Goal: Task Accomplishment & Management: Complete application form

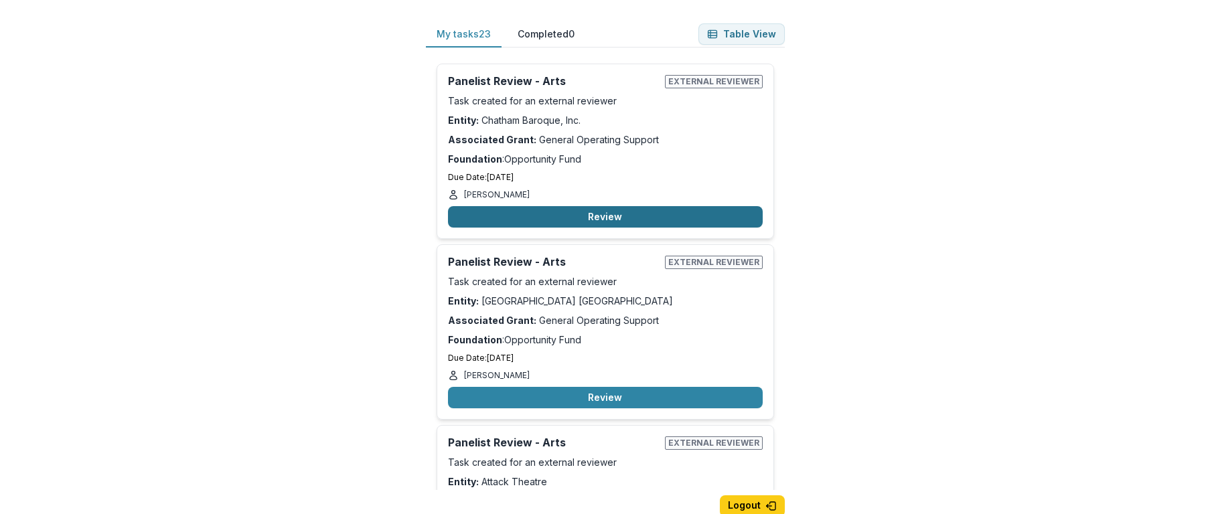
click at [586, 216] on button "Review" at bounding box center [605, 216] width 315 height 21
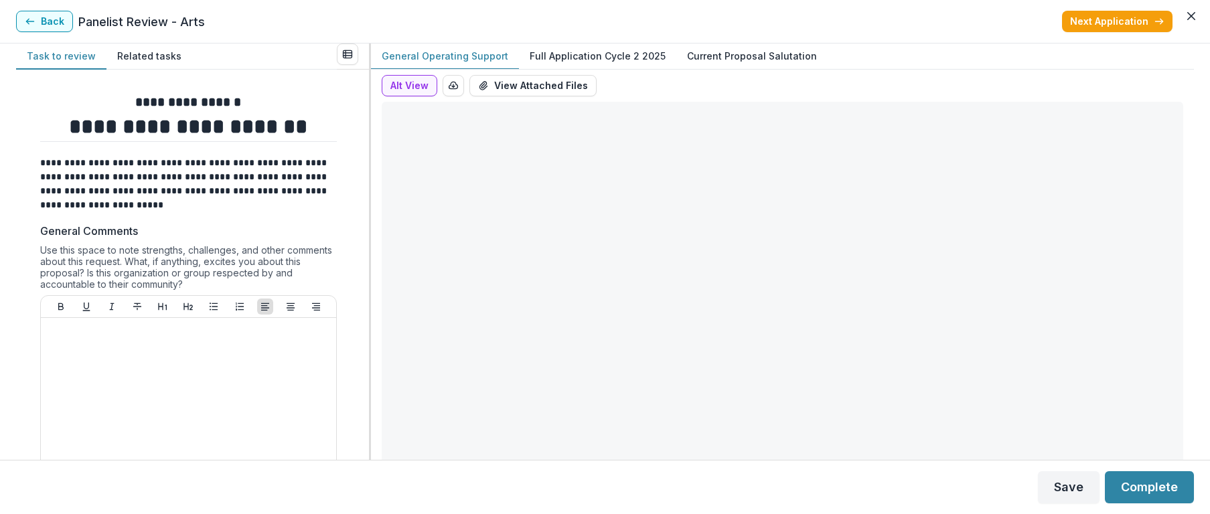
type input "*******"
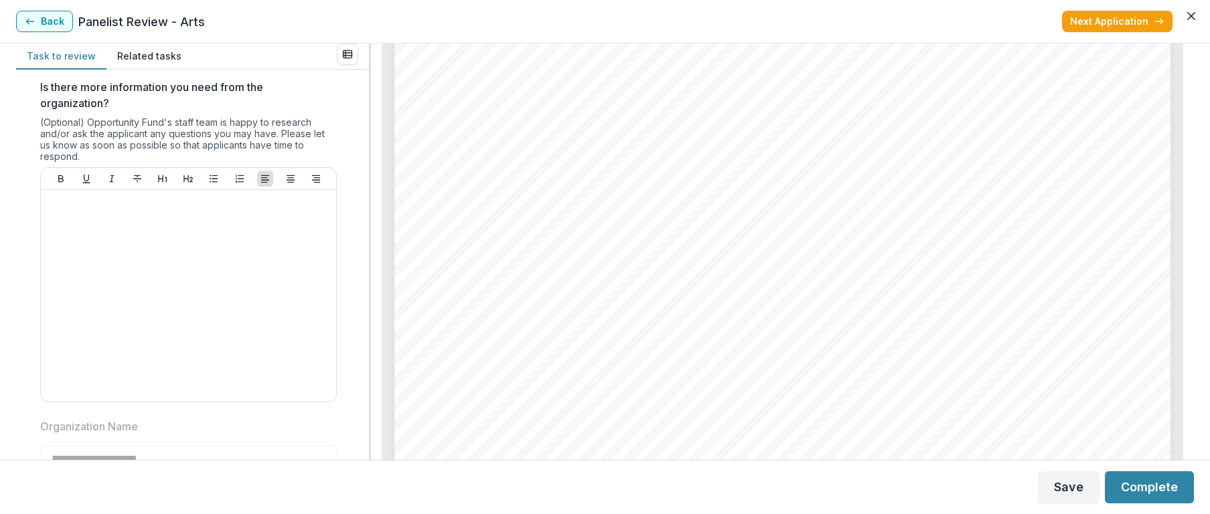
scroll to position [1487, 0]
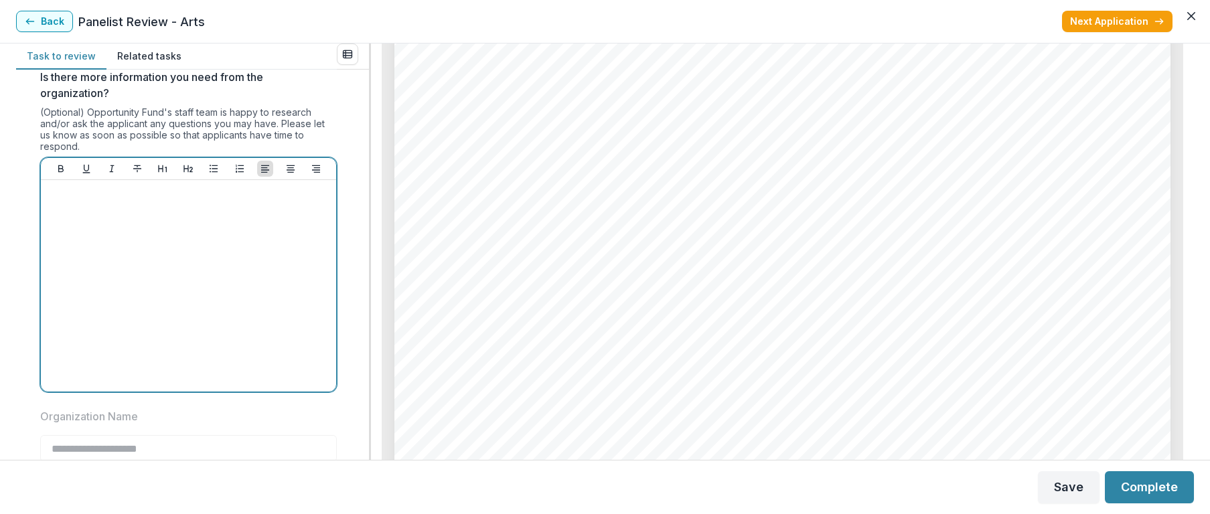
click at [105, 228] on div at bounding box center [188, 286] width 285 height 201
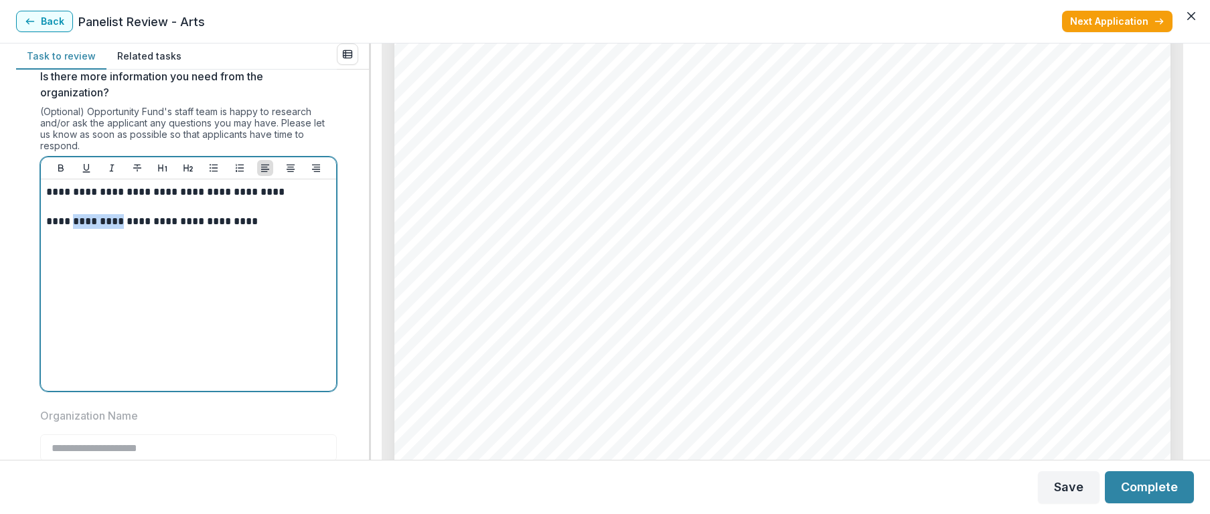
drag, startPoint x: 74, startPoint y: 239, endPoint x: 123, endPoint y: 241, distance: 48.9
click at [123, 229] on p "**********" at bounding box center [186, 221] width 281 height 15
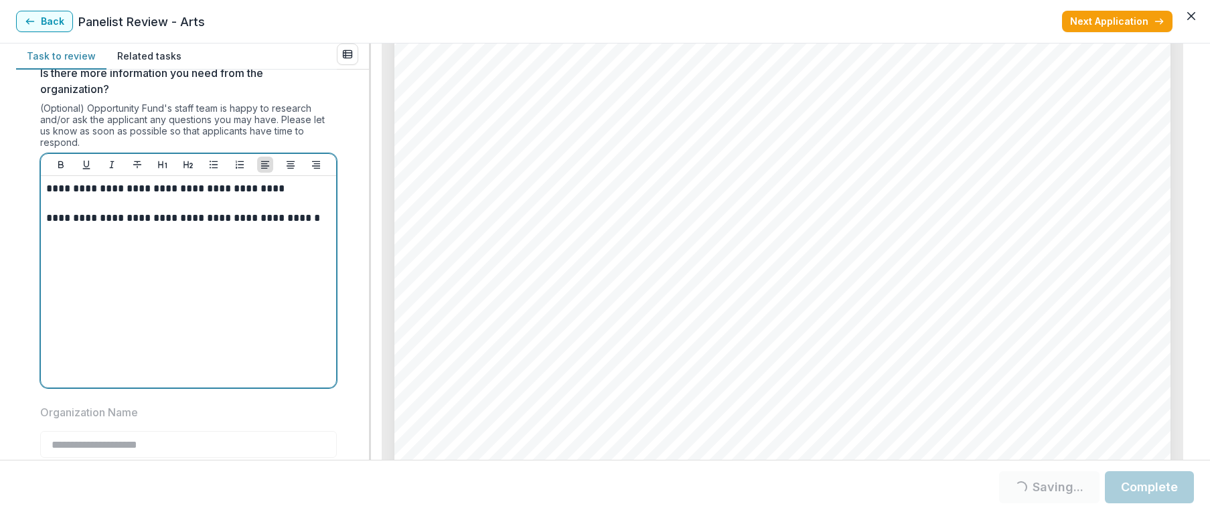
scroll to position [1509, 0]
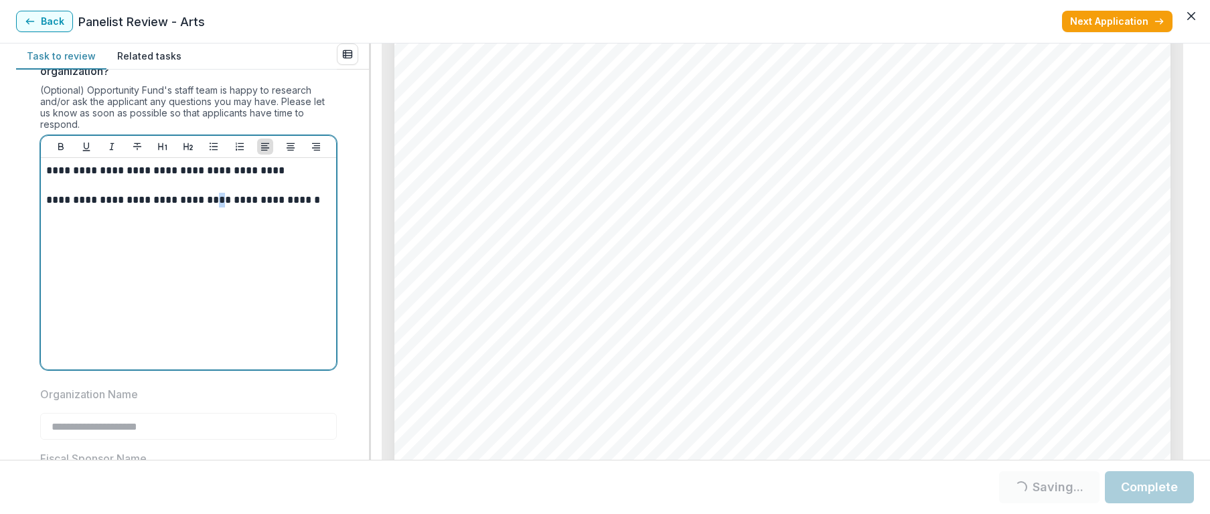
click at [222, 208] on p "**********" at bounding box center [186, 200] width 281 height 15
click at [52, 208] on p "**********" at bounding box center [186, 200] width 281 height 15
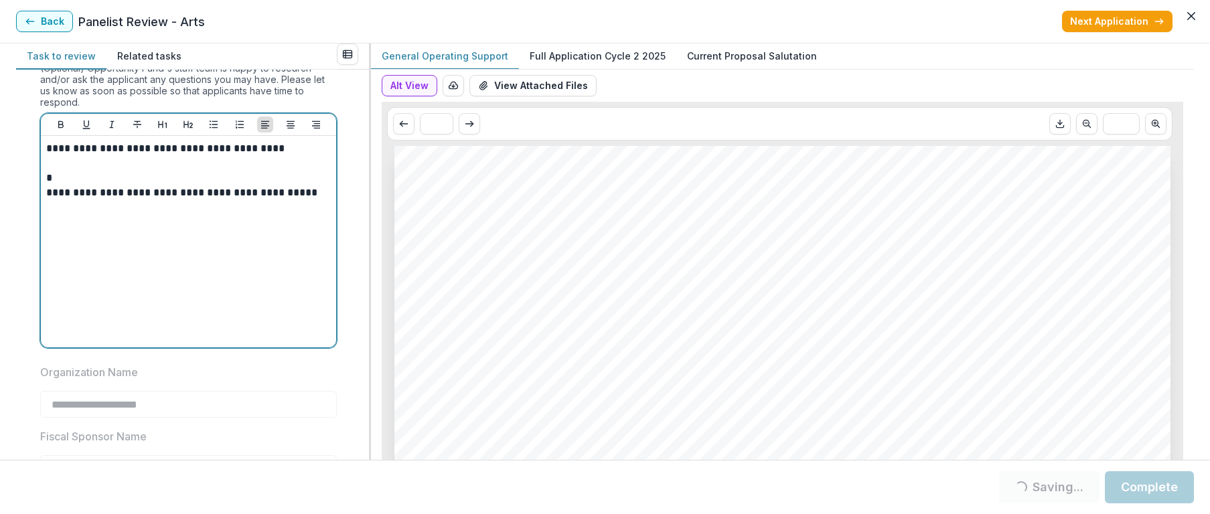
scroll to position [0, 0]
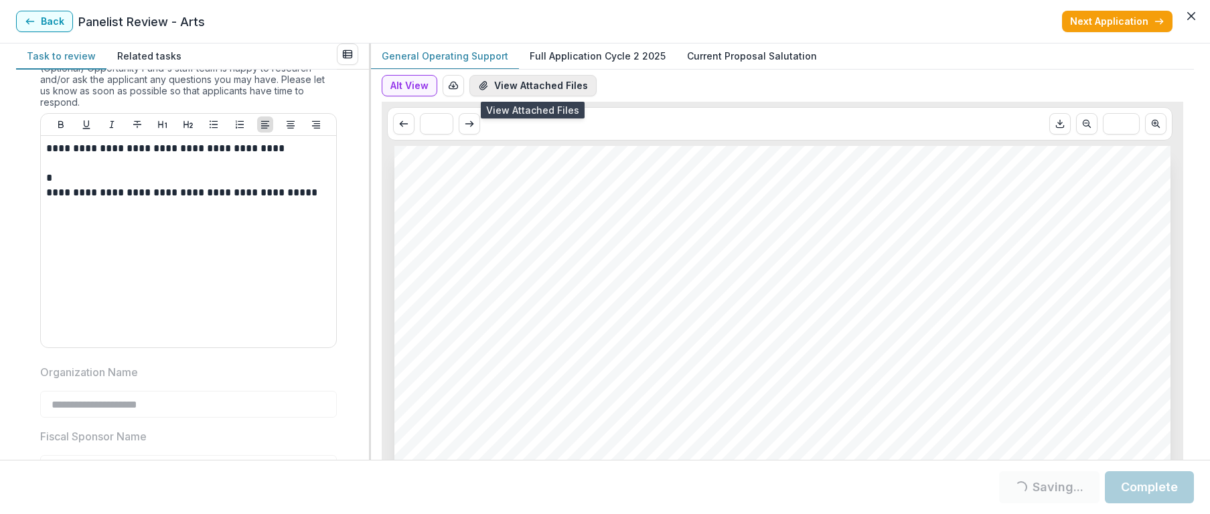
click at [510, 83] on button "View Attached Files" at bounding box center [532, 85] width 127 height 21
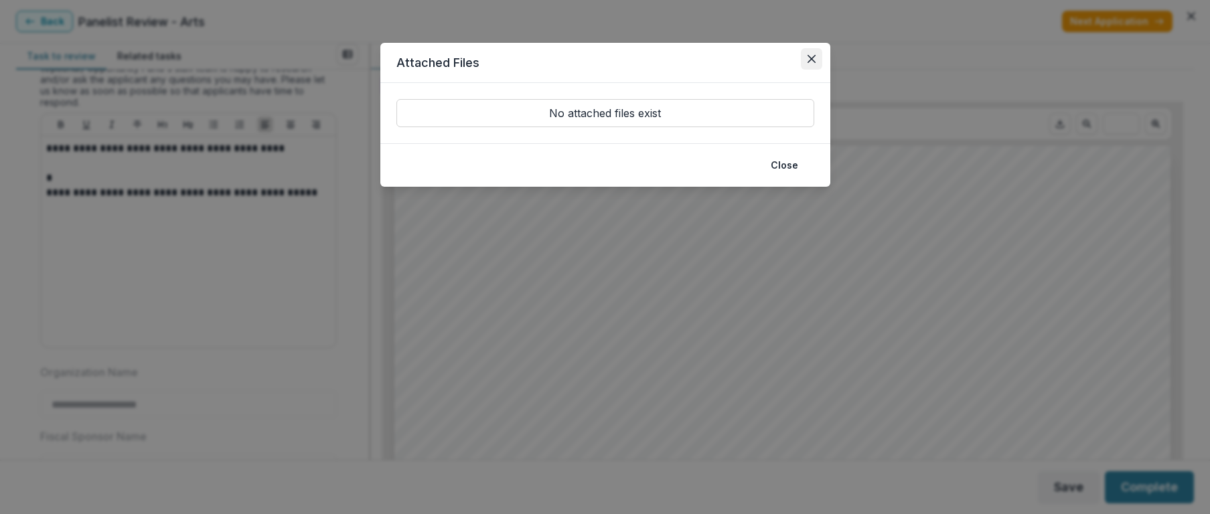
click at [808, 56] on icon "Close" at bounding box center [812, 59] width 8 height 8
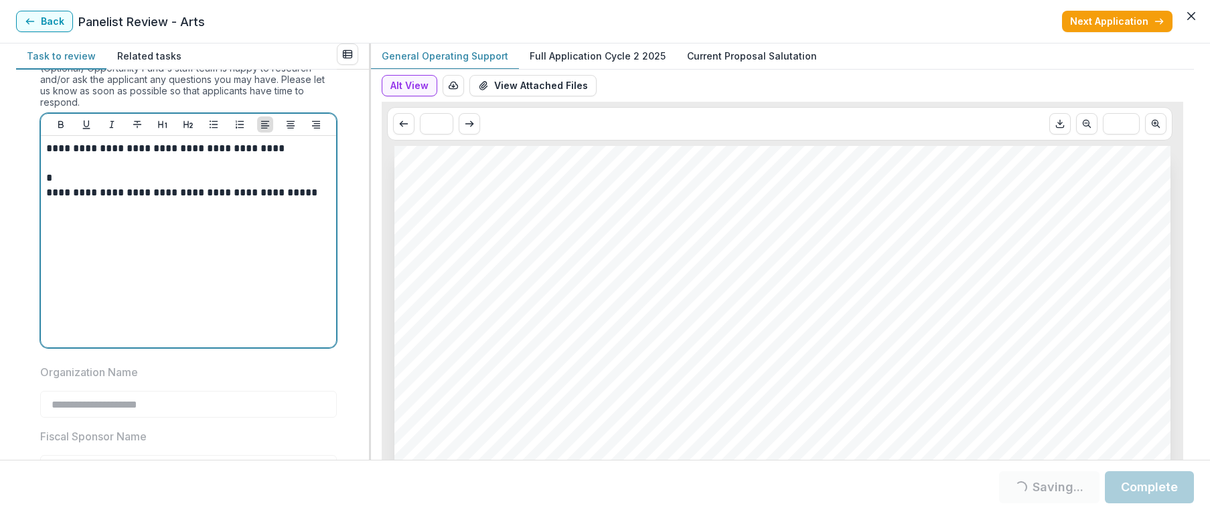
click at [80, 186] on p "*" at bounding box center [186, 178] width 281 height 15
click at [323, 200] on p "**********" at bounding box center [186, 193] width 281 height 15
click at [67, 230] on p "**********" at bounding box center [186, 222] width 281 height 15
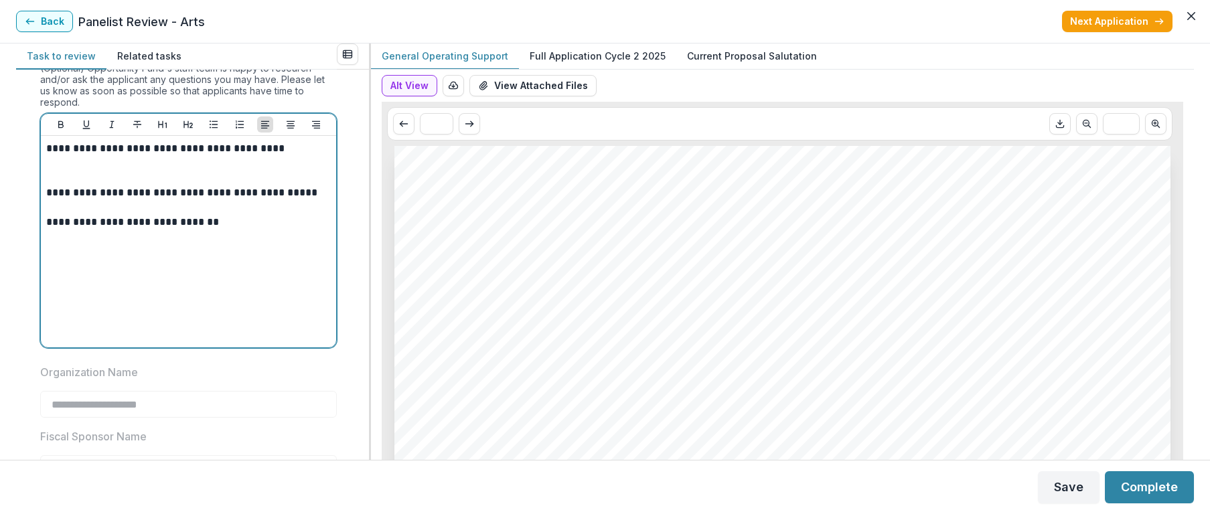
click at [236, 230] on p "**********" at bounding box center [186, 222] width 281 height 15
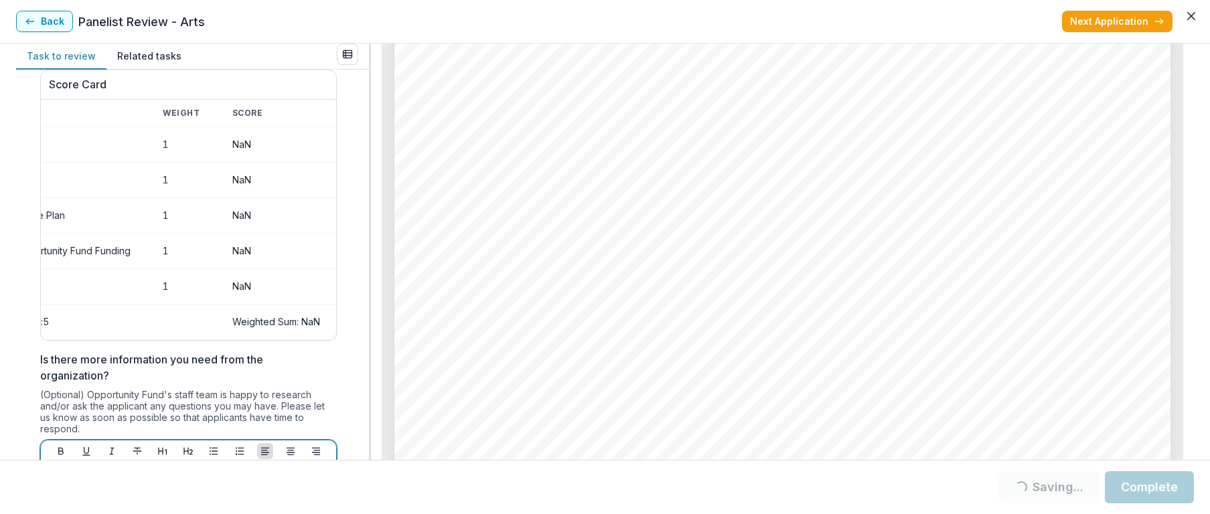
scroll to position [0, 90]
click at [240, 155] on td "NaN" at bounding box center [276, 144] width 120 height 35
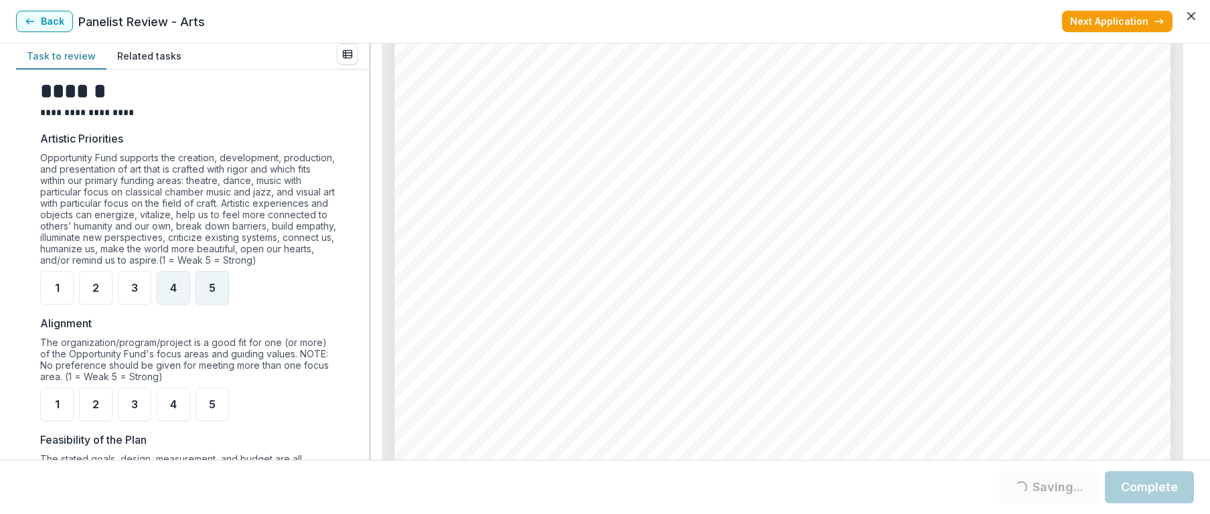
scroll to position [475, 0]
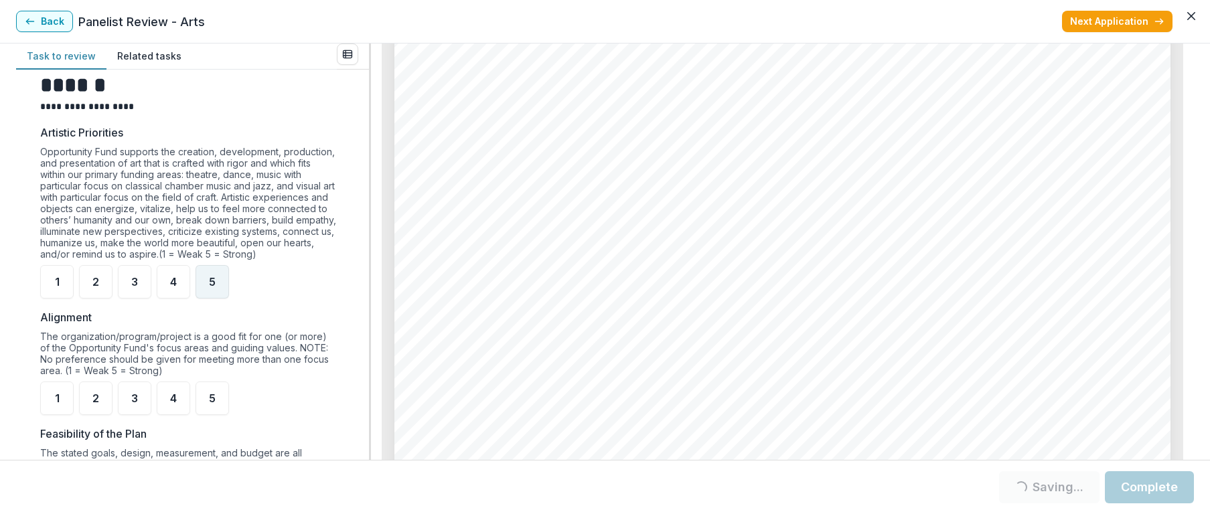
click at [210, 287] on span "5" at bounding box center [212, 282] width 7 height 11
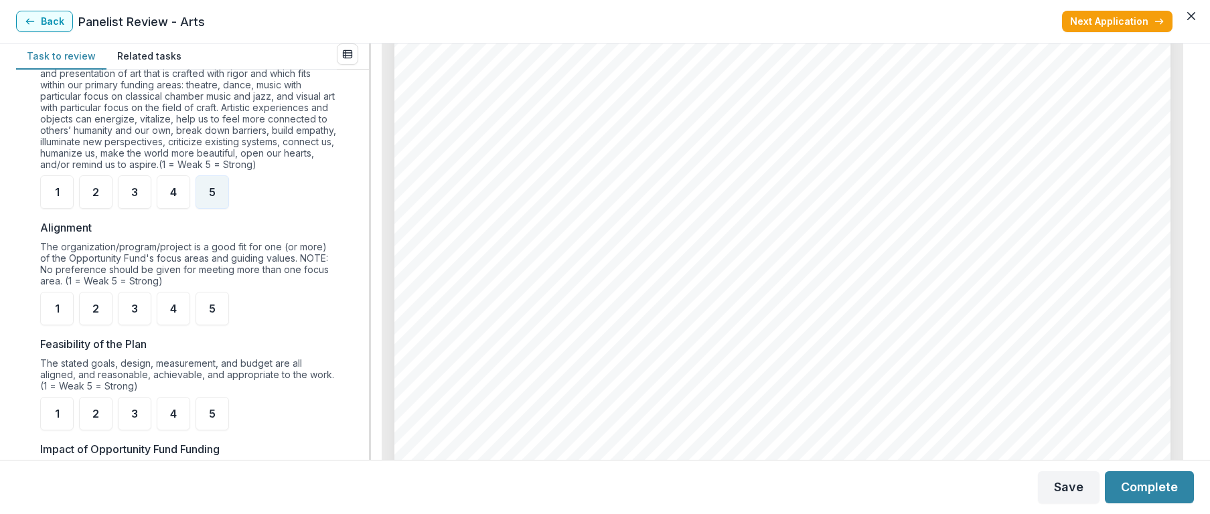
scroll to position [613, 0]
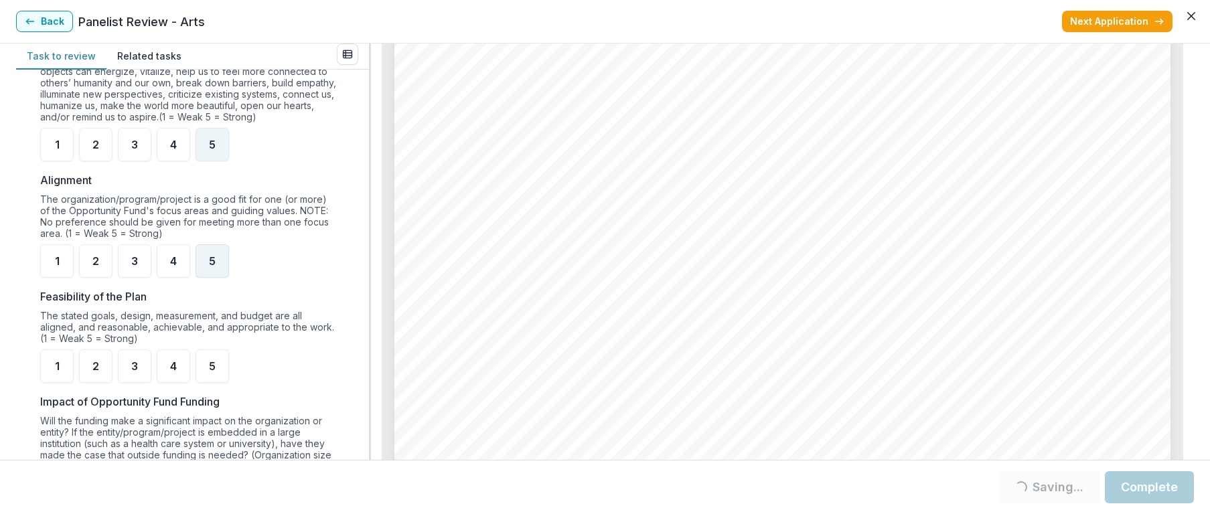
click at [214, 267] on span "5" at bounding box center [212, 261] width 7 height 11
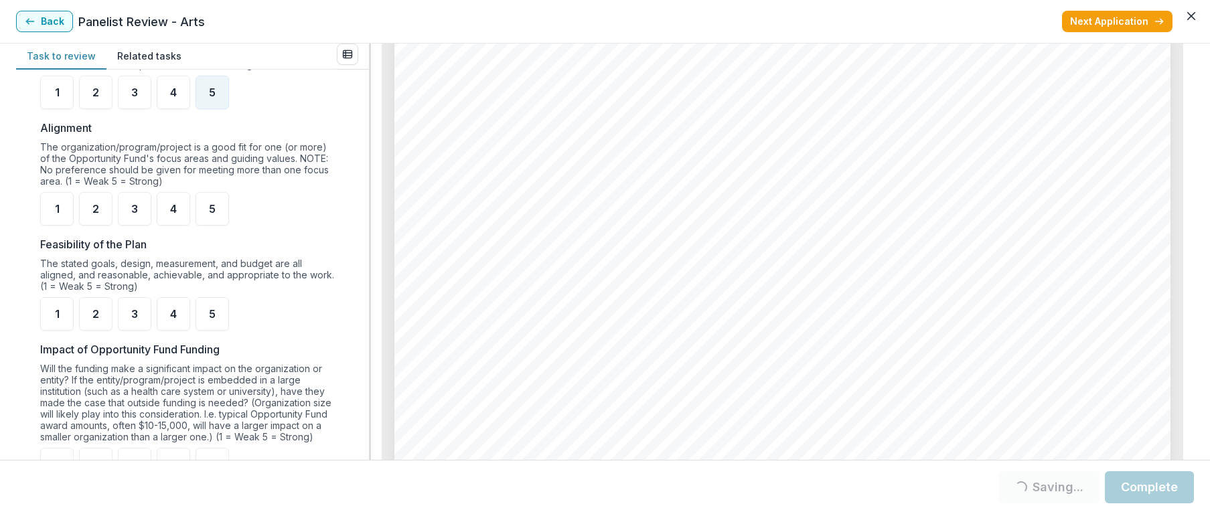
scroll to position [636, 0]
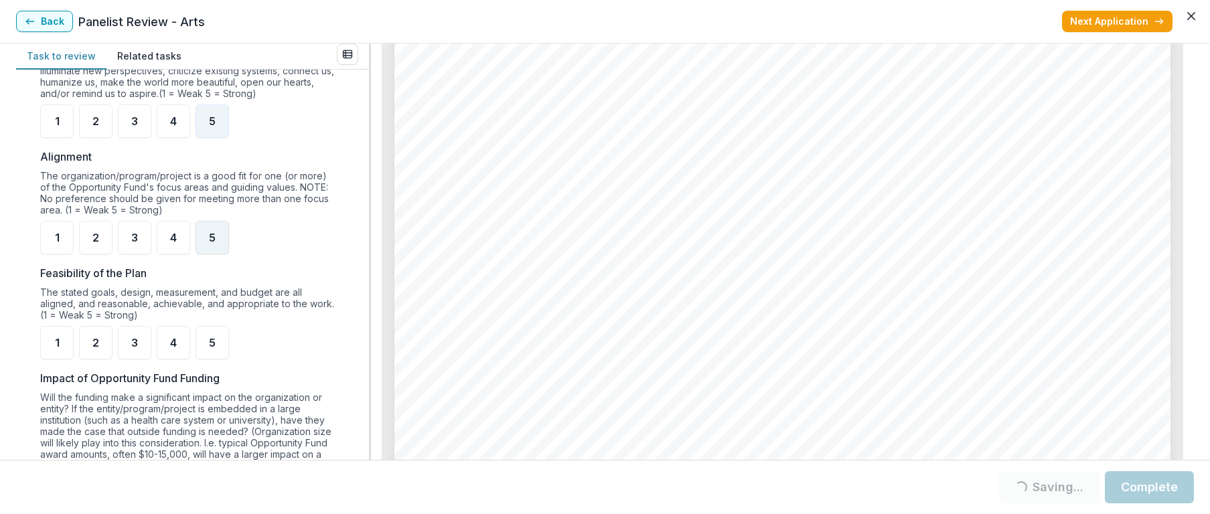
click at [210, 243] on span "5" at bounding box center [212, 237] width 7 height 11
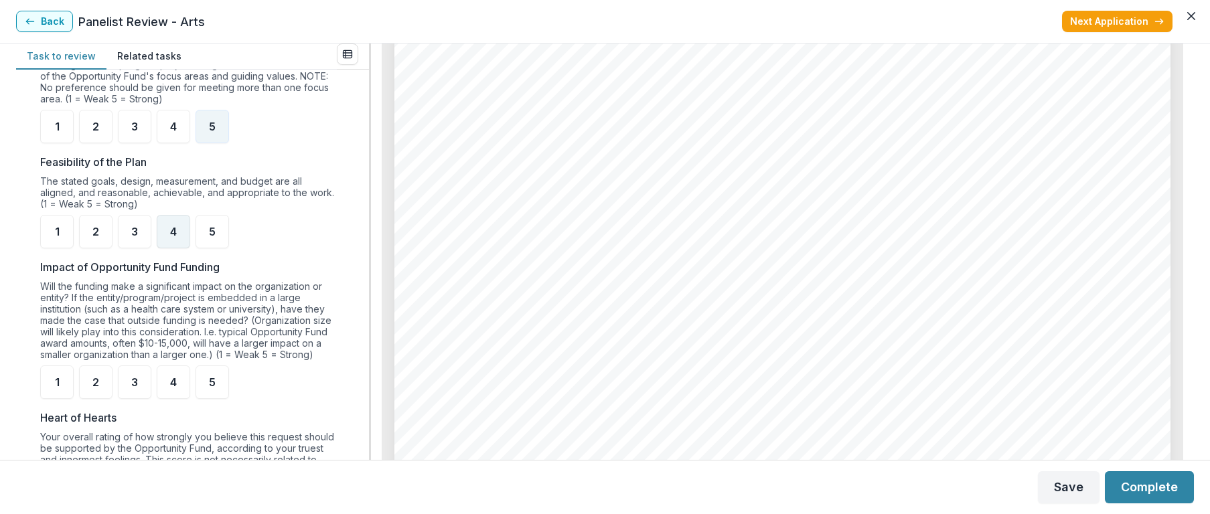
scroll to position [759, 0]
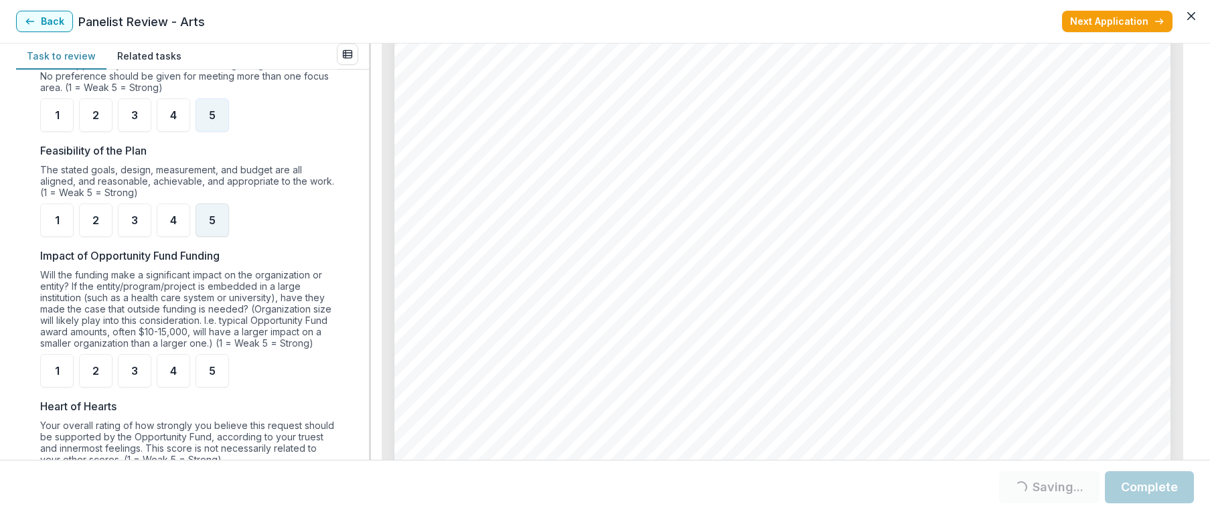
click at [213, 226] on span "5" at bounding box center [212, 220] width 7 height 11
click at [205, 376] on div "5" at bounding box center [212, 370] width 33 height 33
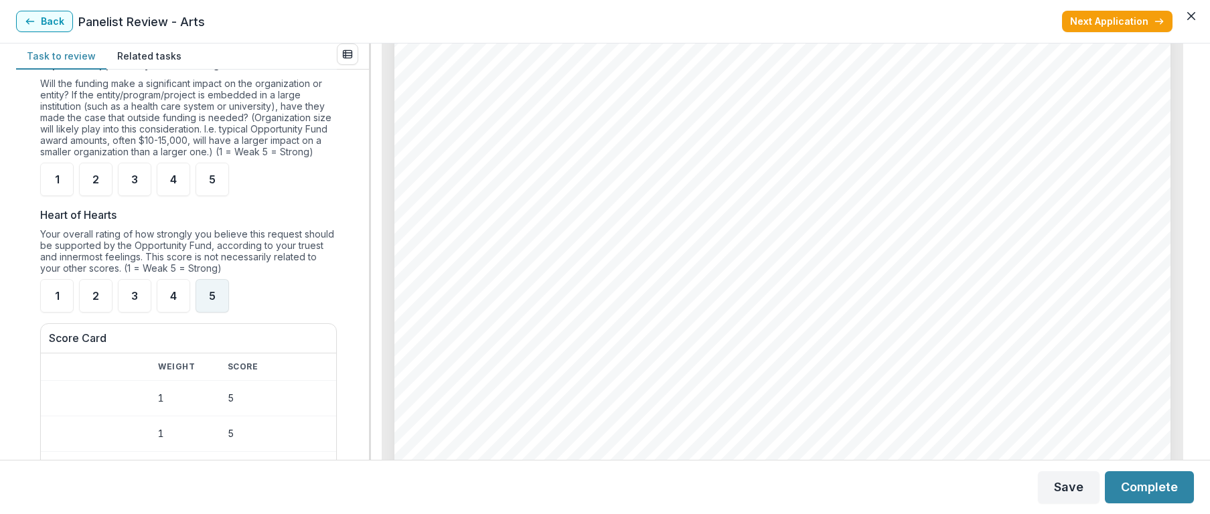
scroll to position [954, 0]
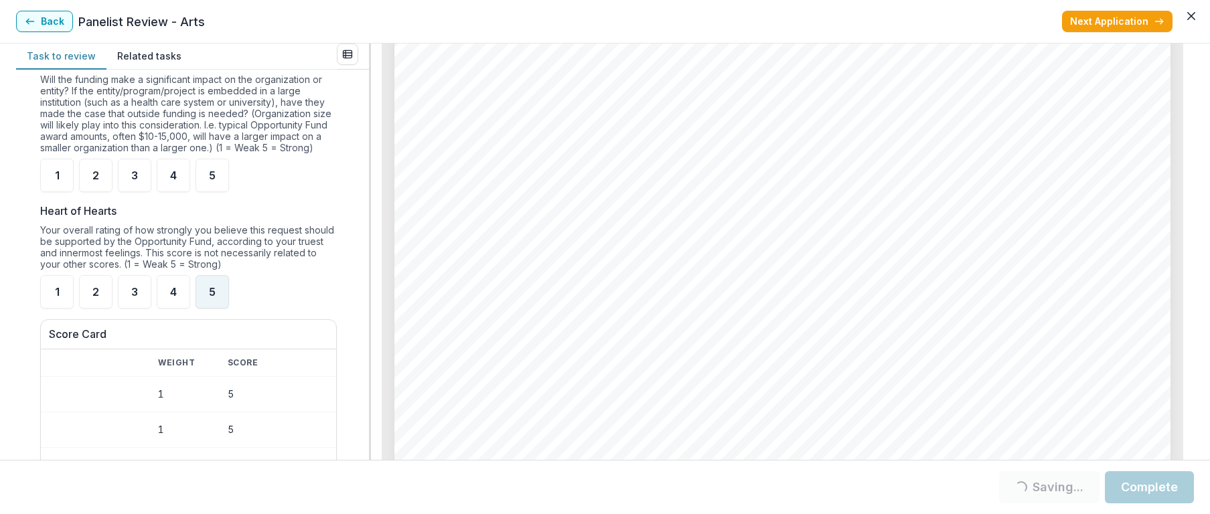
click at [206, 302] on div "5" at bounding box center [212, 291] width 33 height 33
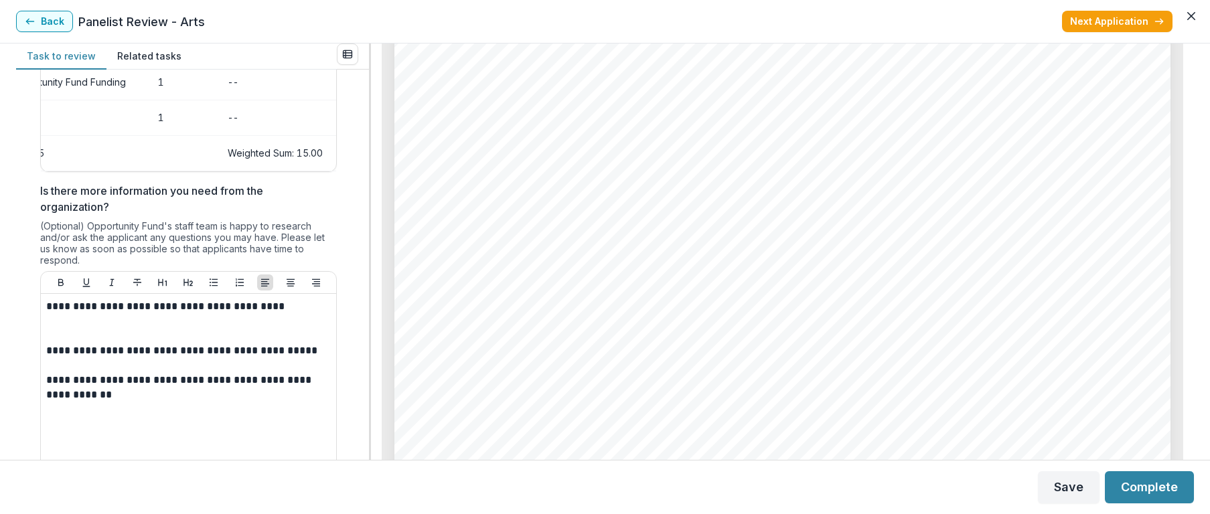
scroll to position [1374, 0]
click at [79, 358] on p "**********" at bounding box center [186, 350] width 281 height 15
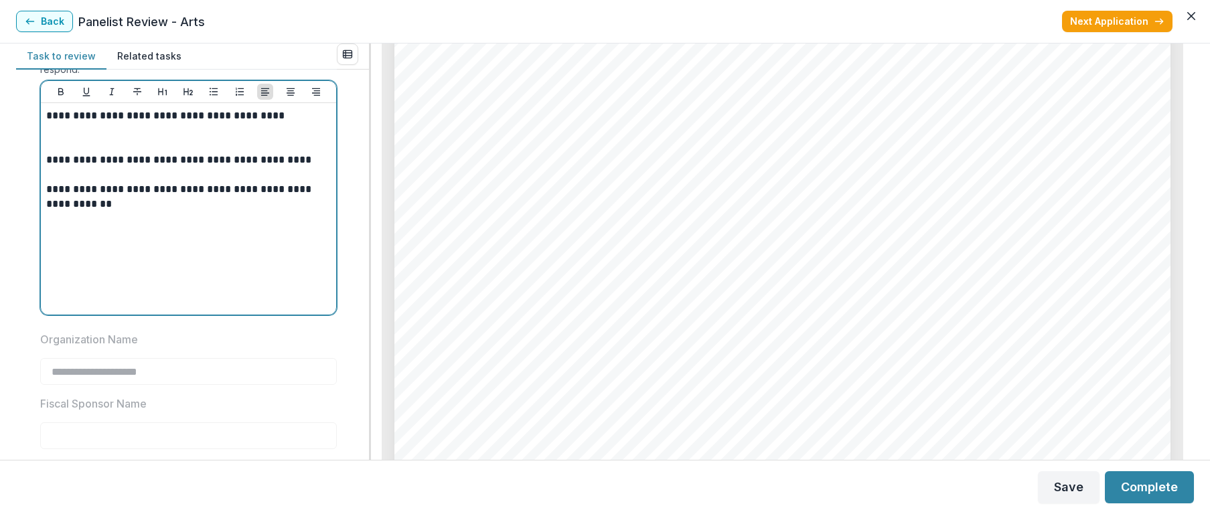
scroll to position [1555, 0]
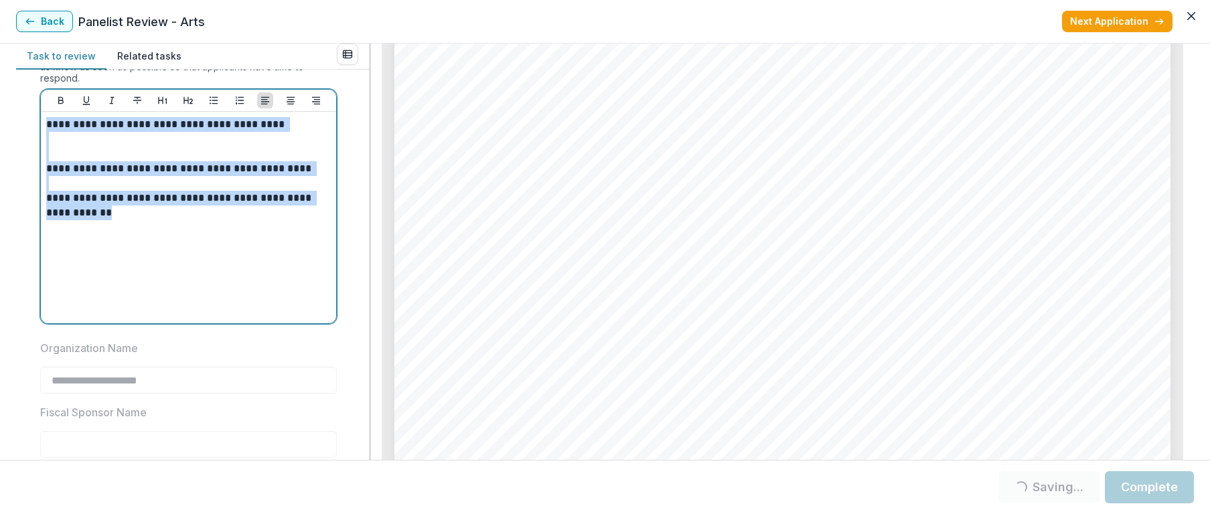
drag, startPoint x: 46, startPoint y: 141, endPoint x: 133, endPoint y: 253, distance: 141.7
click at [133, 253] on div "**********" at bounding box center [188, 217] width 285 height 201
copy div "**********"
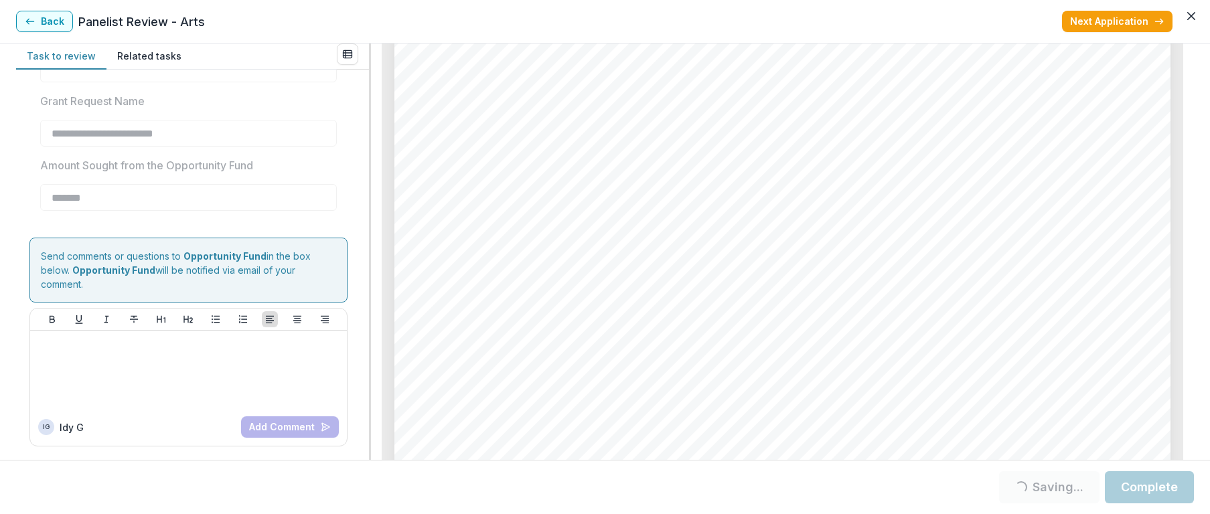
scroll to position [1948, 0]
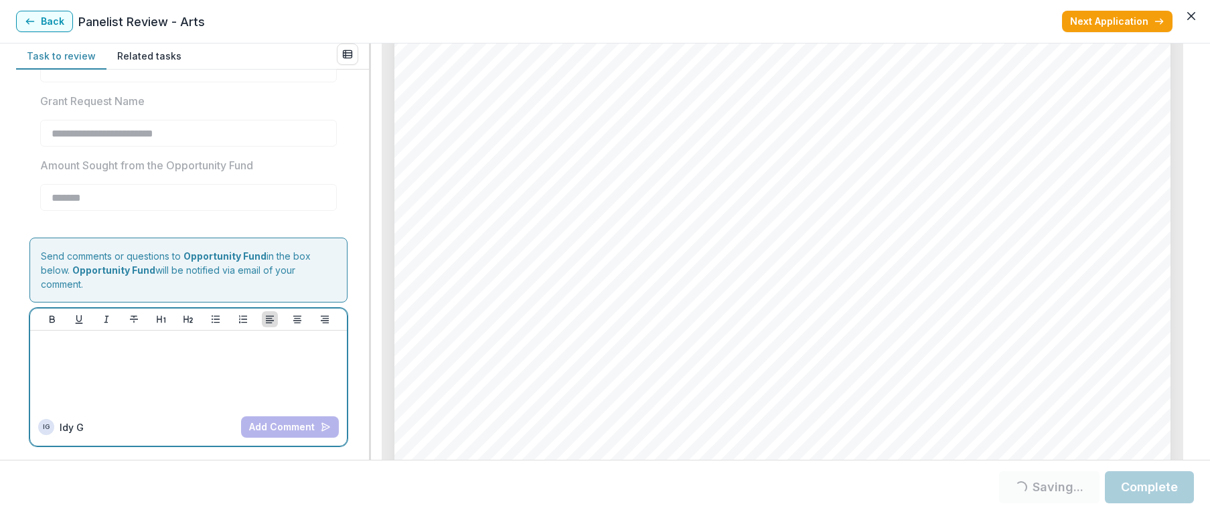
click at [74, 368] on div at bounding box center [188, 369] width 306 height 67
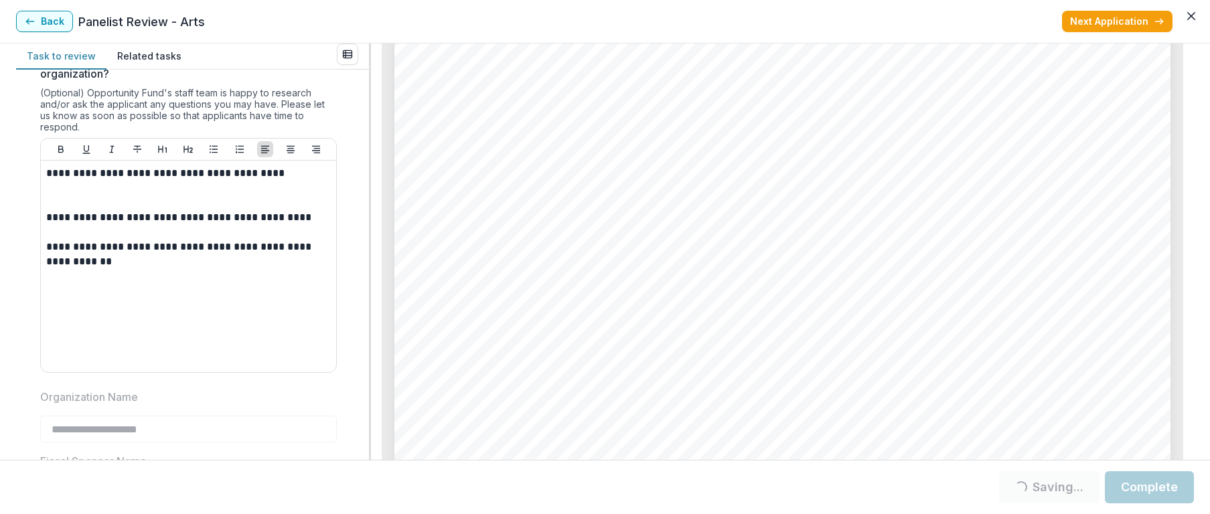
scroll to position [1478, 0]
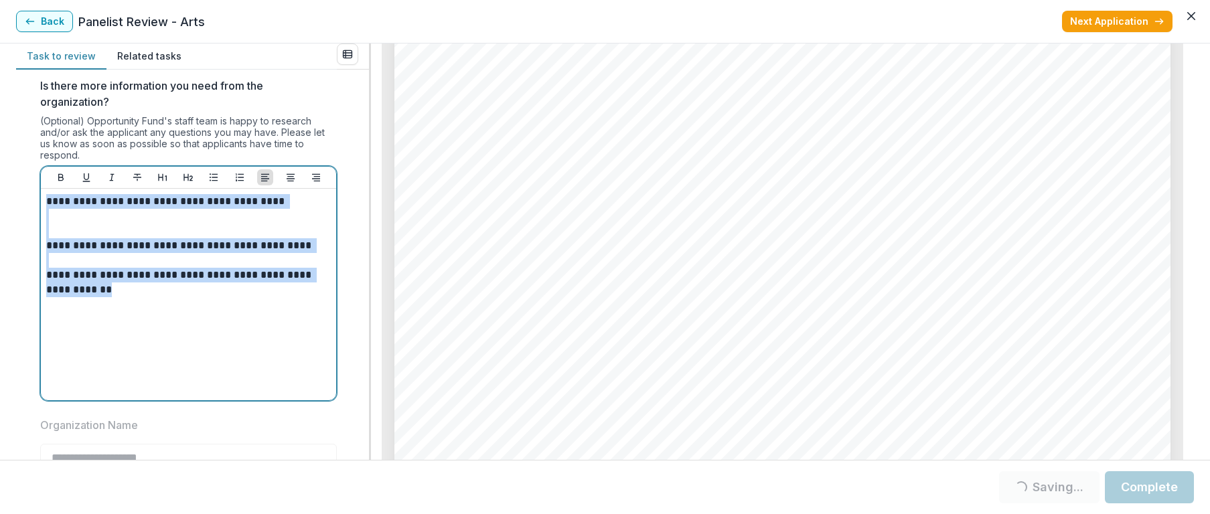
drag, startPoint x: 46, startPoint y: 215, endPoint x: 63, endPoint y: 330, distance: 116.4
click at [65, 331] on div "**********" at bounding box center [188, 294] width 285 height 201
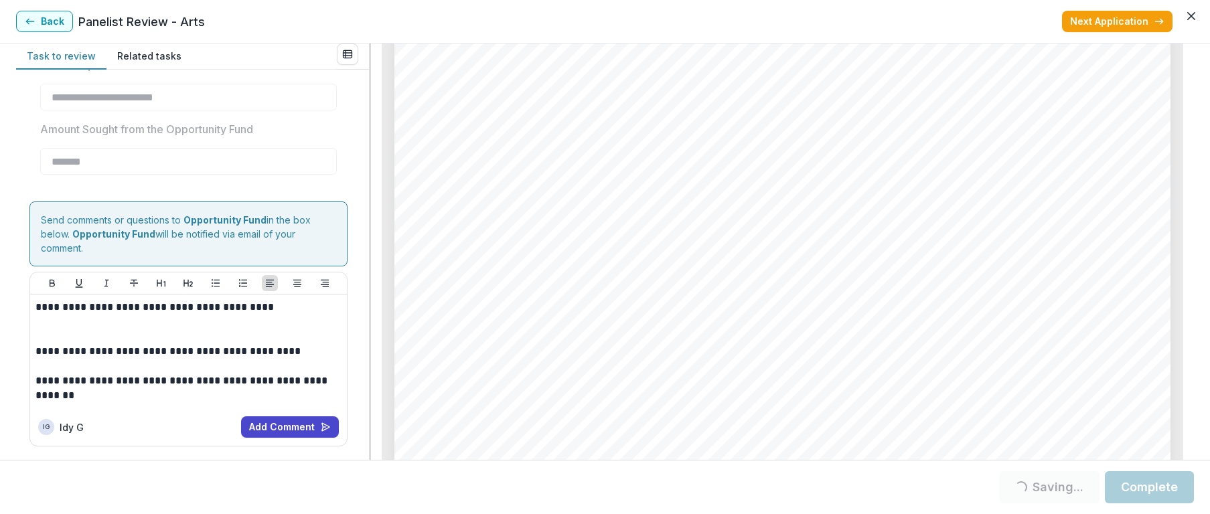
scroll to position [9506, 0]
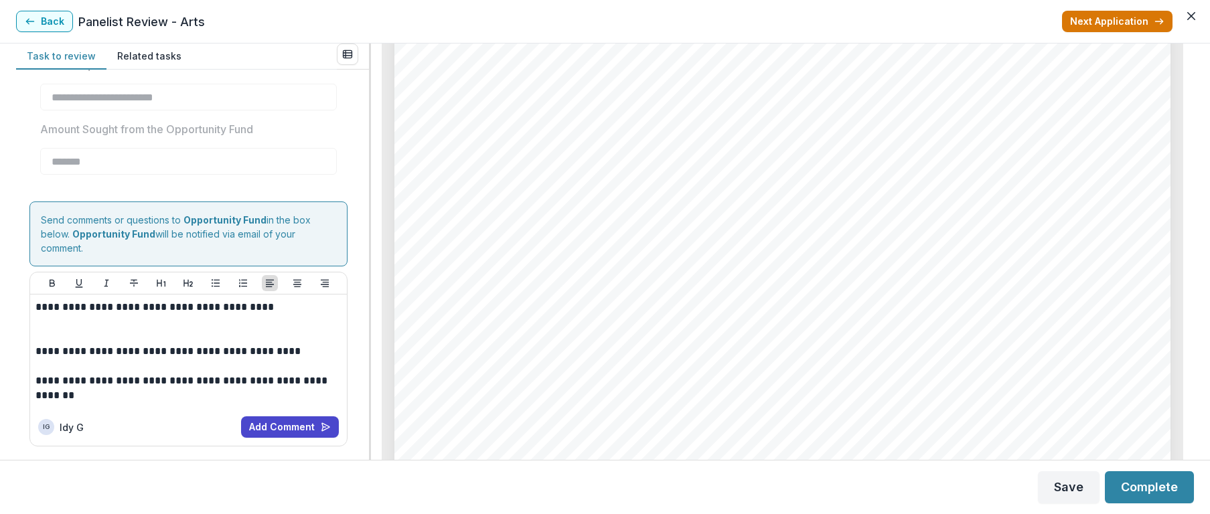
click at [1109, 20] on button "Next Application" at bounding box center [1117, 21] width 111 height 21
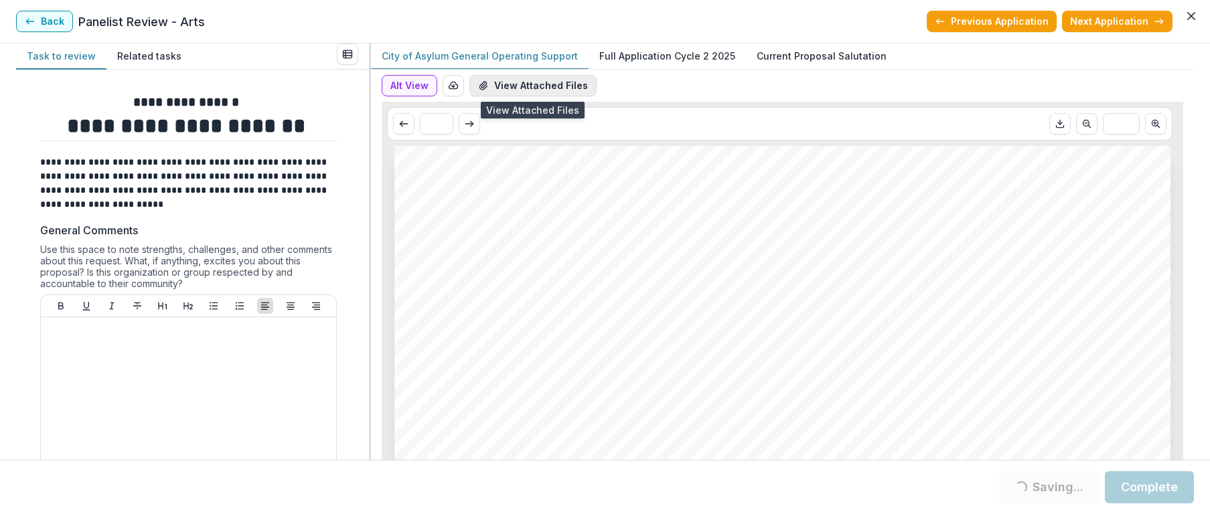
click at [495, 84] on button "View Attached Files" at bounding box center [532, 85] width 127 height 21
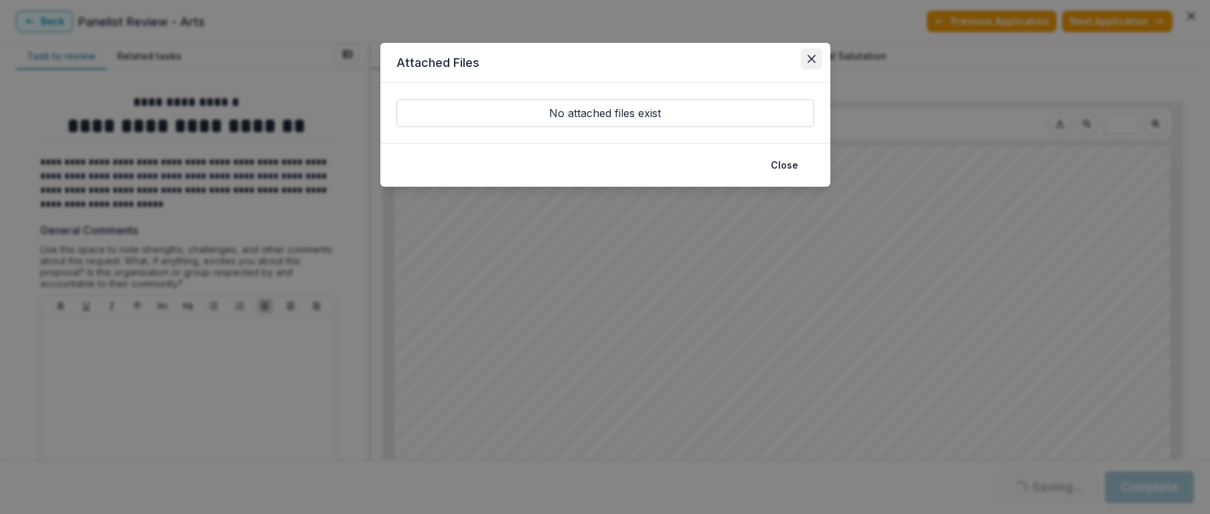
click at [813, 56] on icon "Close" at bounding box center [812, 59] width 8 height 8
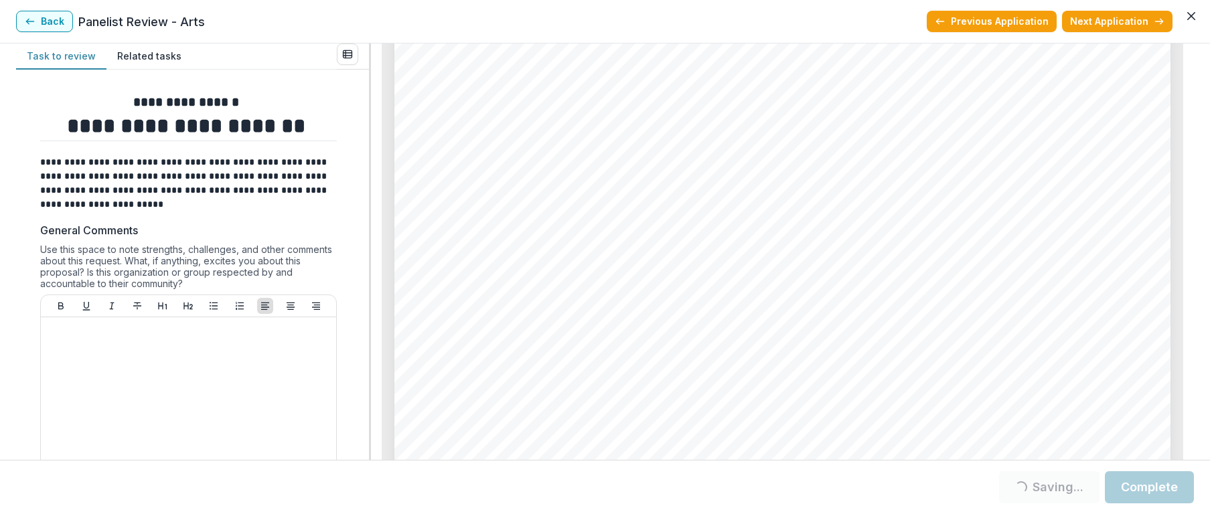
scroll to position [6116, 0]
click at [610, 295] on span "2025 Operating Budget.pdf[:|:]" at bounding box center [546, 291] width 210 height 15
click at [720, 262] on span "Current Operating Budget (Initial Application)" at bounding box center [638, 270] width 394 height 18
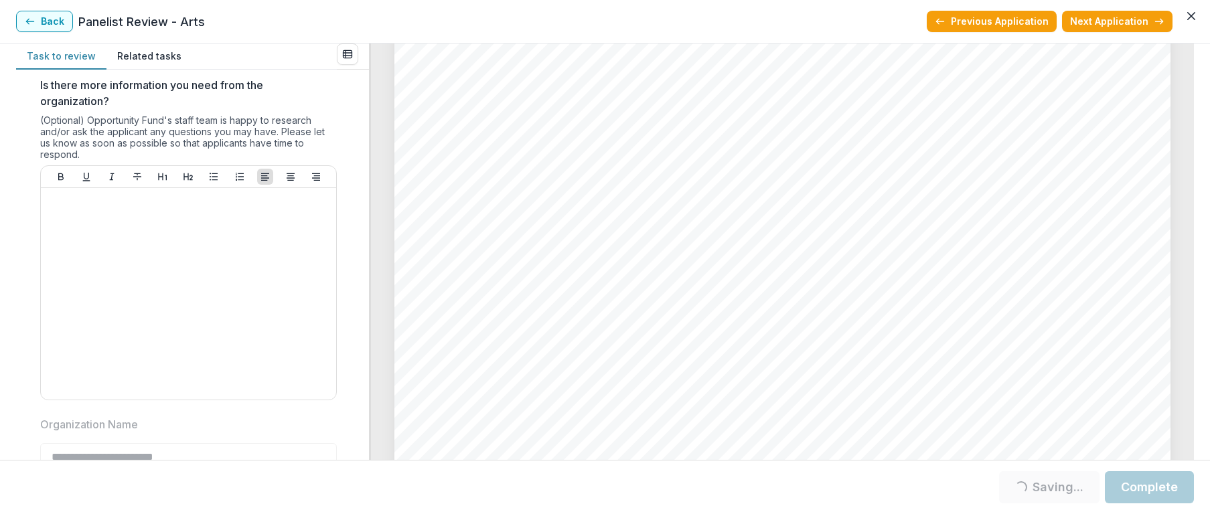
scroll to position [1494, 0]
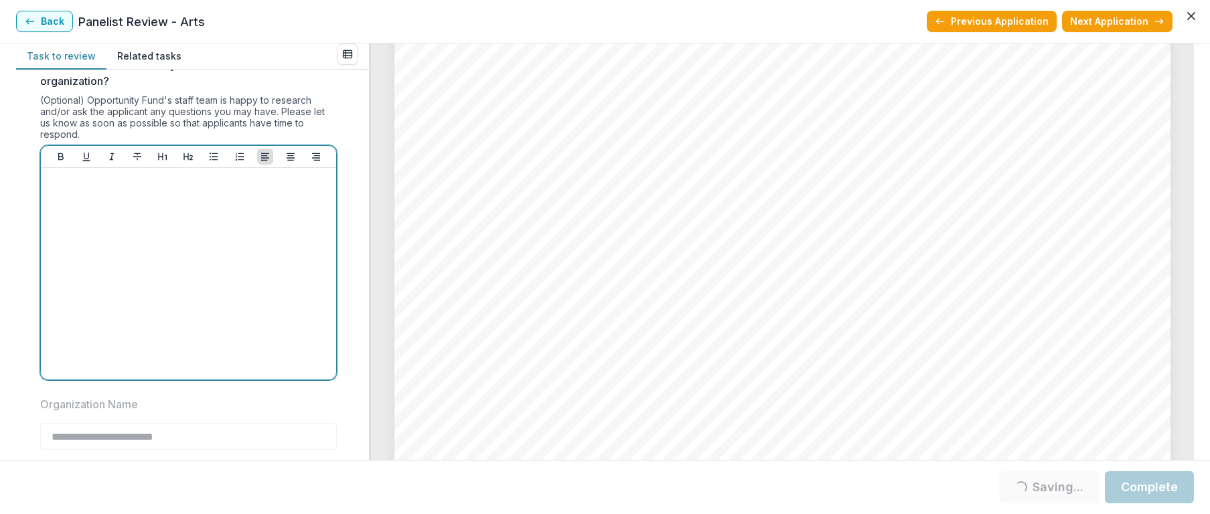
click at [69, 228] on div at bounding box center [188, 273] width 285 height 201
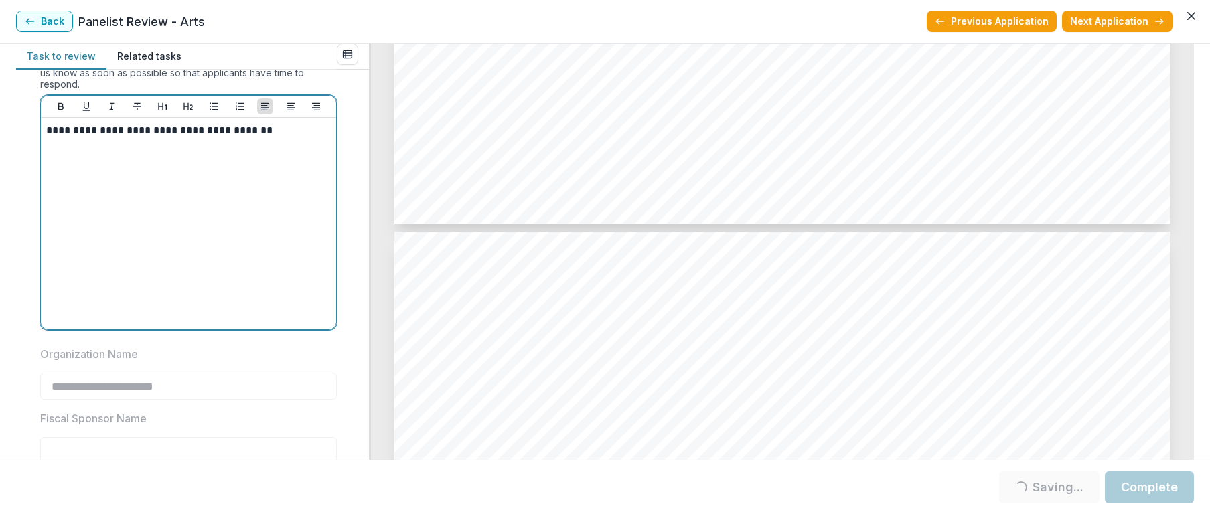
scroll to position [1542, 0]
click at [77, 186] on div "**********" at bounding box center [188, 226] width 285 height 201
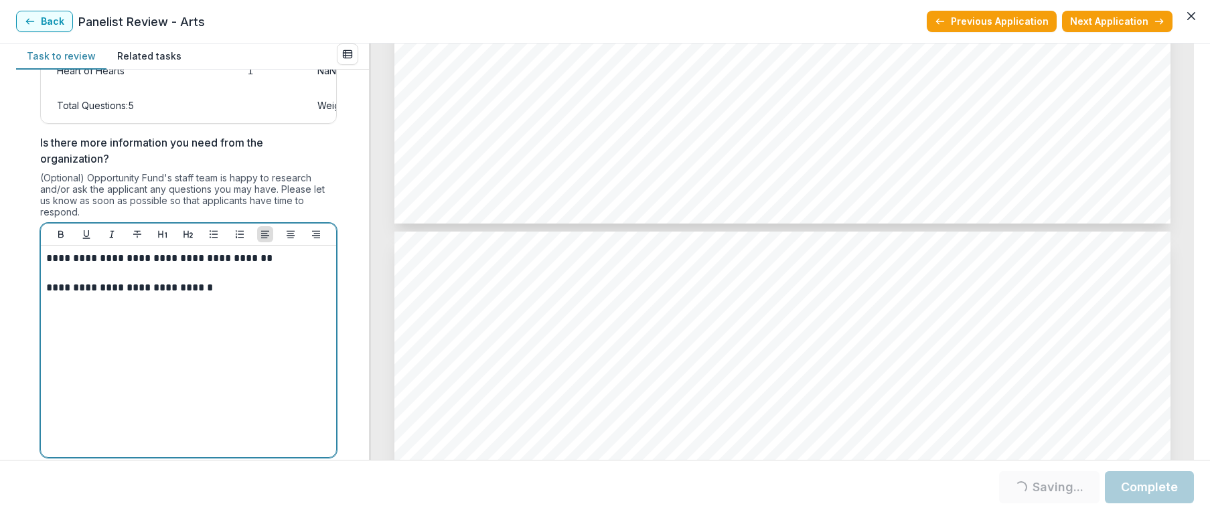
scroll to position [1418, 0]
click at [50, 294] on p "**********" at bounding box center [186, 286] width 281 height 15
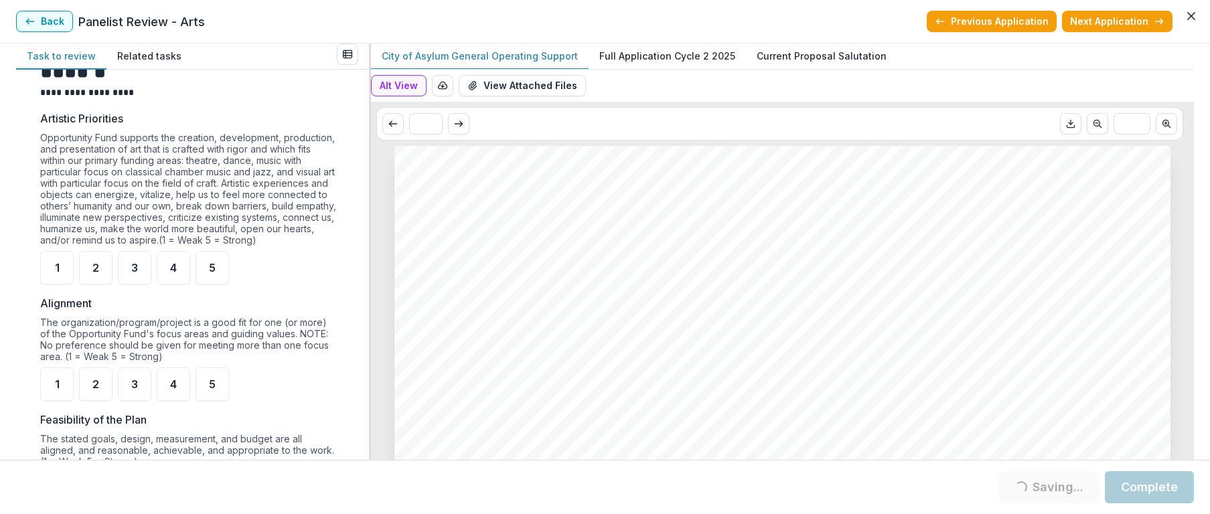
scroll to position [536, 0]
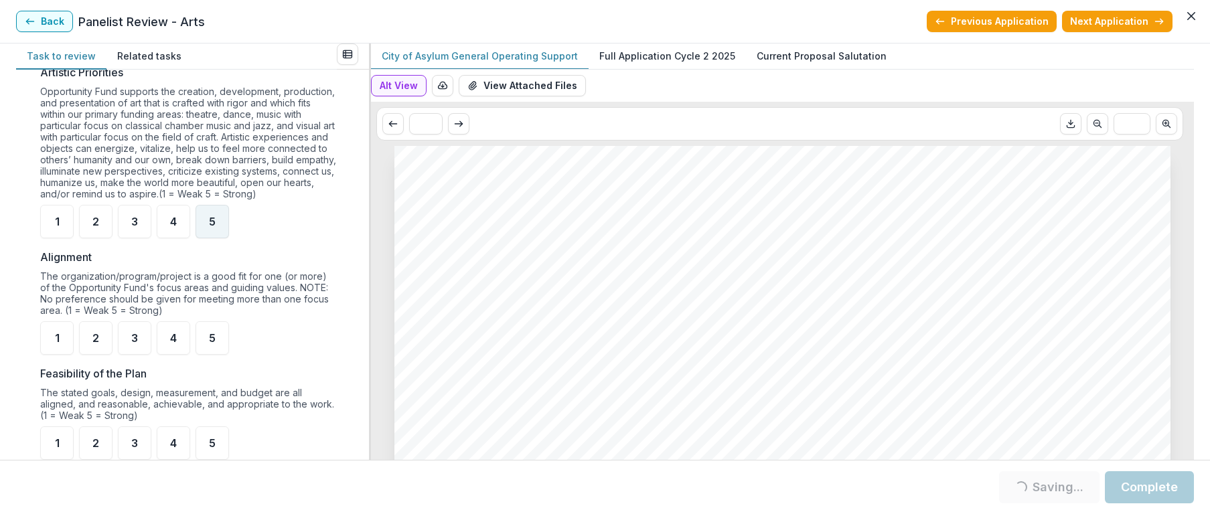
click at [211, 227] on span "5" at bounding box center [212, 221] width 7 height 11
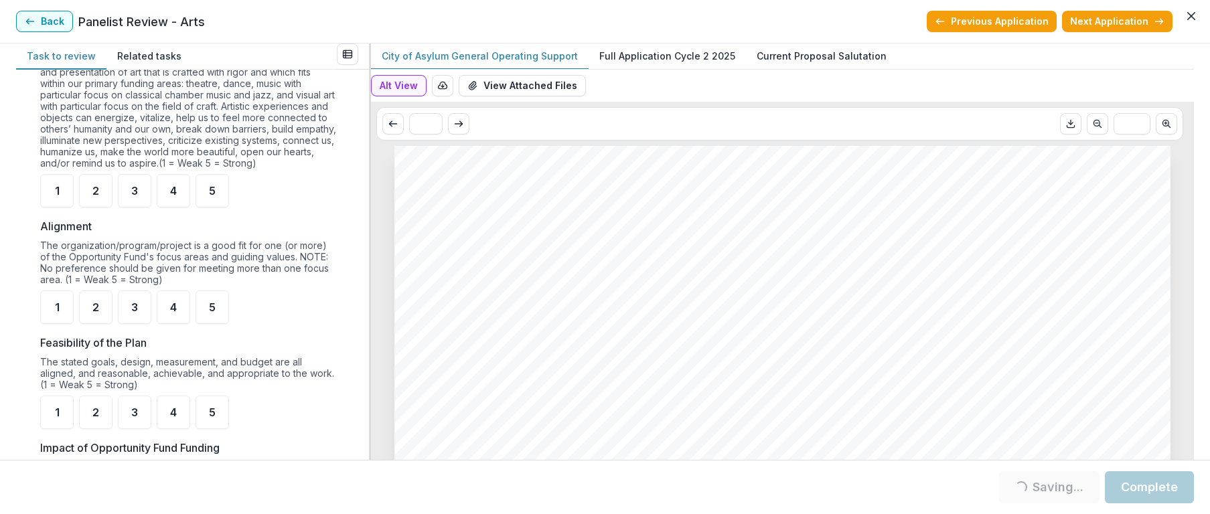
scroll to position [569, 0]
click at [206, 315] on div "5" at bounding box center [212, 304] width 33 height 33
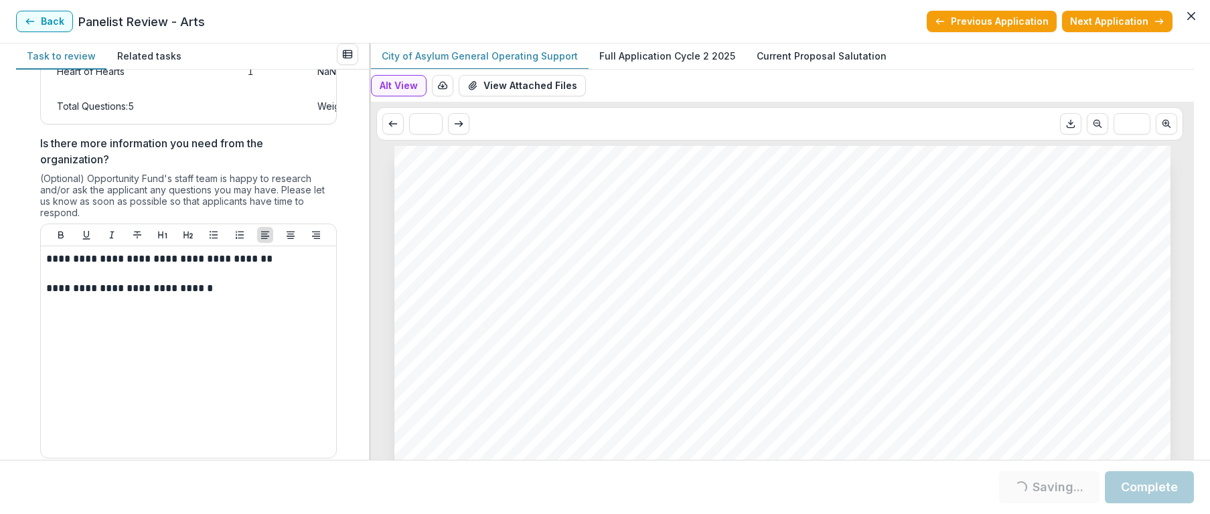
scroll to position [1413, 0]
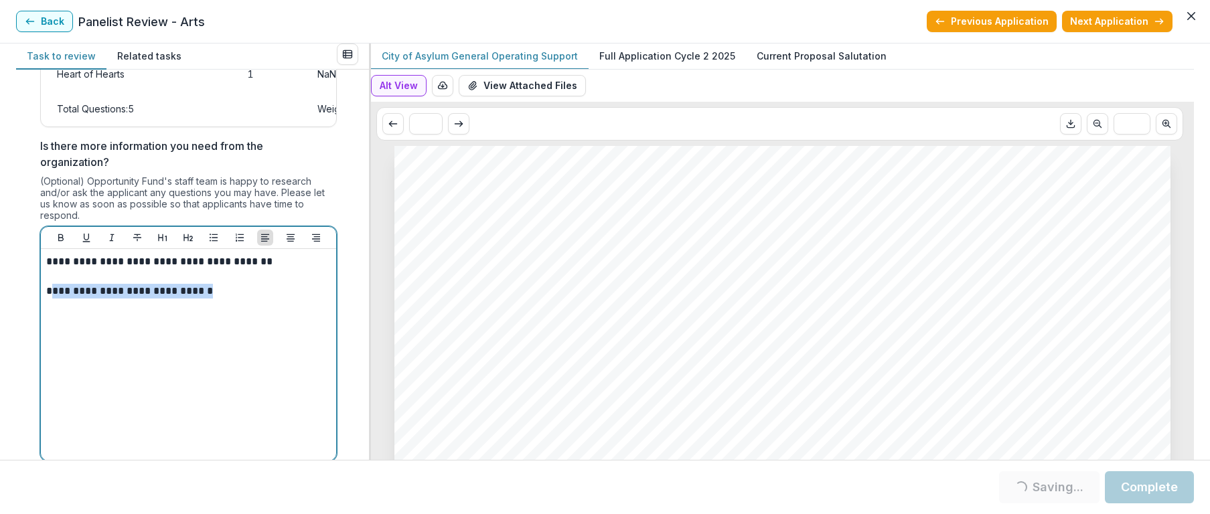
drag, startPoint x: 46, startPoint y: 286, endPoint x: 157, endPoint y: 342, distance: 124.3
click at [157, 342] on div "**********" at bounding box center [188, 355] width 295 height 212
click at [74, 269] on p "**********" at bounding box center [186, 261] width 281 height 15
drag, startPoint x: 47, startPoint y: 287, endPoint x: 119, endPoint y: 358, distance: 101.3
click at [119, 358] on div "**********" at bounding box center [188, 354] width 285 height 201
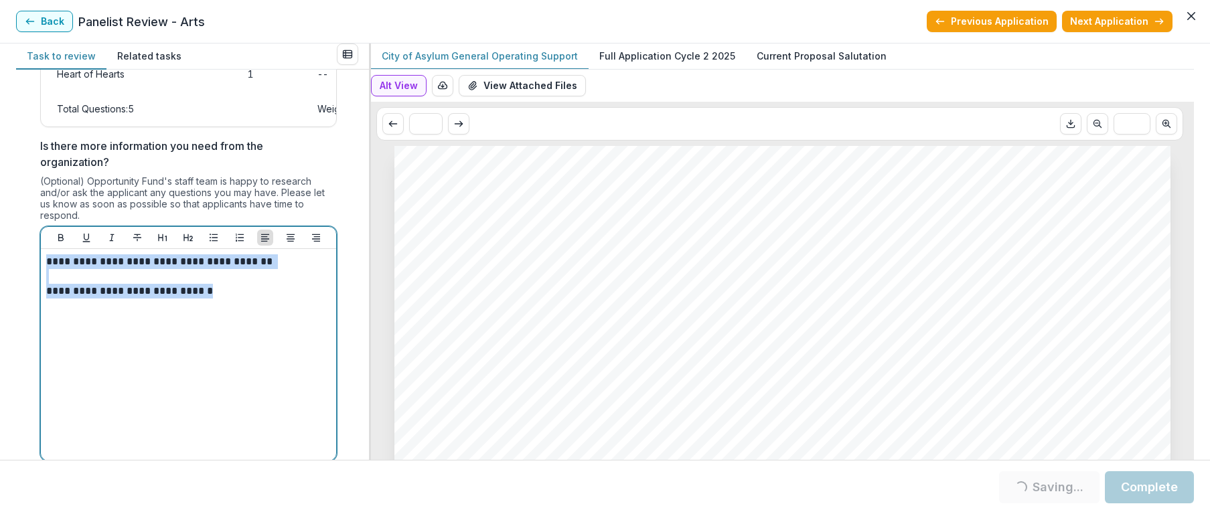
copy div "**********"
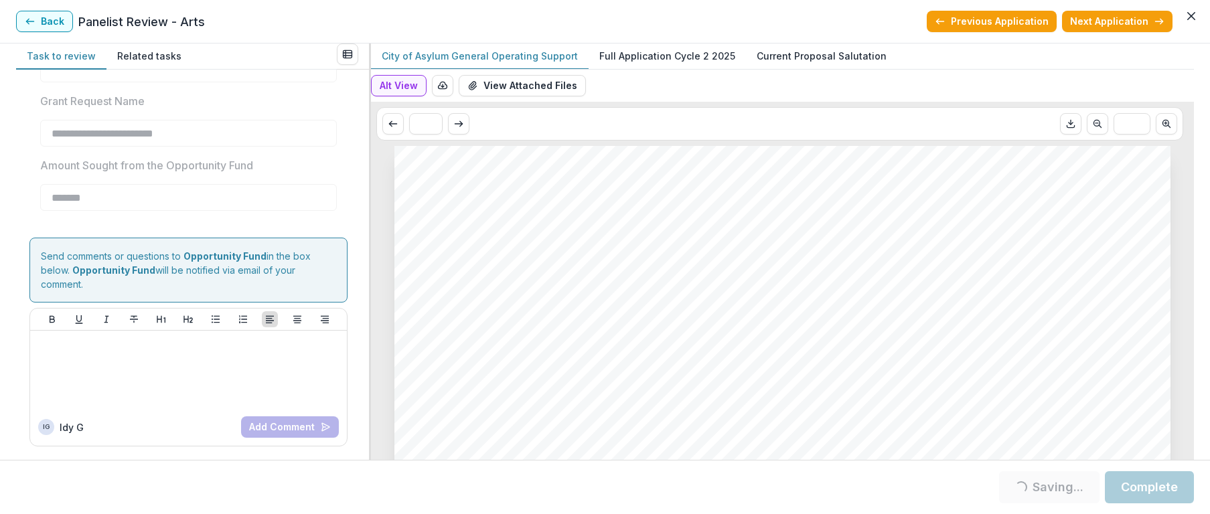
scroll to position [1948, 0]
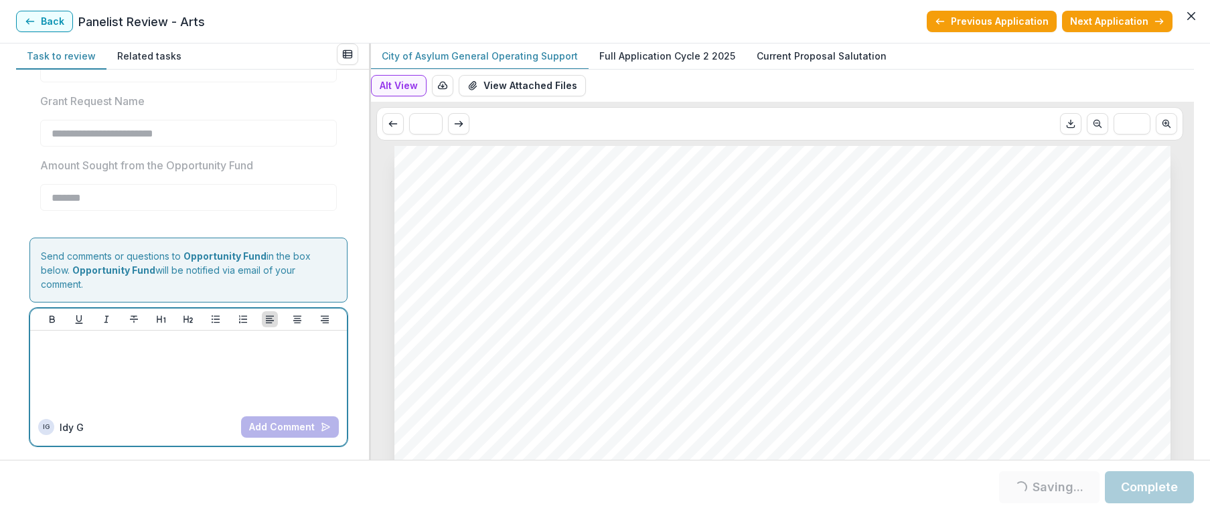
click at [104, 348] on p at bounding box center [188, 343] width 306 height 15
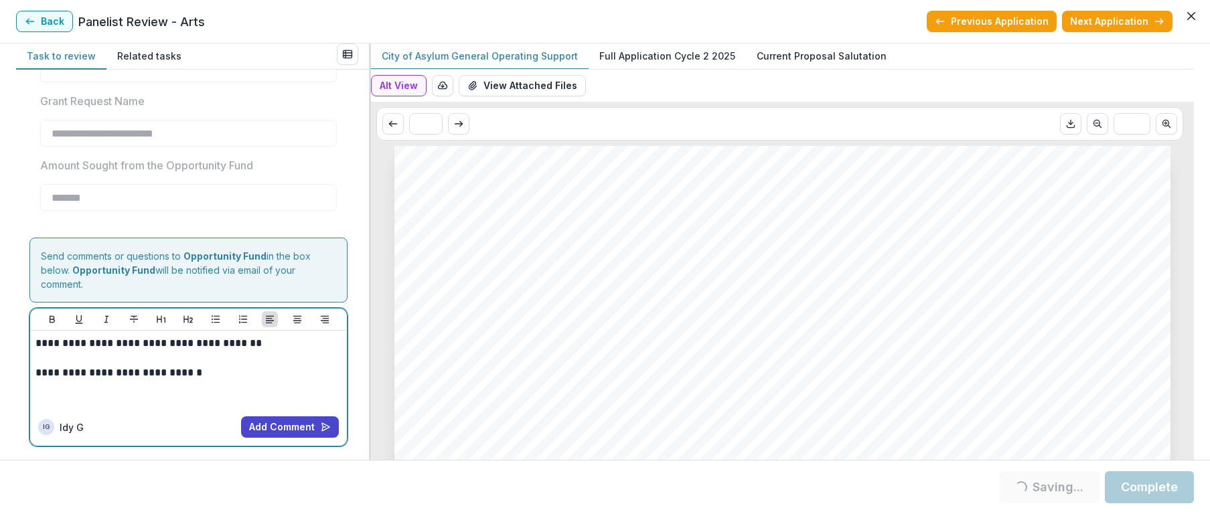
click at [42, 344] on p "**********" at bounding box center [186, 343] width 302 height 15
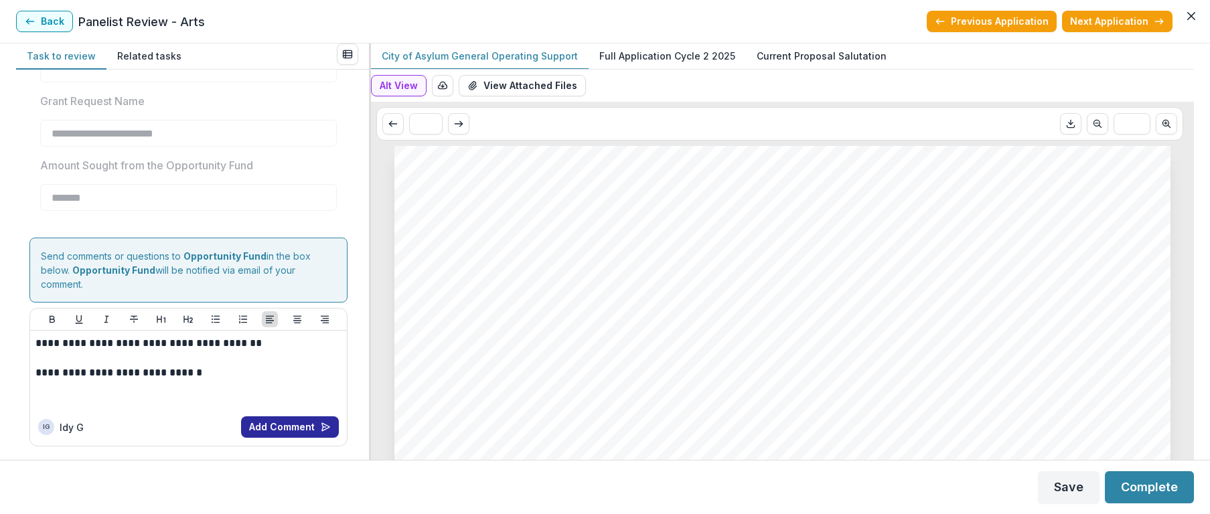
click at [294, 426] on button "Add Comment" at bounding box center [290, 427] width 98 height 21
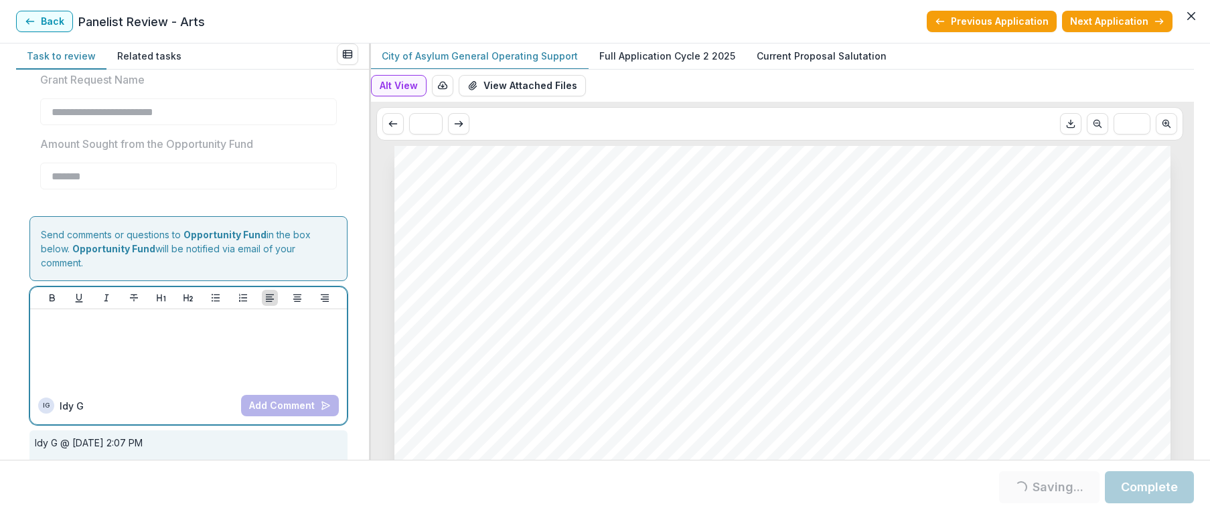
click at [159, 362] on div at bounding box center [188, 348] width 306 height 67
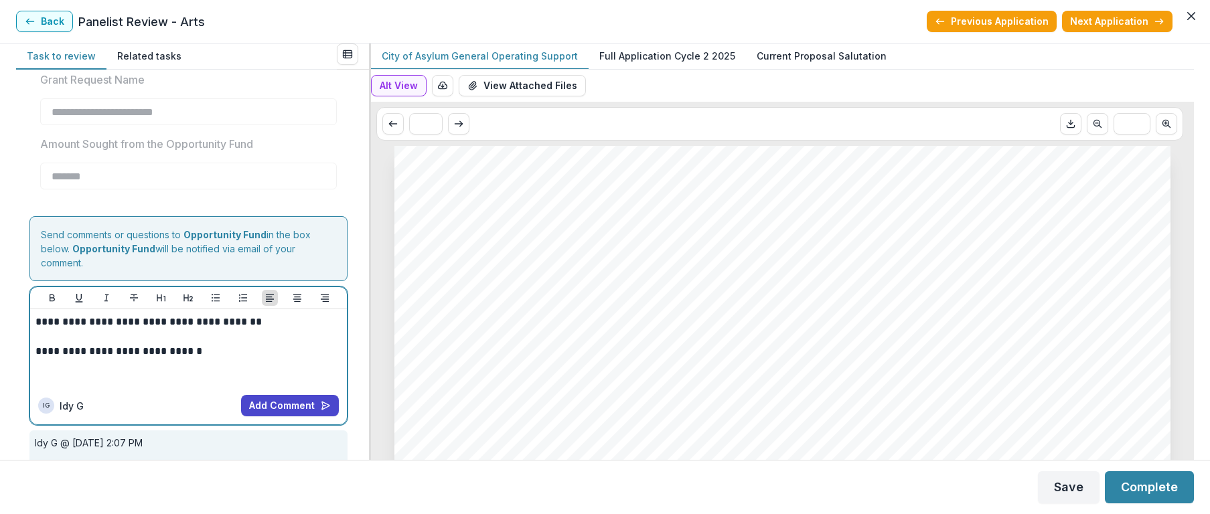
scroll to position [1948, 0]
click at [44, 329] on p "**********" at bounding box center [186, 321] width 302 height 15
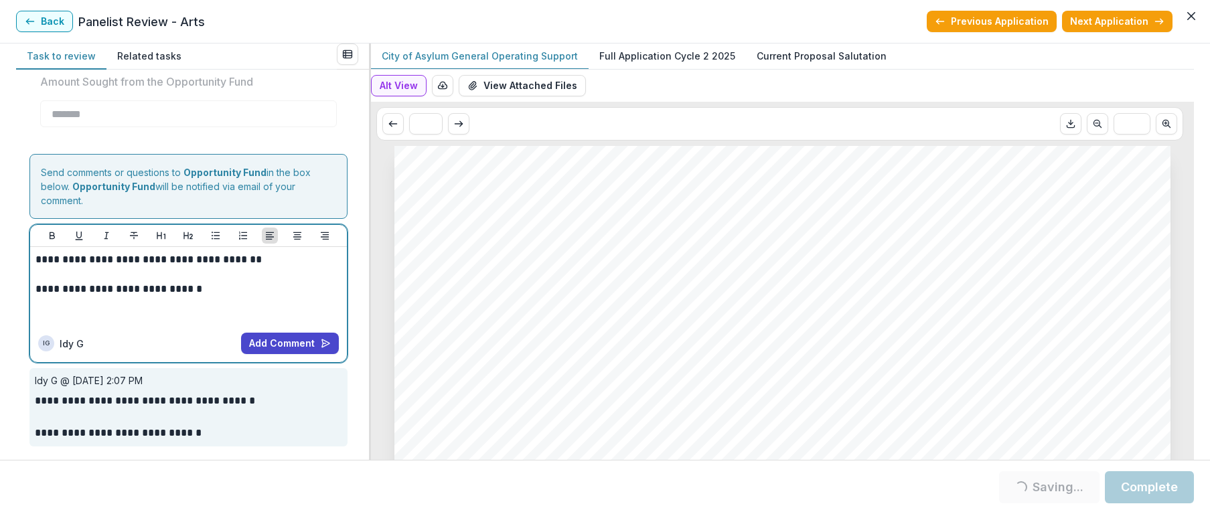
scroll to position [2031, 0]
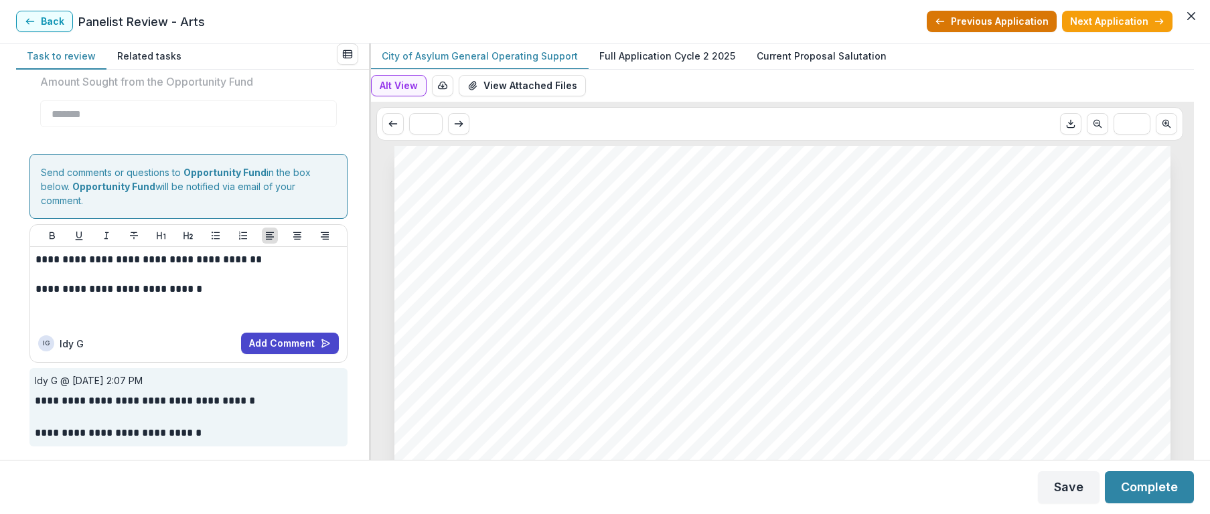
click at [960, 23] on button "Previous Application" at bounding box center [992, 21] width 130 height 21
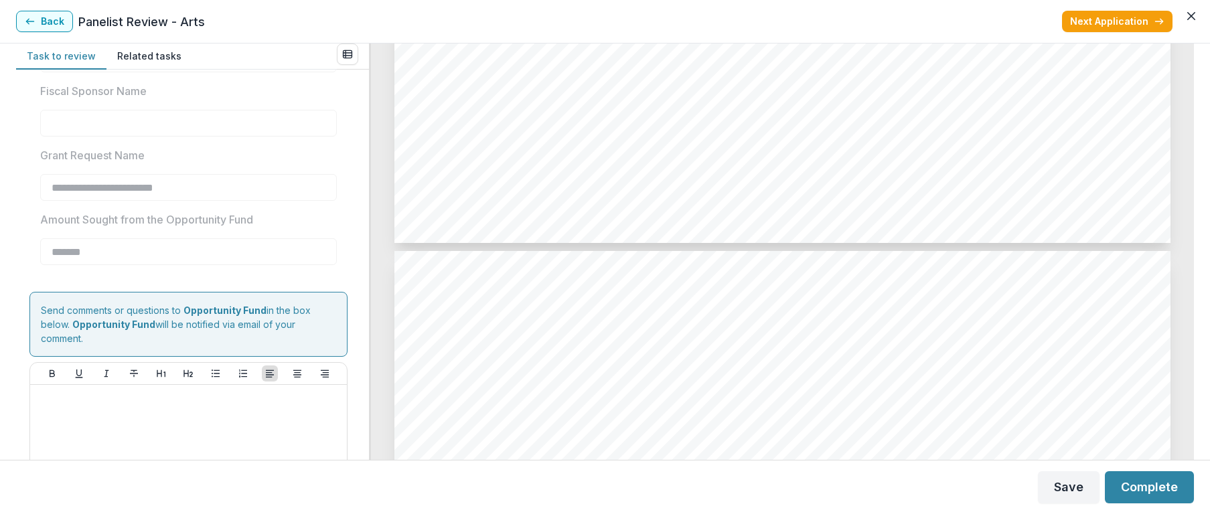
scroll to position [1870, 0]
click at [1098, 21] on button "Next Application" at bounding box center [1117, 21] width 111 height 21
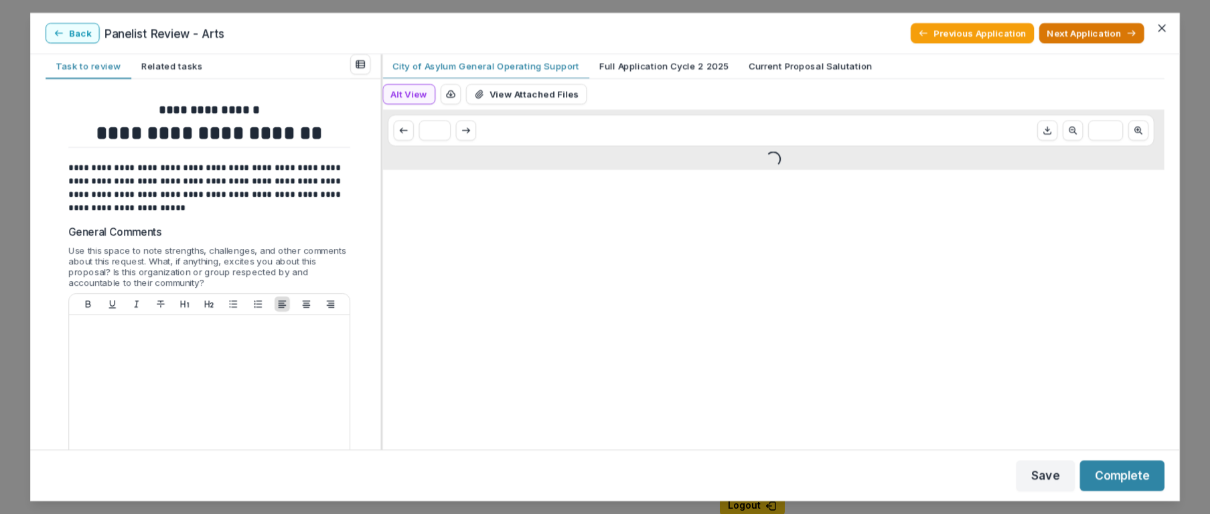
type input "*******"
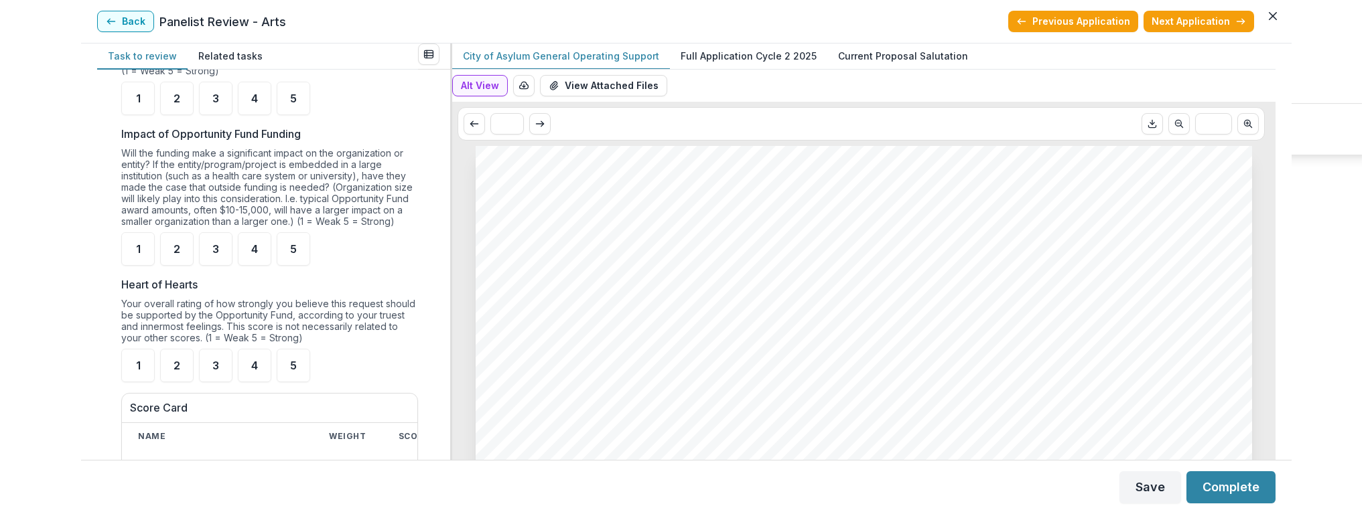
scroll to position [861, 0]
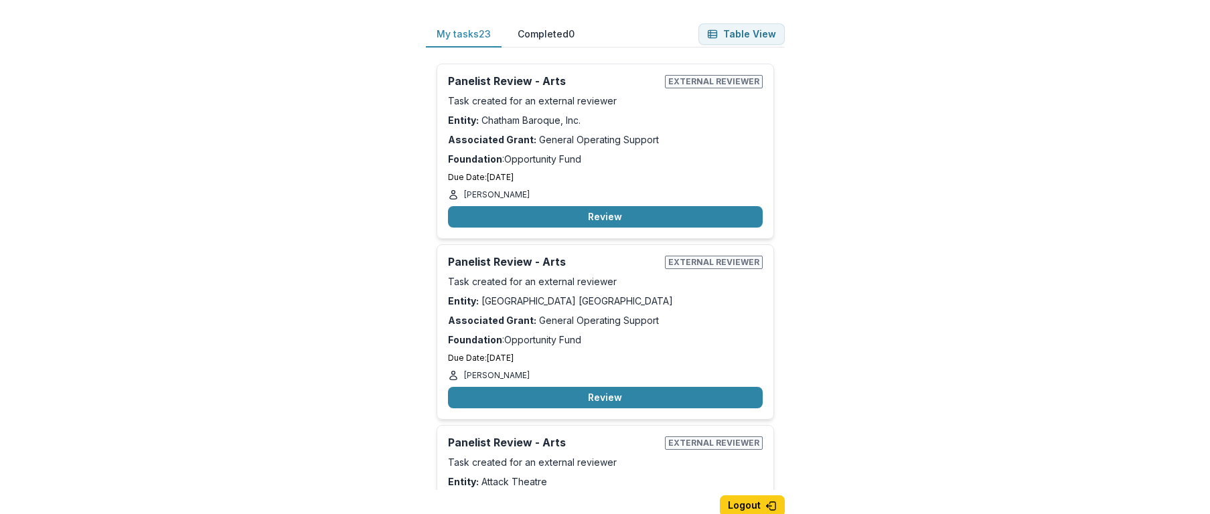
scroll to position [2, 0]
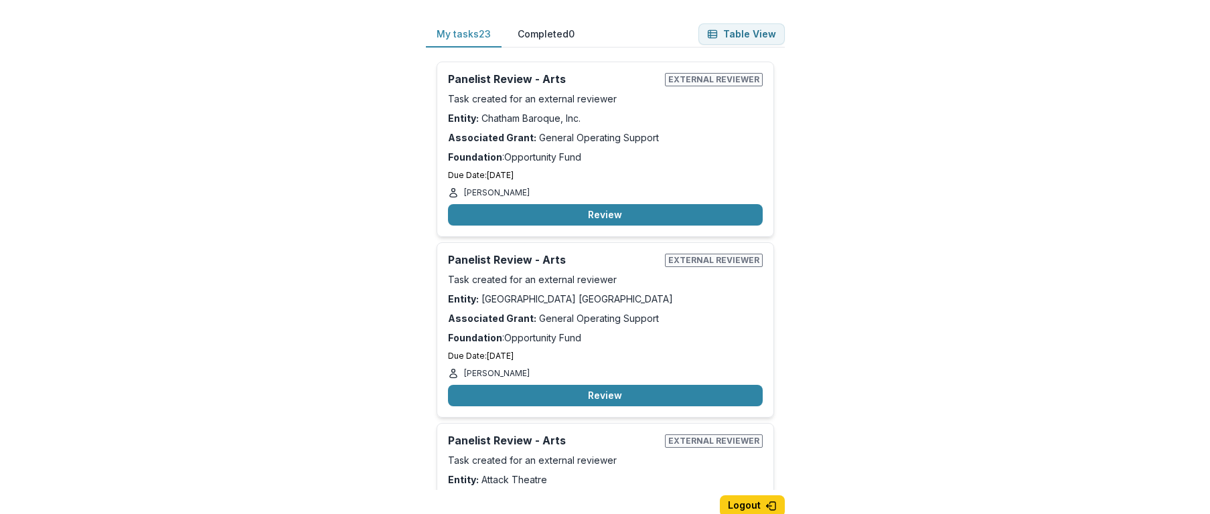
click at [542, 136] on p "Associated Grant: General Operating Support" at bounding box center [605, 138] width 315 height 14
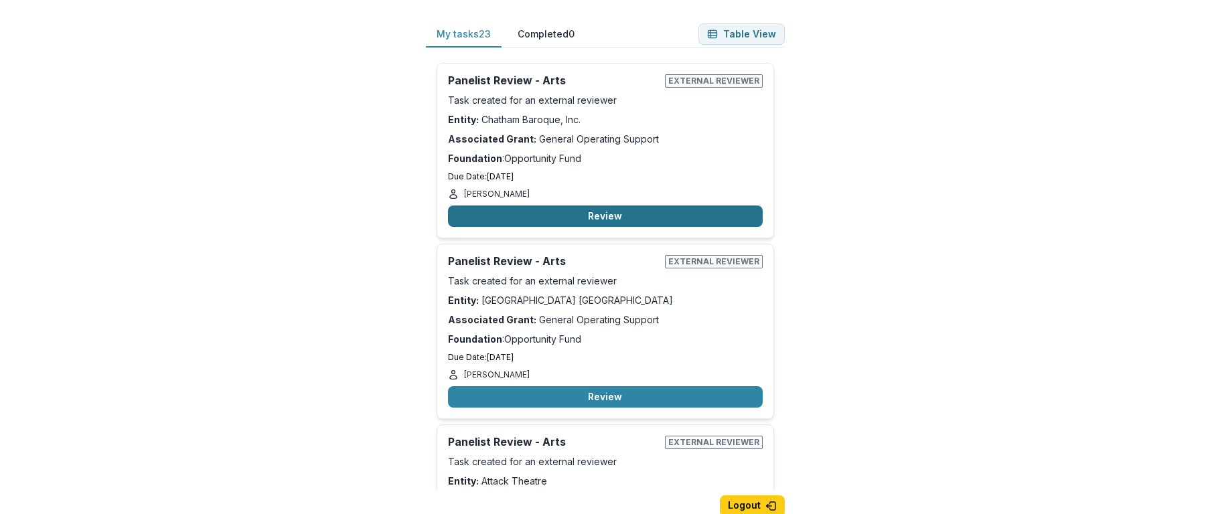
click at [572, 222] on button "Review" at bounding box center [605, 216] width 315 height 21
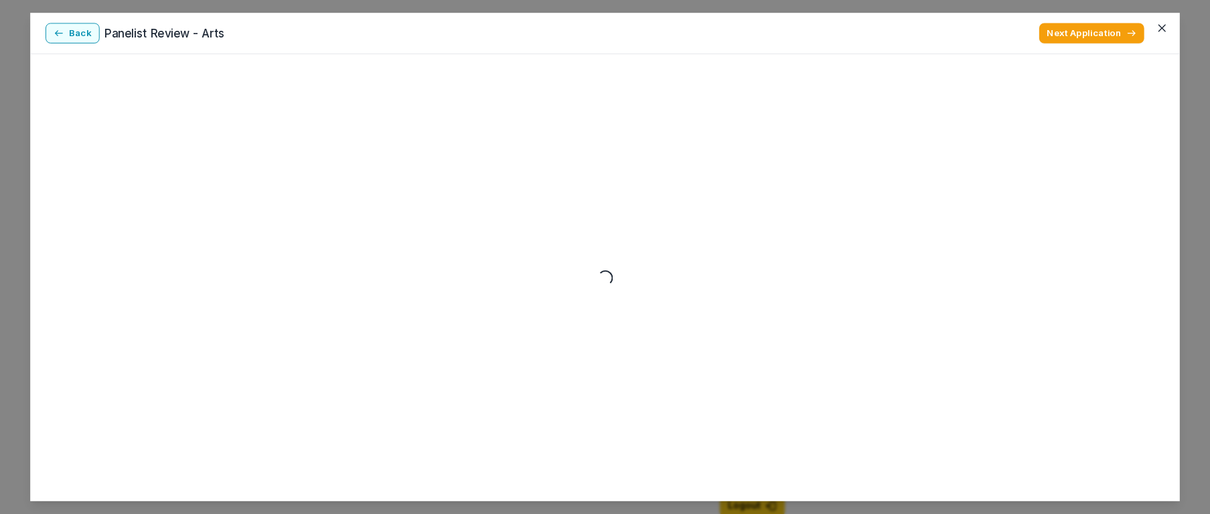
scroll to position [3, 0]
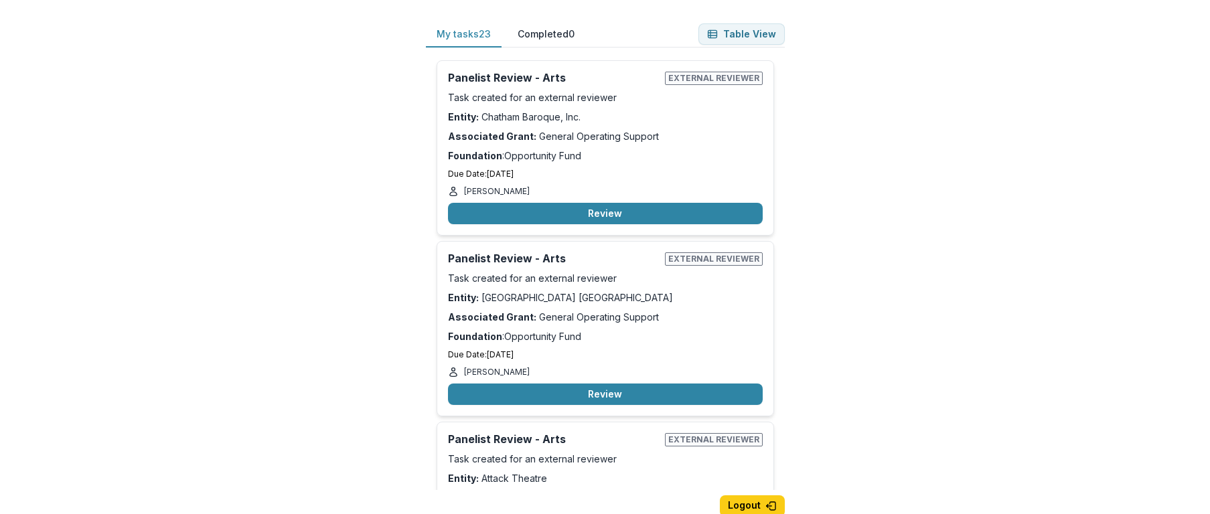
type input "*******"
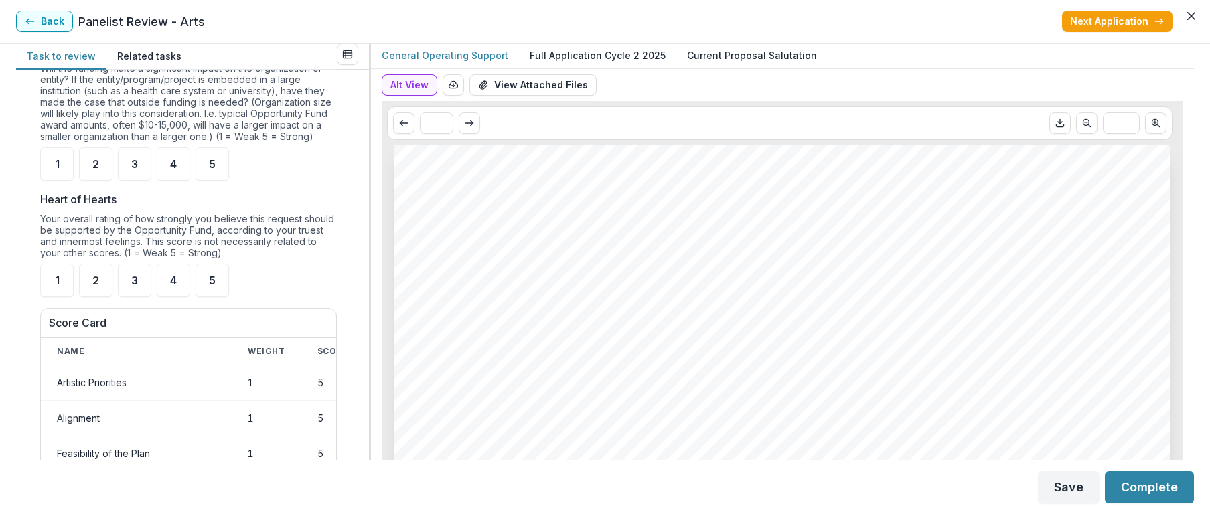
scroll to position [972, 0]
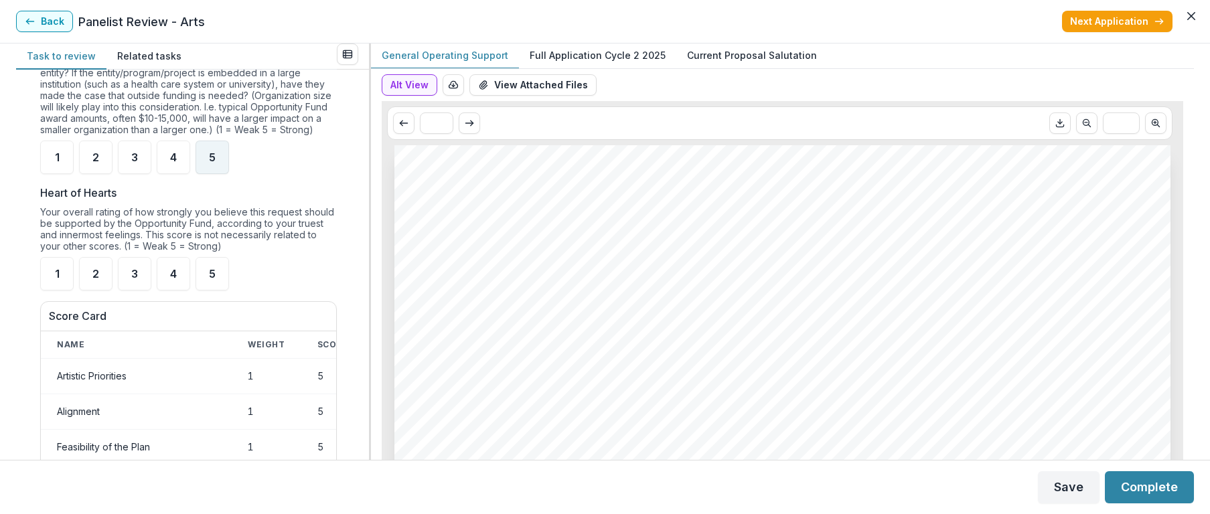
click at [214, 163] on span "5" at bounding box center [212, 157] width 7 height 11
click at [212, 279] on span "5" at bounding box center [212, 274] width 7 height 11
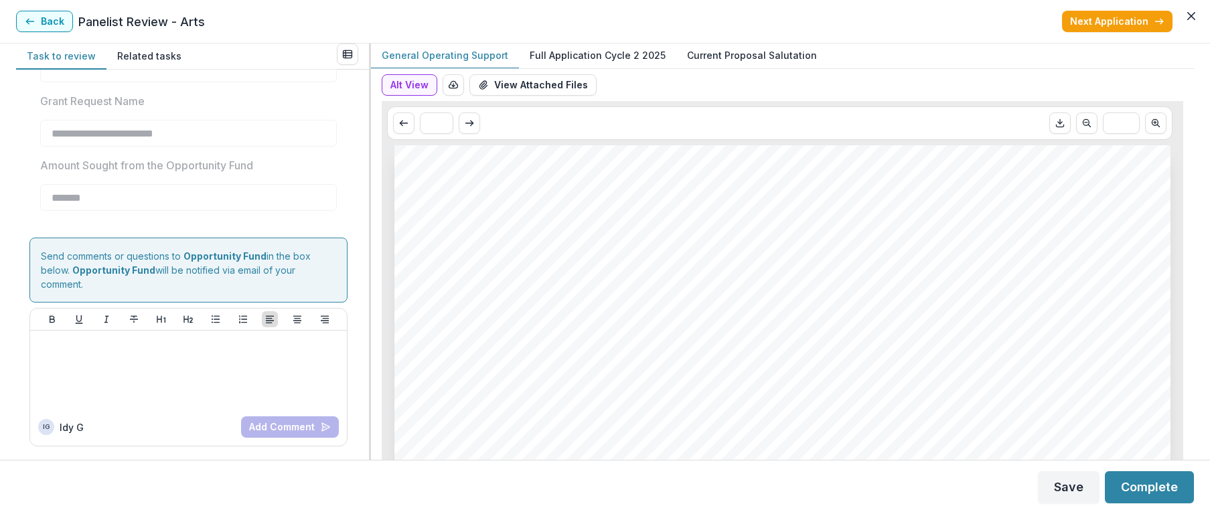
scroll to position [1948, 0]
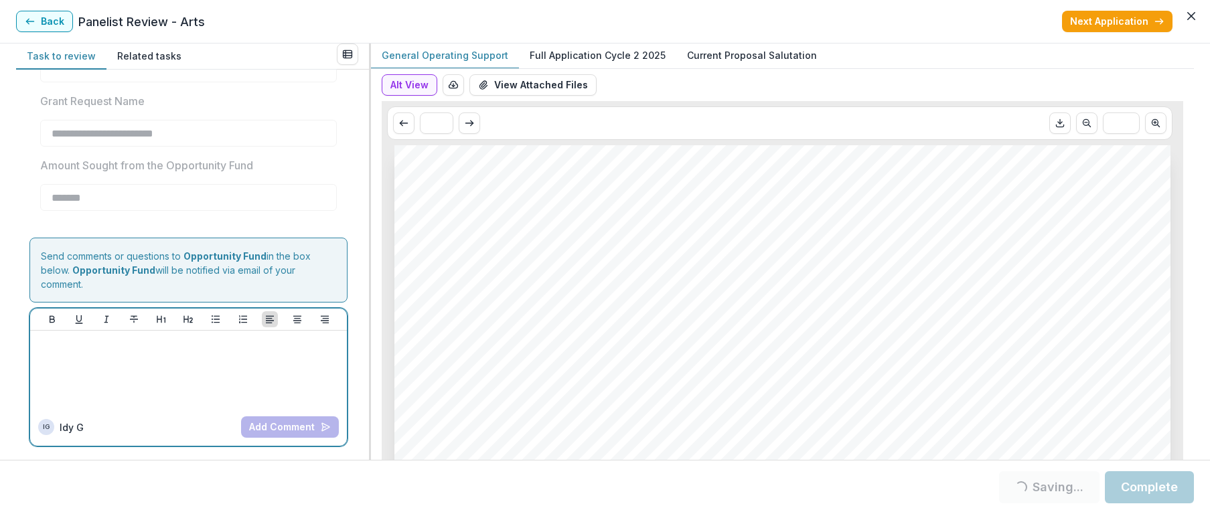
click at [175, 352] on div at bounding box center [188, 369] width 306 height 67
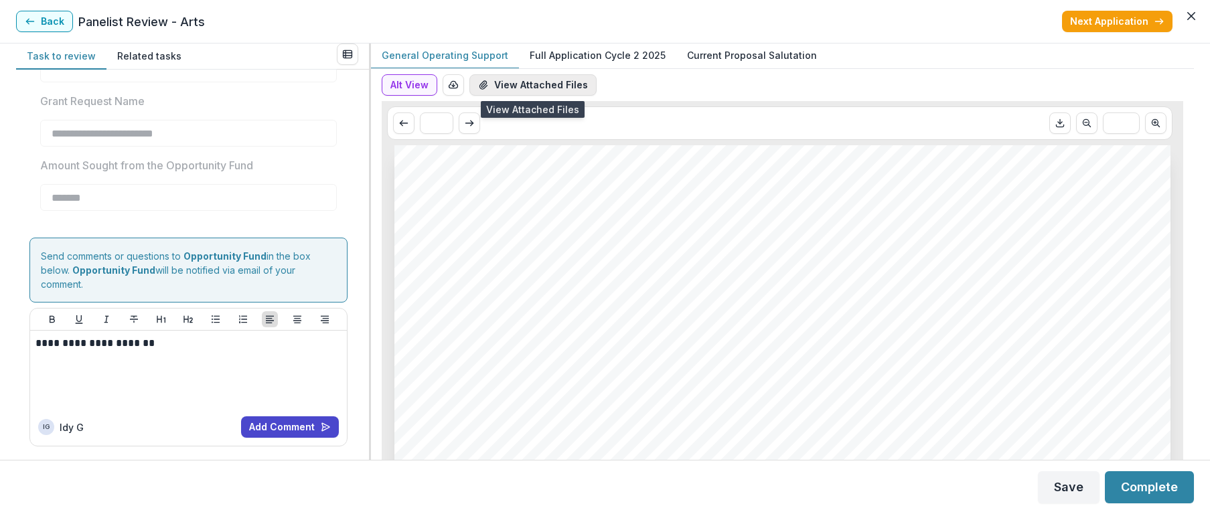
click at [502, 82] on button "View Attached Files" at bounding box center [532, 84] width 127 height 21
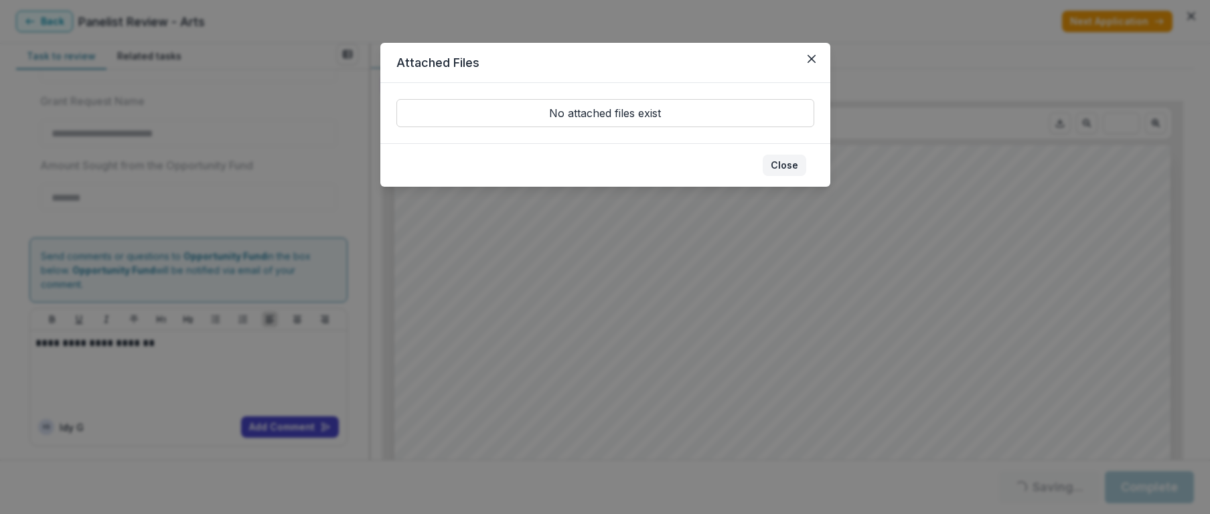
click at [785, 163] on button "Close" at bounding box center [785, 165] width 44 height 21
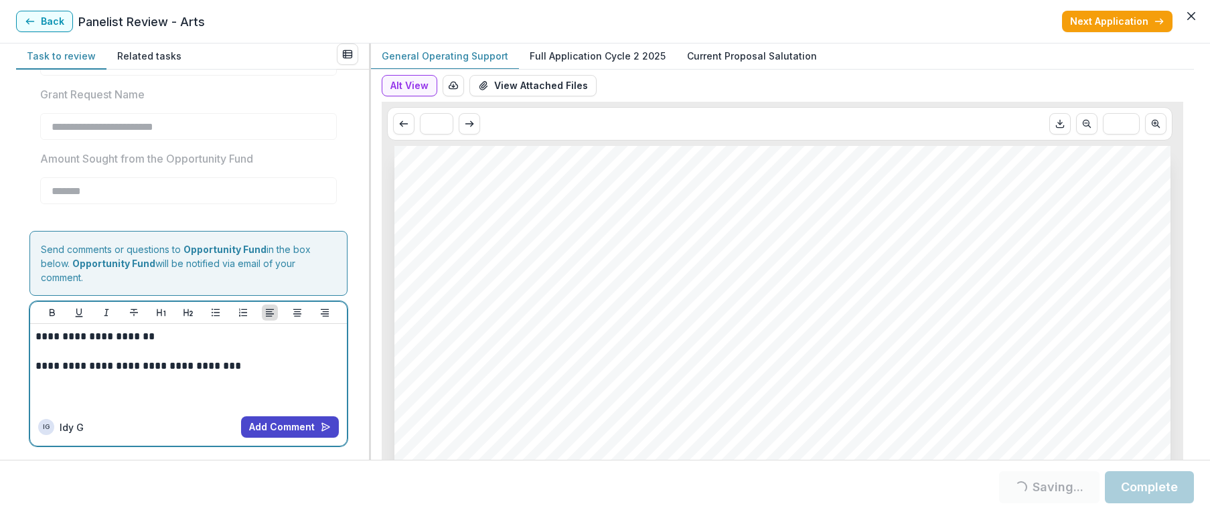
scroll to position [1954, 0]
drag, startPoint x: 68, startPoint y: 337, endPoint x: 80, endPoint y: 336, distance: 11.4
click at [80, 336] on p "**********" at bounding box center [186, 336] width 302 height 15
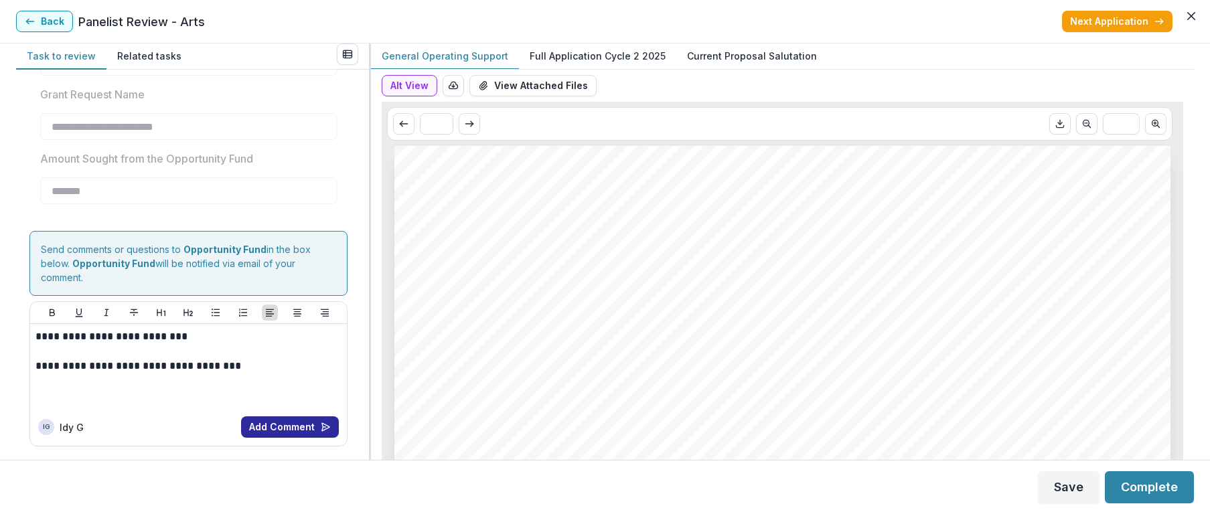
click at [256, 427] on button "Add Comment" at bounding box center [290, 427] width 98 height 21
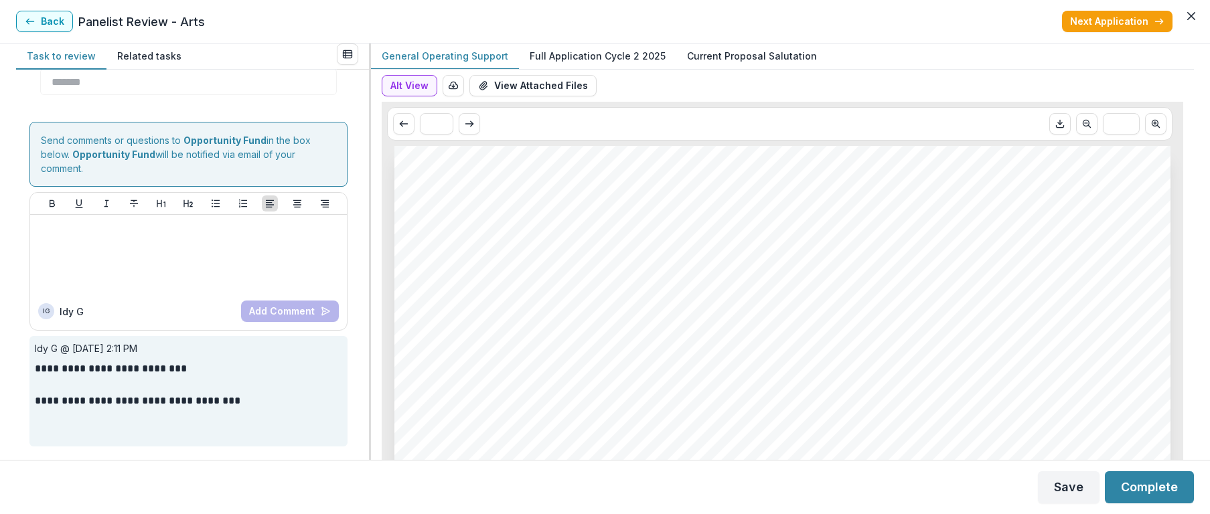
scroll to position [2055, 0]
click at [42, 376] on p "**********" at bounding box center [186, 369] width 303 height 16
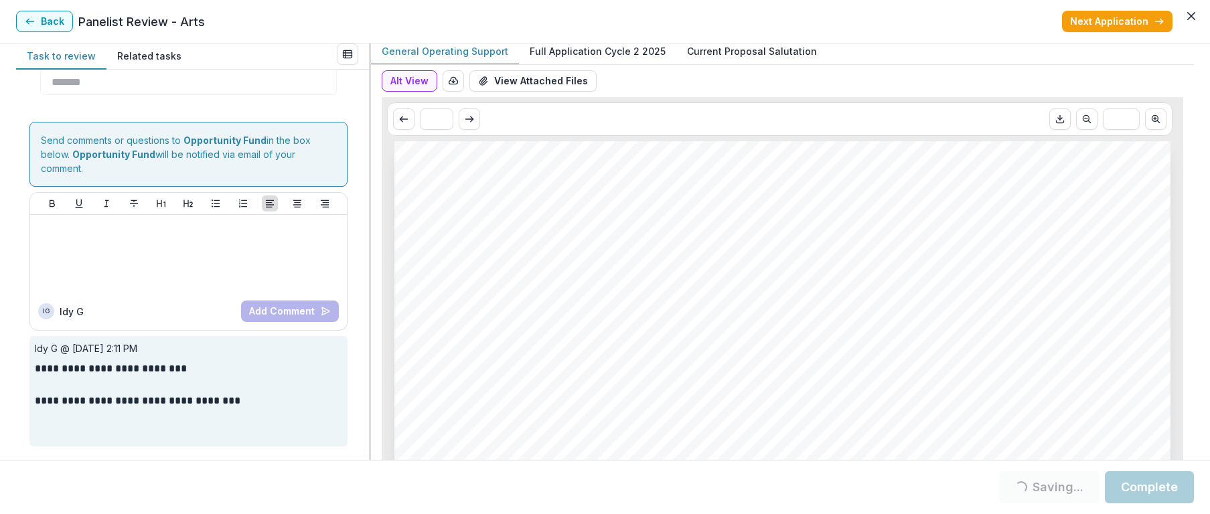
scroll to position [5, 0]
click at [1102, 20] on button "Next Application" at bounding box center [1117, 21] width 111 height 21
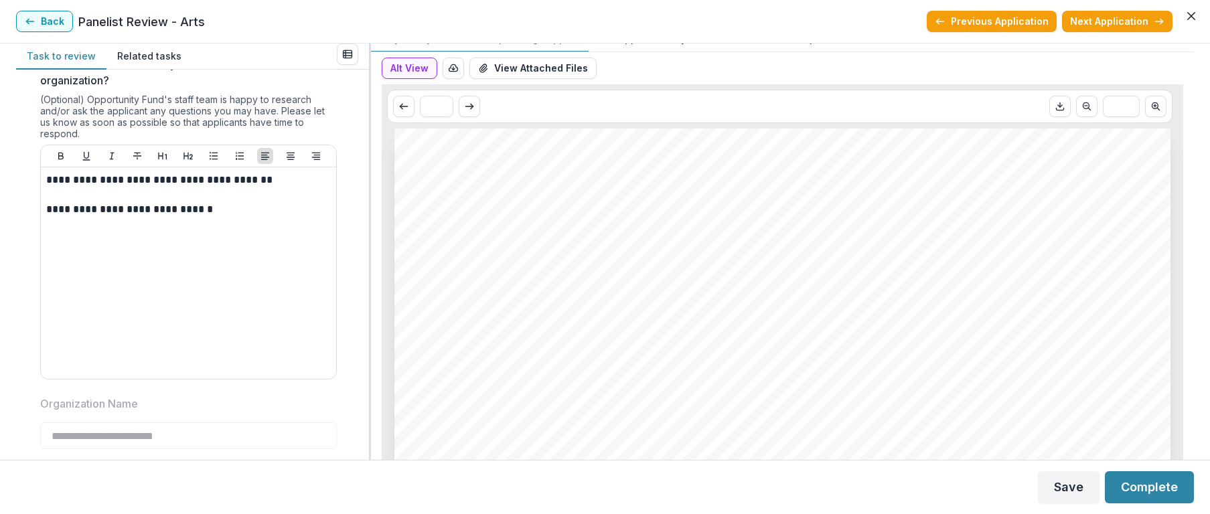
scroll to position [1498, 0]
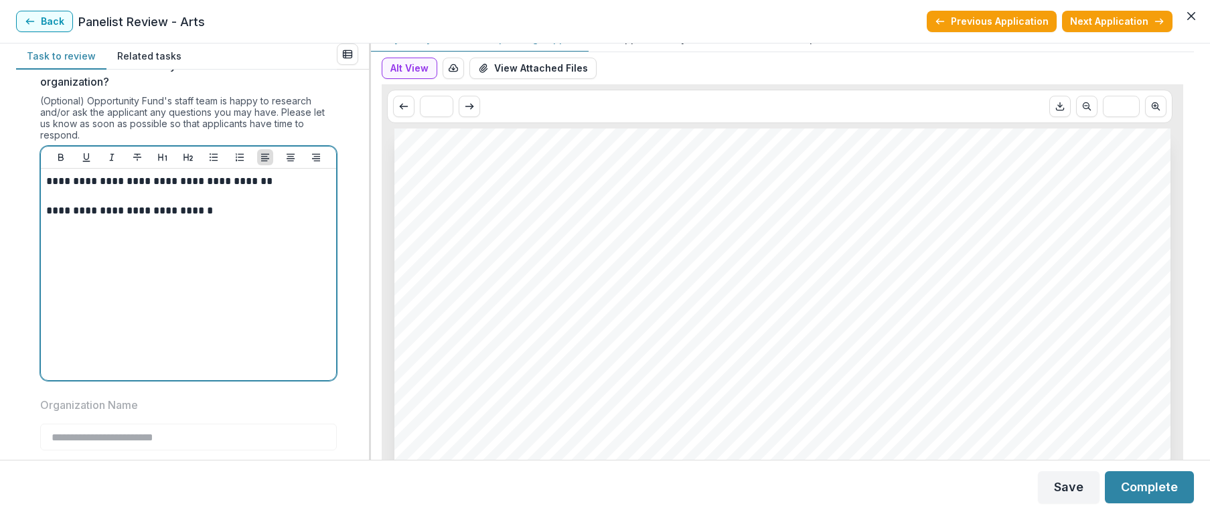
click at [259, 247] on div "**********" at bounding box center [188, 274] width 285 height 201
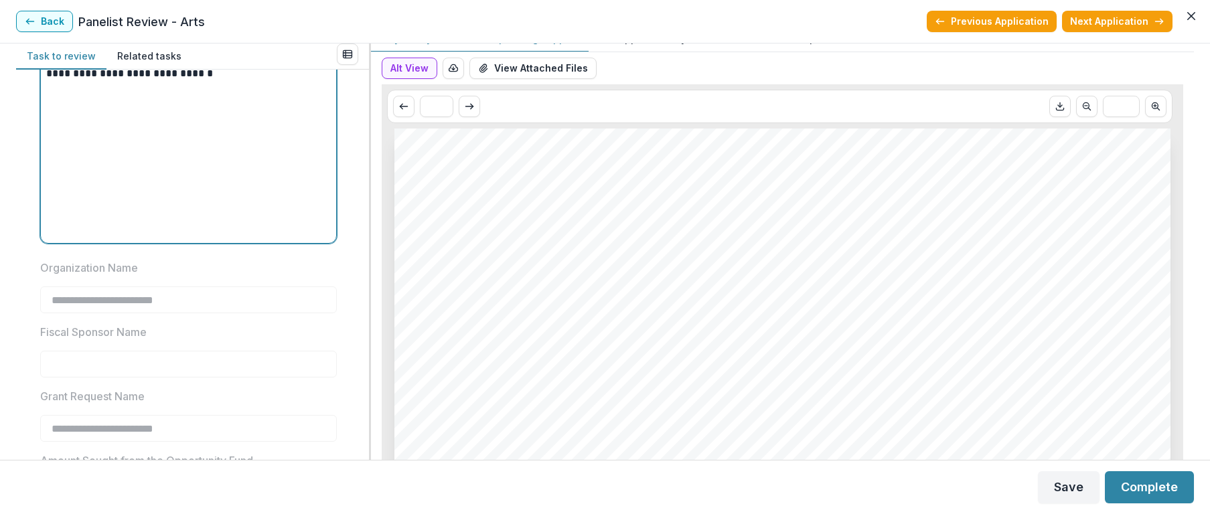
scroll to position [1619, 0]
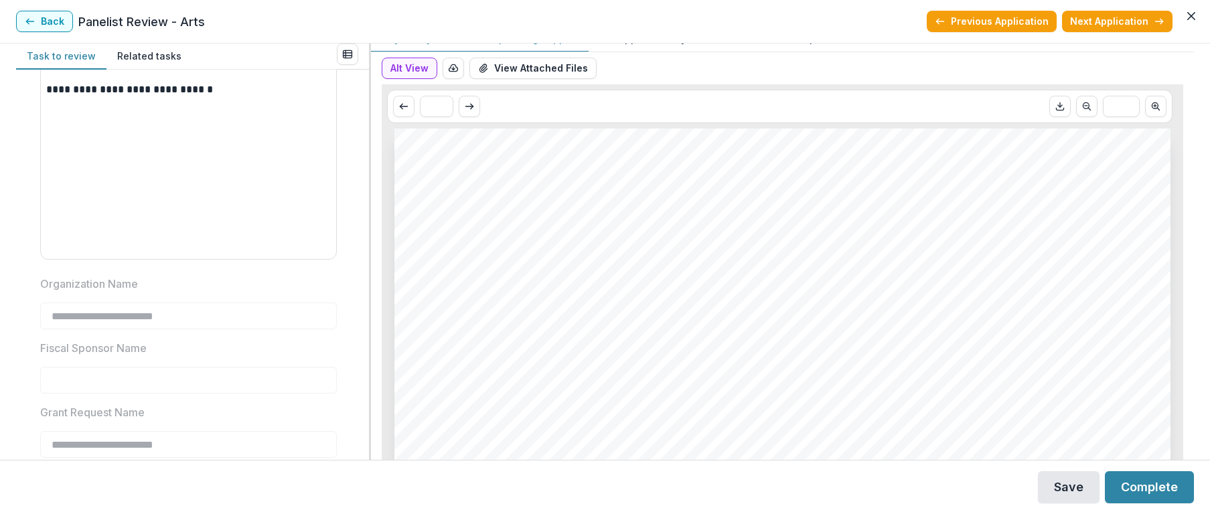
click at [1077, 490] on button "Save" at bounding box center [1069, 487] width 62 height 32
click at [956, 18] on button "Previous Application" at bounding box center [992, 21] width 130 height 21
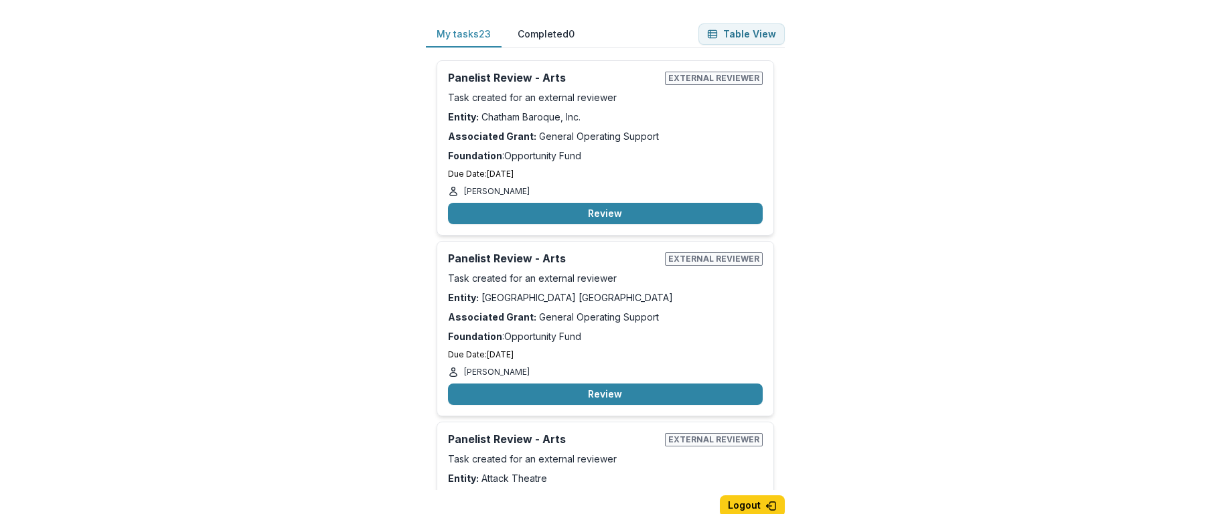
type input "*******"
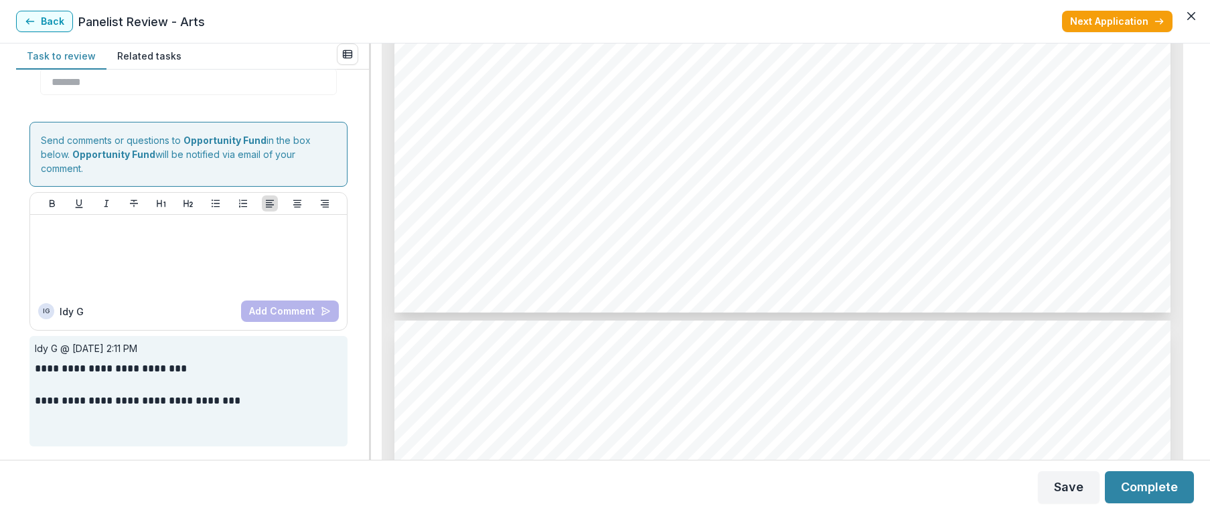
scroll to position [2063, 0]
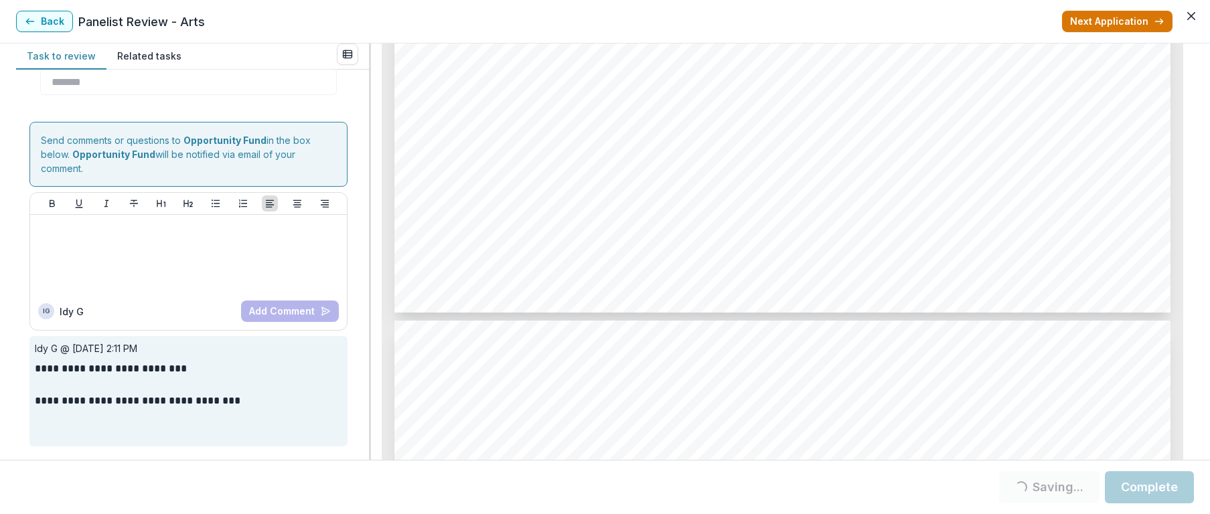
click at [1133, 23] on button "Next Application" at bounding box center [1117, 21] width 111 height 21
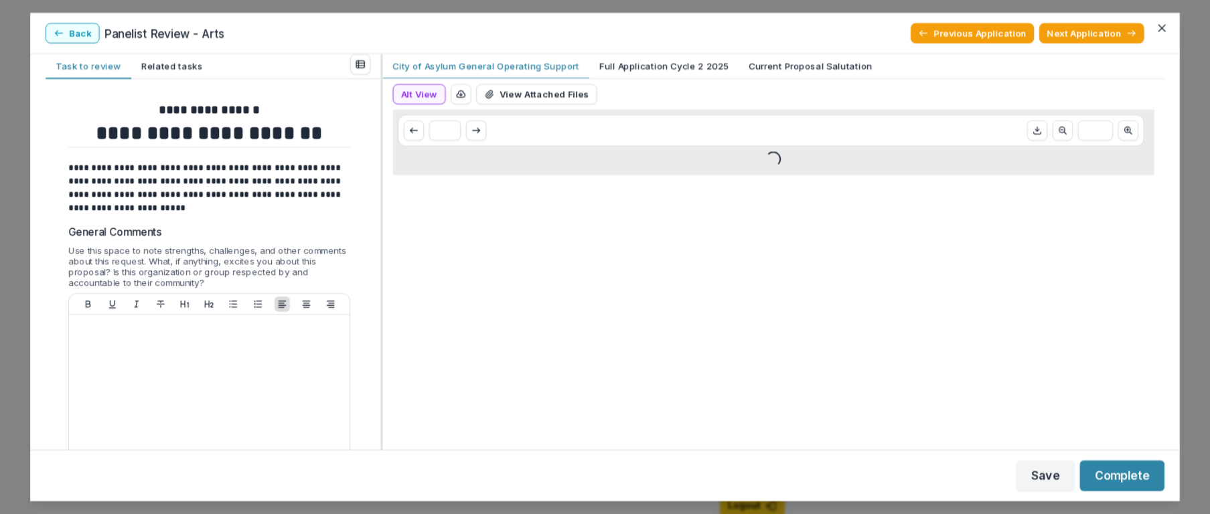
type input "*******"
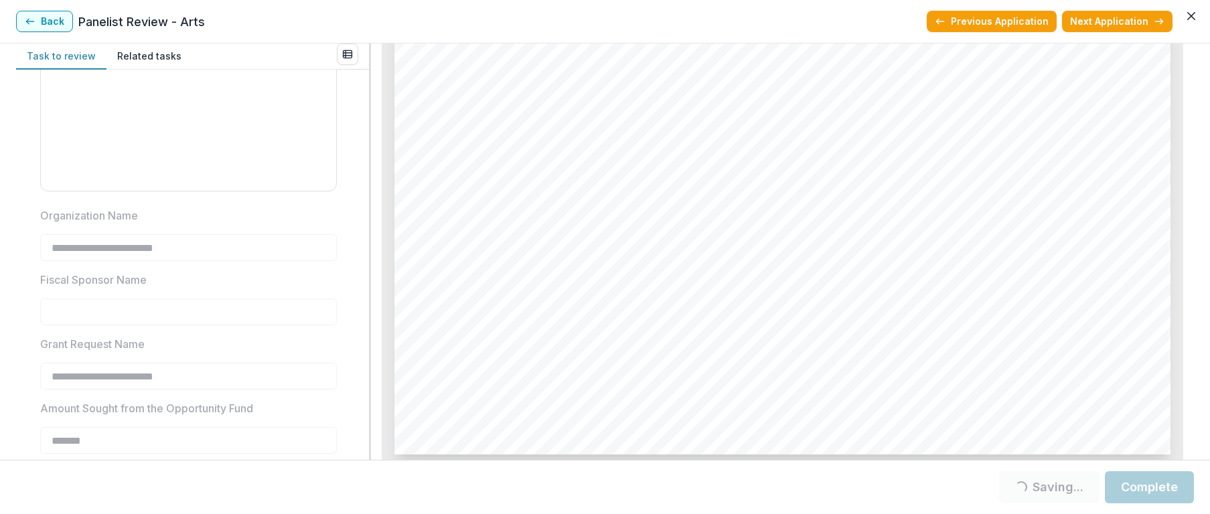
scroll to position [6321, 0]
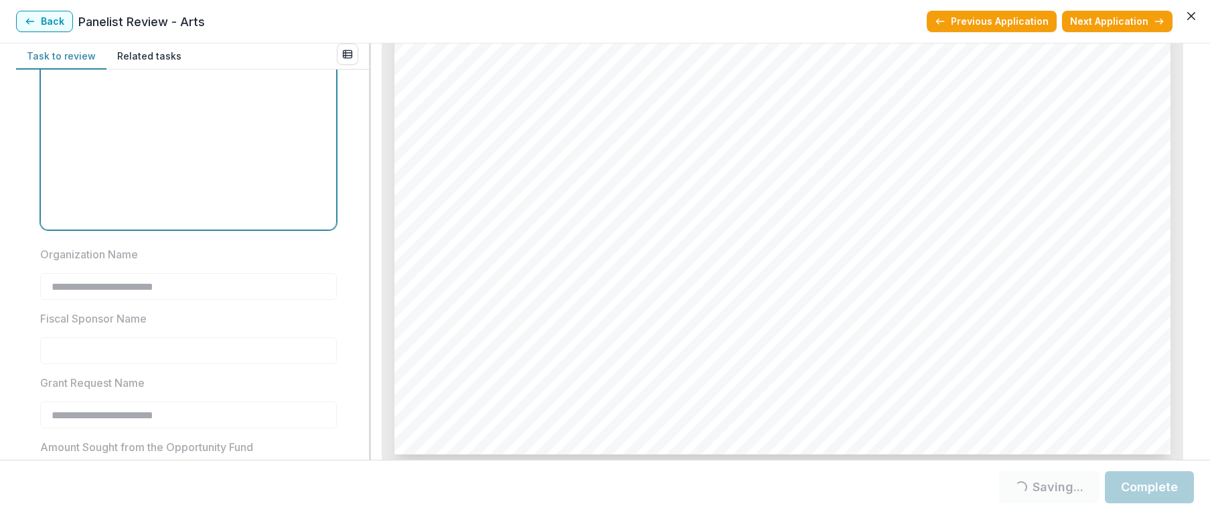
click at [179, 186] on div "**********" at bounding box center [188, 123] width 285 height 201
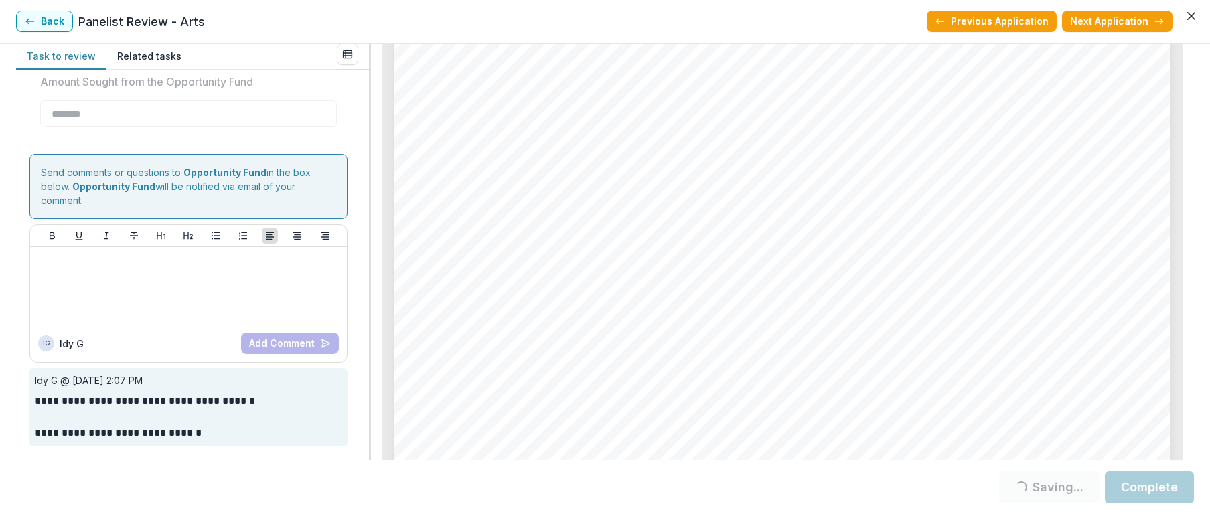
scroll to position [6199, 0]
click at [544, 208] on span "2025 Operating Budget.pdf[:|:]" at bounding box center [546, 208] width 210 height 15
click at [596, 210] on span "2025 Operating Budget.pdf[:|:]" at bounding box center [546, 208] width 210 height 15
drag, startPoint x: 623, startPoint y: 209, endPoint x: 643, endPoint y: 210, distance: 20.1
click at [623, 209] on span "2025 Operating Budget.pdf[:|:]" at bounding box center [546, 208] width 210 height 15
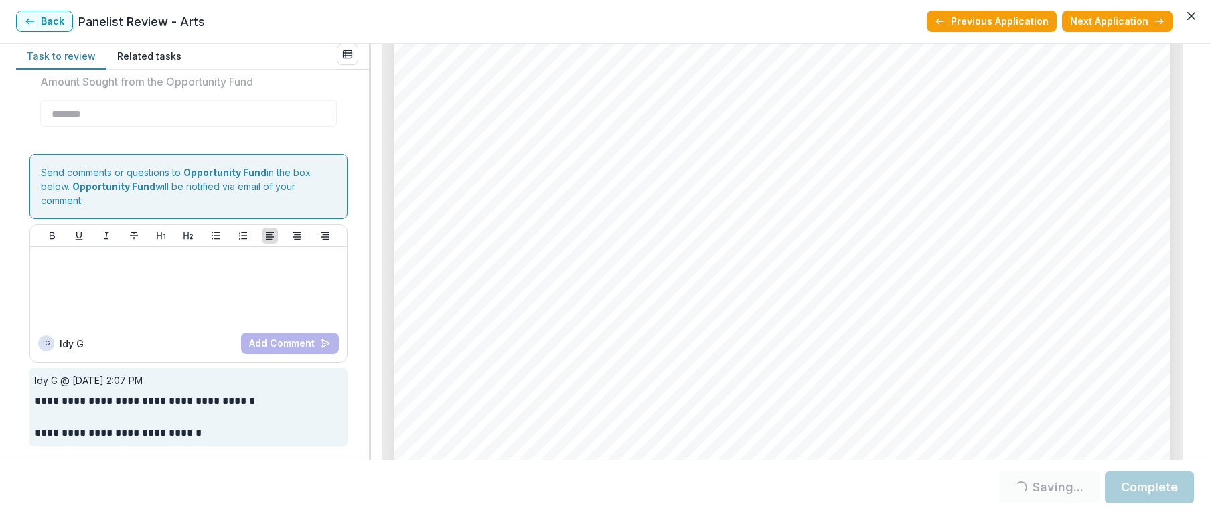
click at [643, 210] on span "2025 Operating Budget.pdf[:|:]" at bounding box center [546, 208] width 210 height 15
click at [541, 216] on span "2025 Operating Budget.pdf[:|:]" at bounding box center [546, 208] width 210 height 15
click at [513, 209] on span "2025 Operating Budget.pdf[:|:]" at bounding box center [546, 208] width 210 height 15
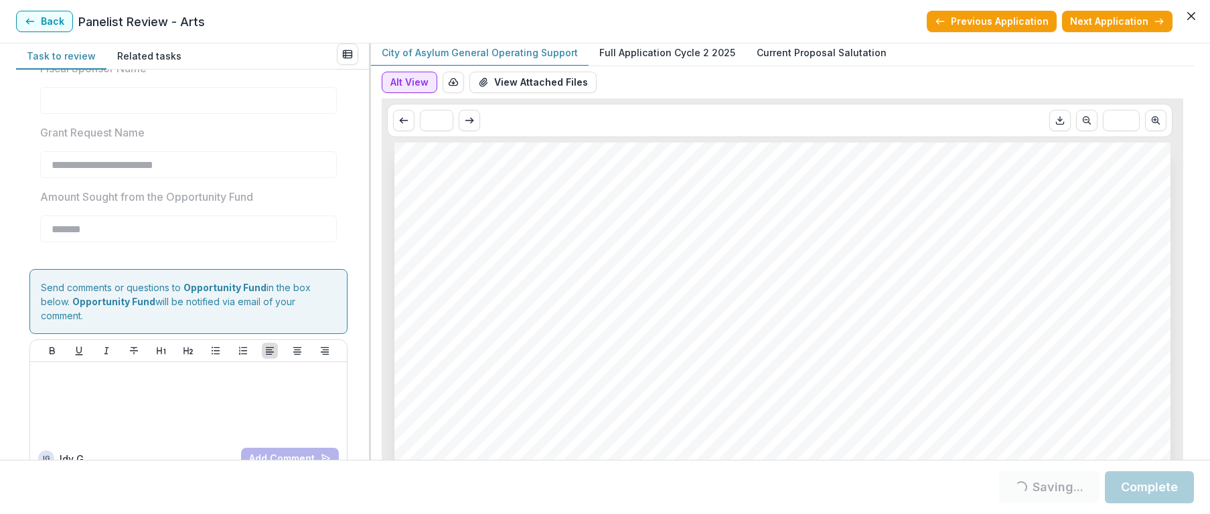
scroll to position [2, 0]
click at [502, 80] on button "View Attached Files" at bounding box center [532, 83] width 127 height 21
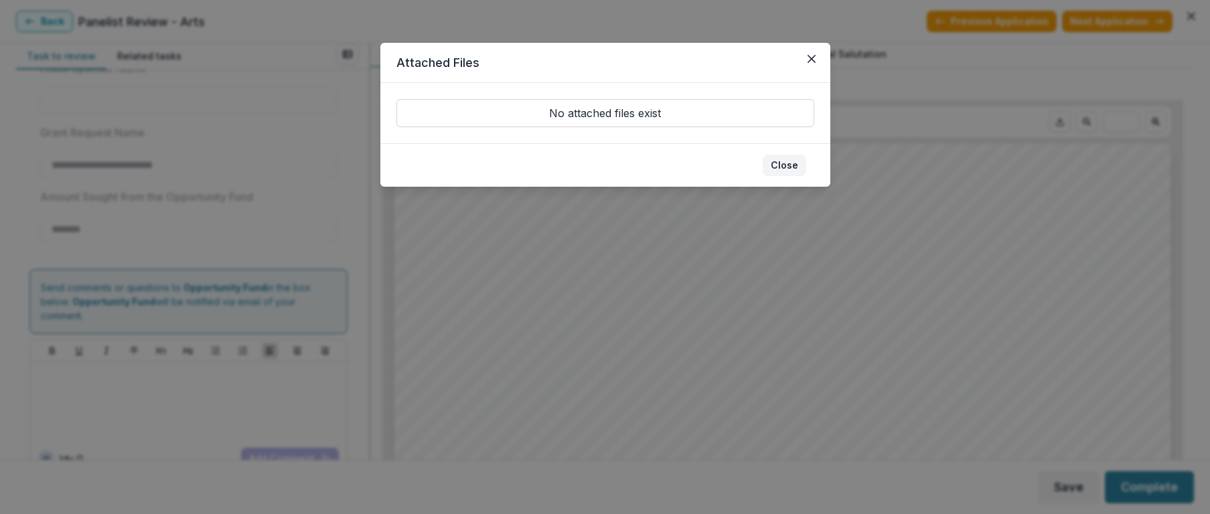
click at [792, 168] on button "Close" at bounding box center [785, 165] width 44 height 21
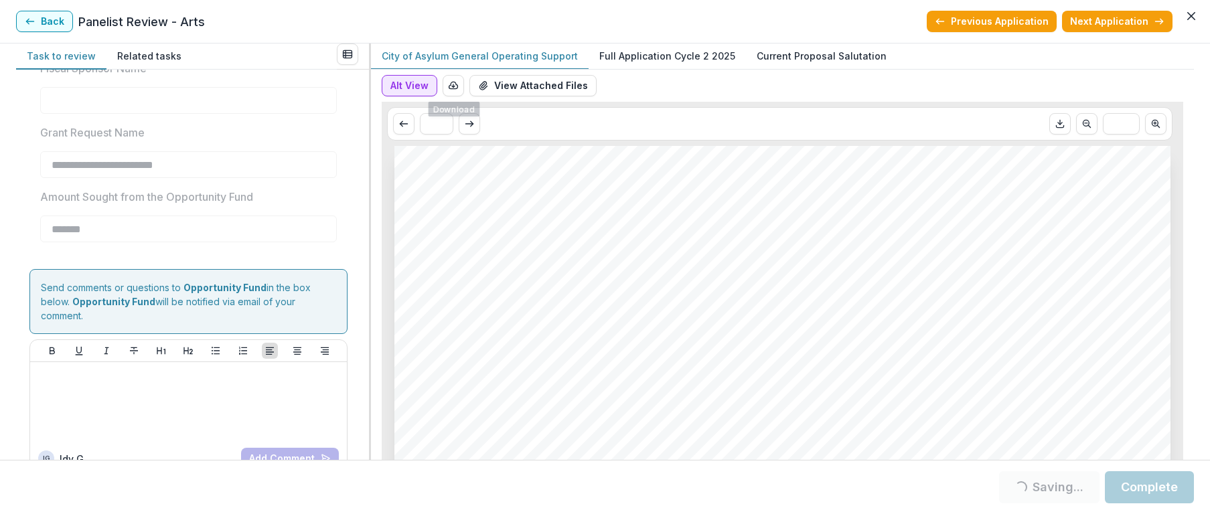
scroll to position [0, 0]
click at [423, 86] on button "Alt View" at bounding box center [410, 85] width 56 height 21
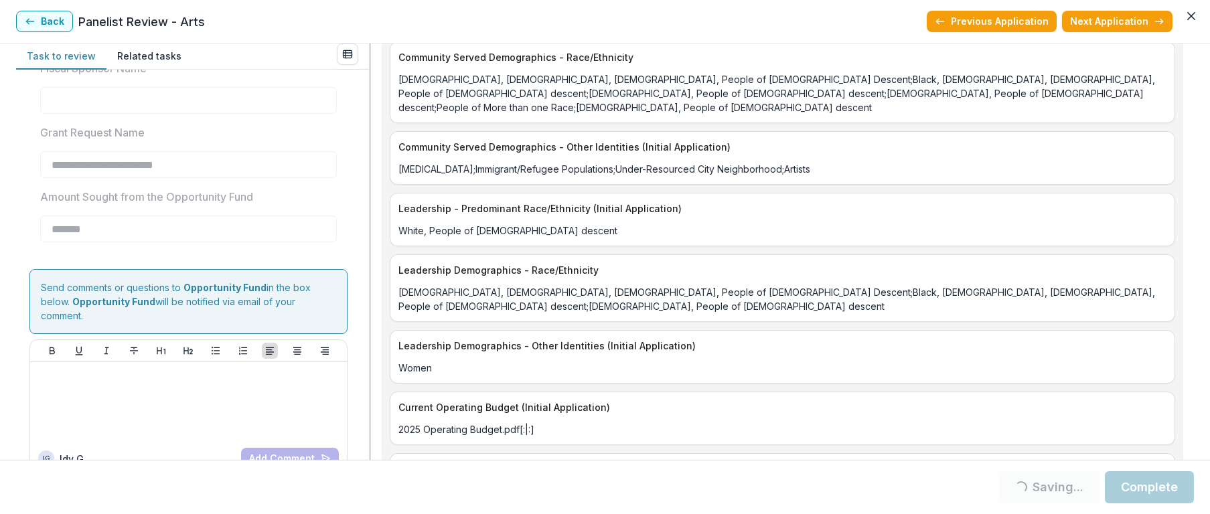
scroll to position [2893, 0]
click at [484, 424] on p "2025 Operating Budget.pdf[:|:]" at bounding box center [782, 431] width 768 height 14
click at [501, 424] on p "2025 Operating Budget.pdf[:|:]" at bounding box center [782, 431] width 768 height 14
click at [510, 424] on p "2025 Operating Budget.pdf[:|:]" at bounding box center [782, 431] width 768 height 14
click at [489, 424] on p "2025 Operating Budget.pdf[:|:]" at bounding box center [782, 431] width 768 height 14
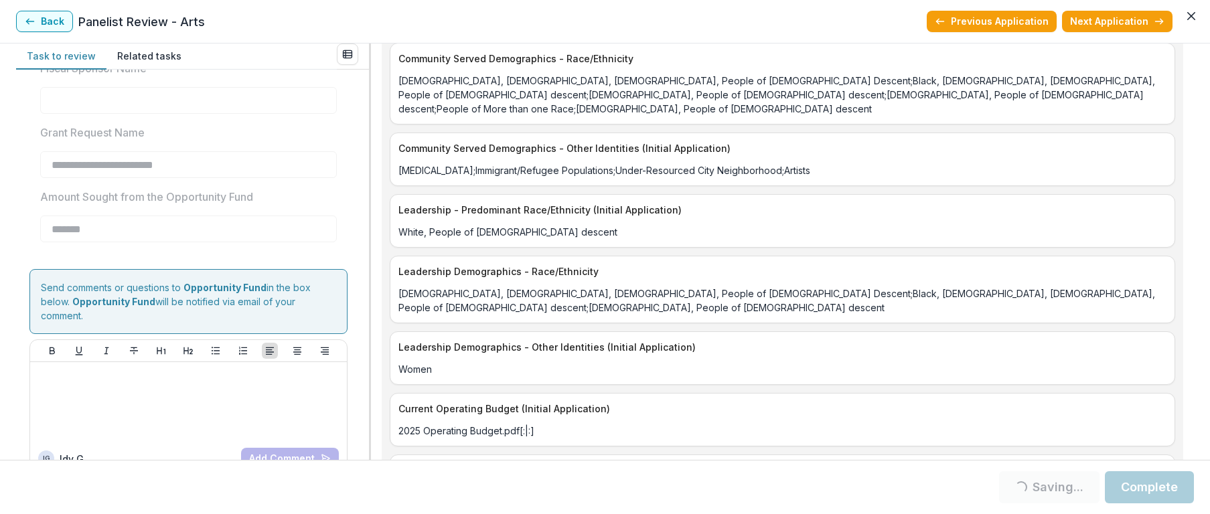
click at [507, 424] on p "2025 Operating Budget.pdf[:|:]" at bounding box center [782, 431] width 768 height 14
click at [534, 424] on p "2025 Operating Budget.pdf[:|:]" at bounding box center [782, 431] width 768 height 14
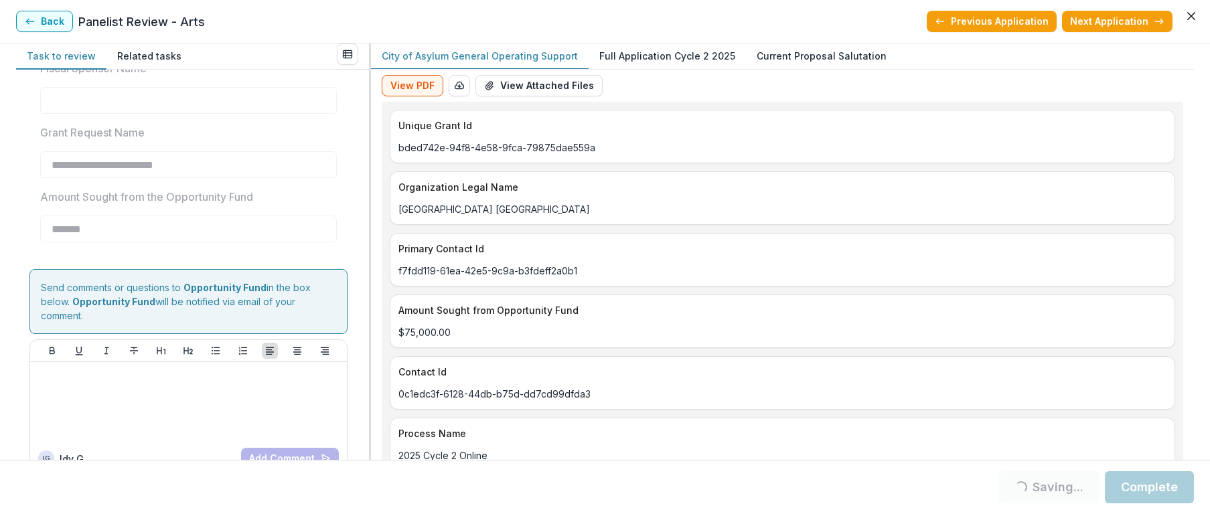
scroll to position [0, 0]
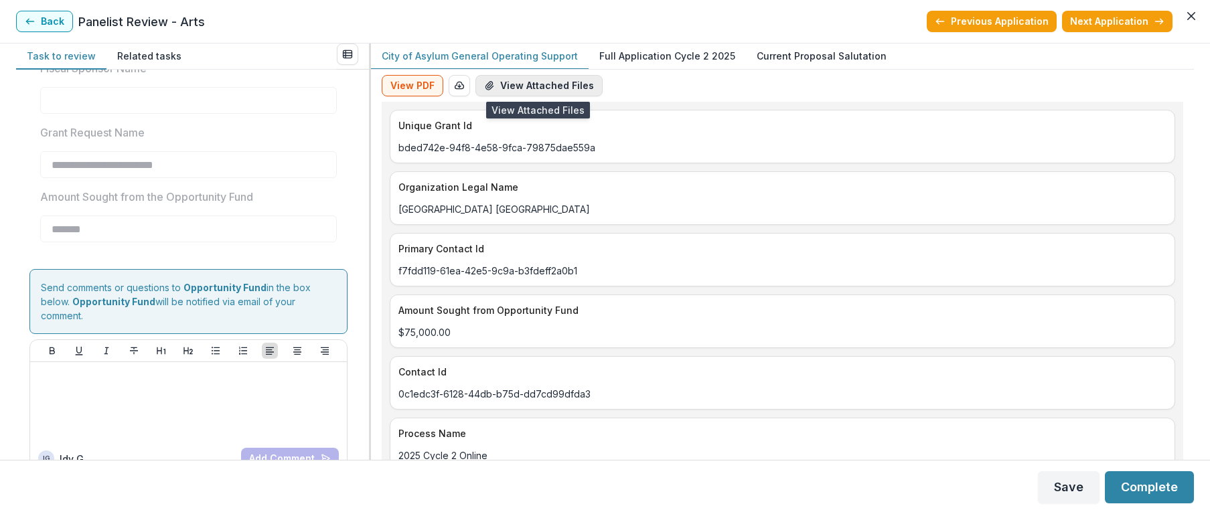
click at [517, 88] on button "View Attached Files" at bounding box center [538, 85] width 127 height 21
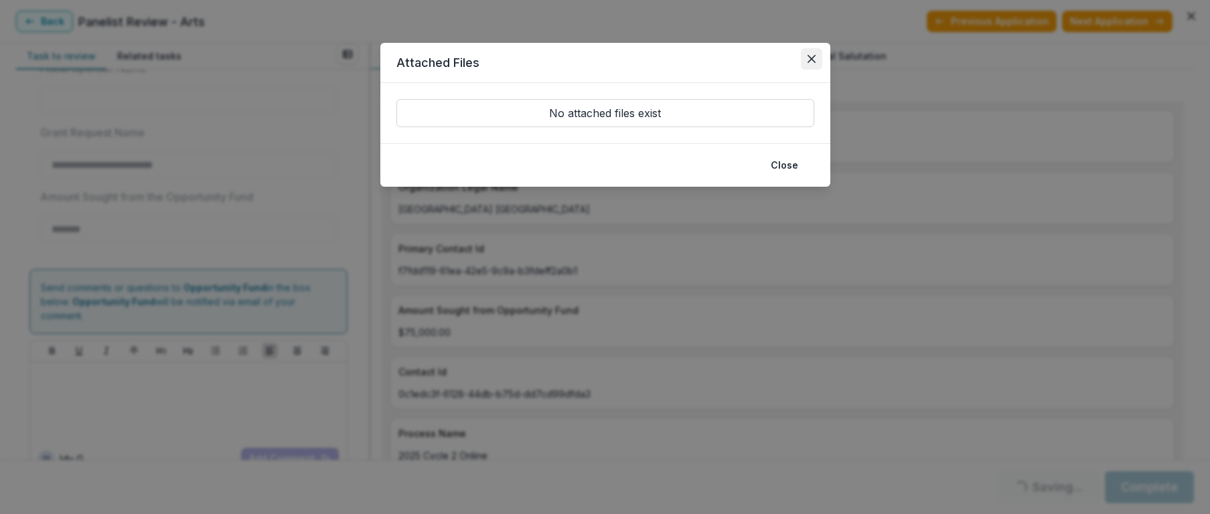
click at [810, 57] on icon "Close" at bounding box center [811, 59] width 8 height 8
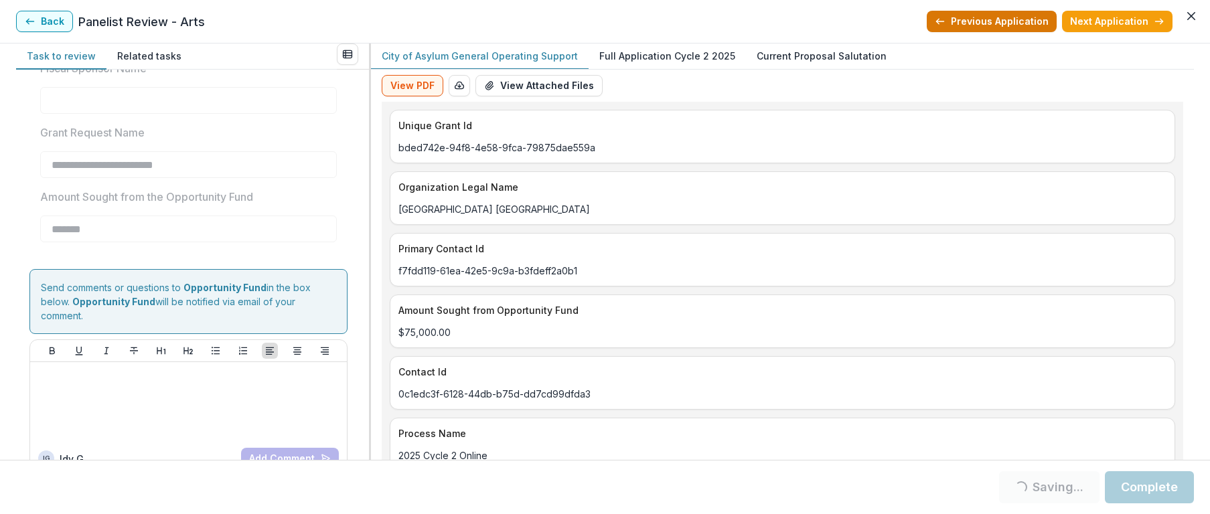
click at [967, 23] on button "Previous Application" at bounding box center [992, 21] width 130 height 21
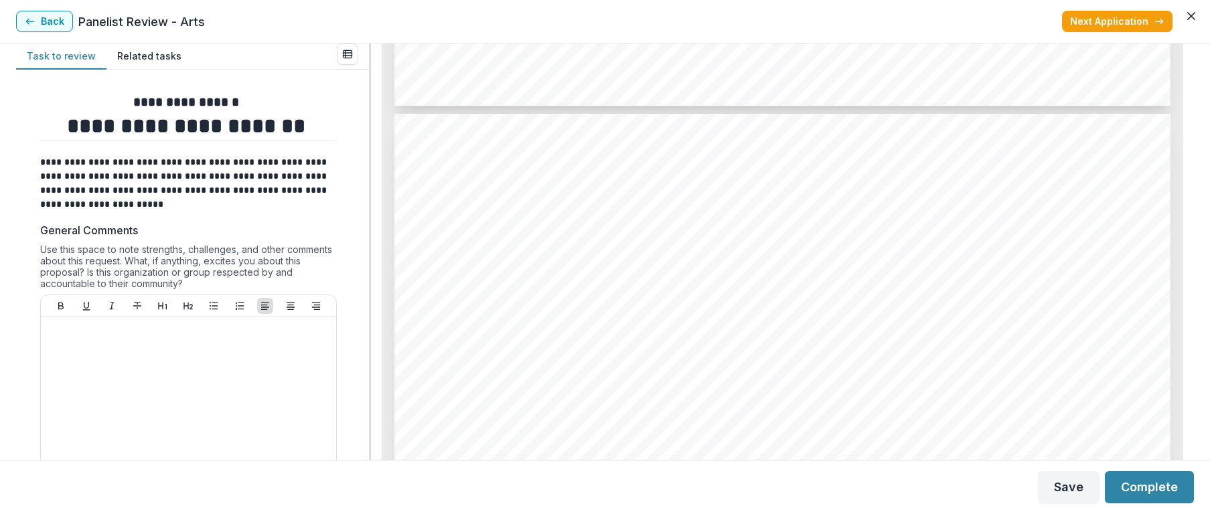
scroll to position [1162, 0]
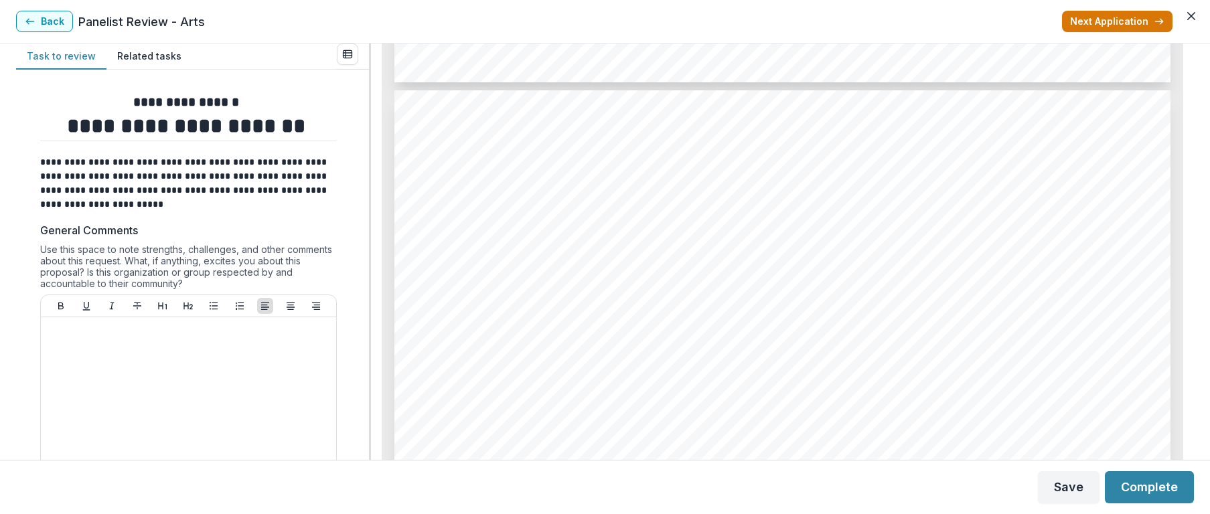
click at [1128, 13] on button "Next Application" at bounding box center [1117, 21] width 111 height 21
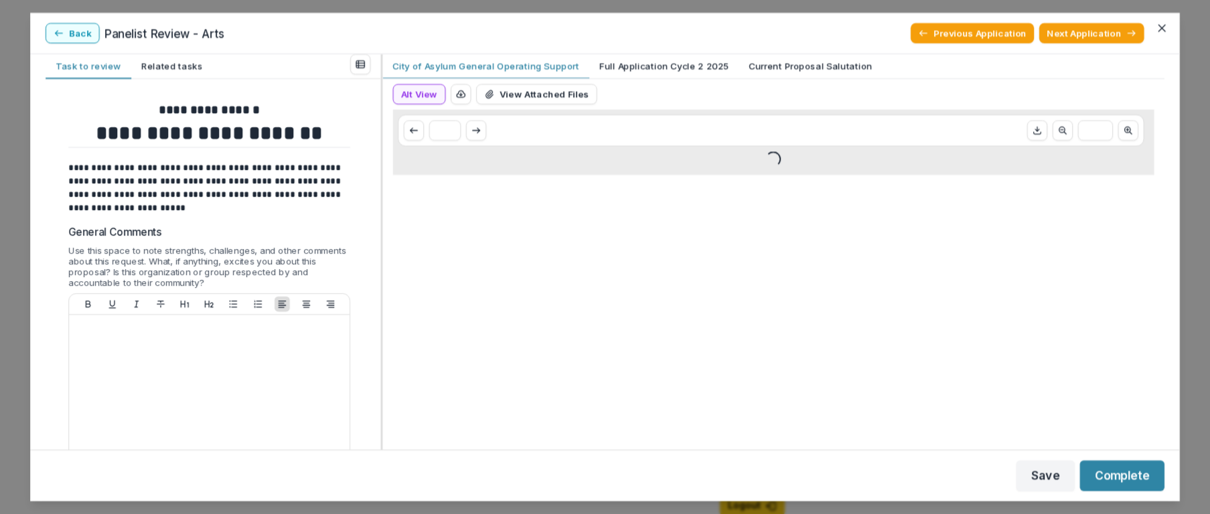
type input "*******"
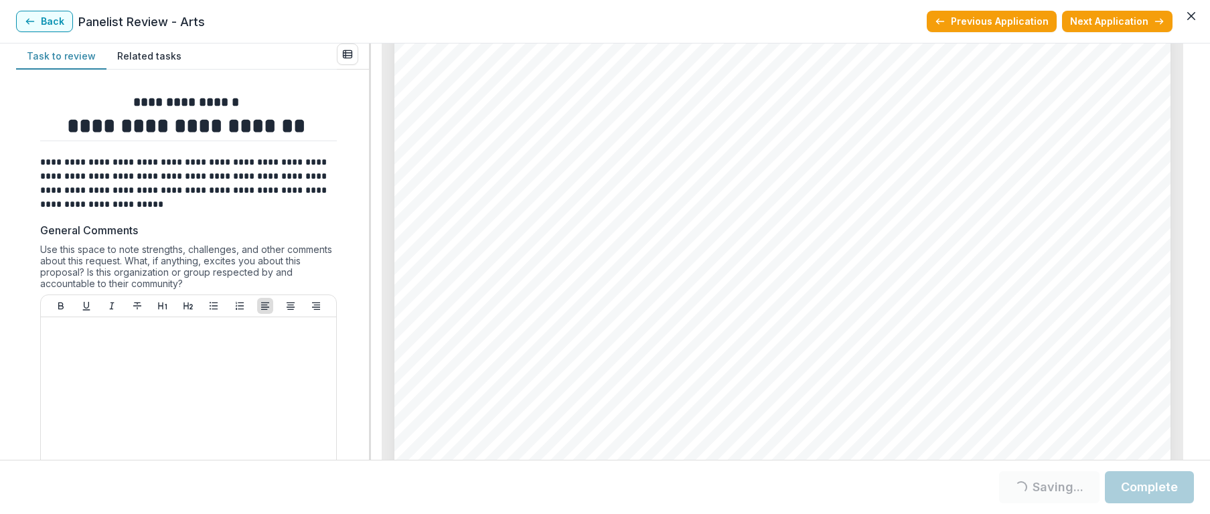
scroll to position [5692, 0]
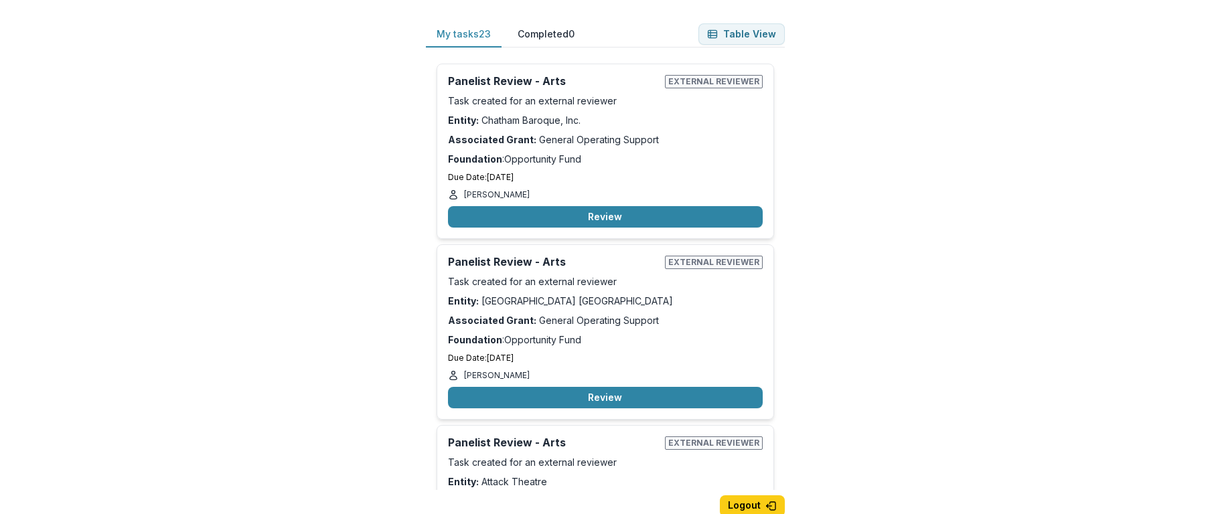
scroll to position [1, 0]
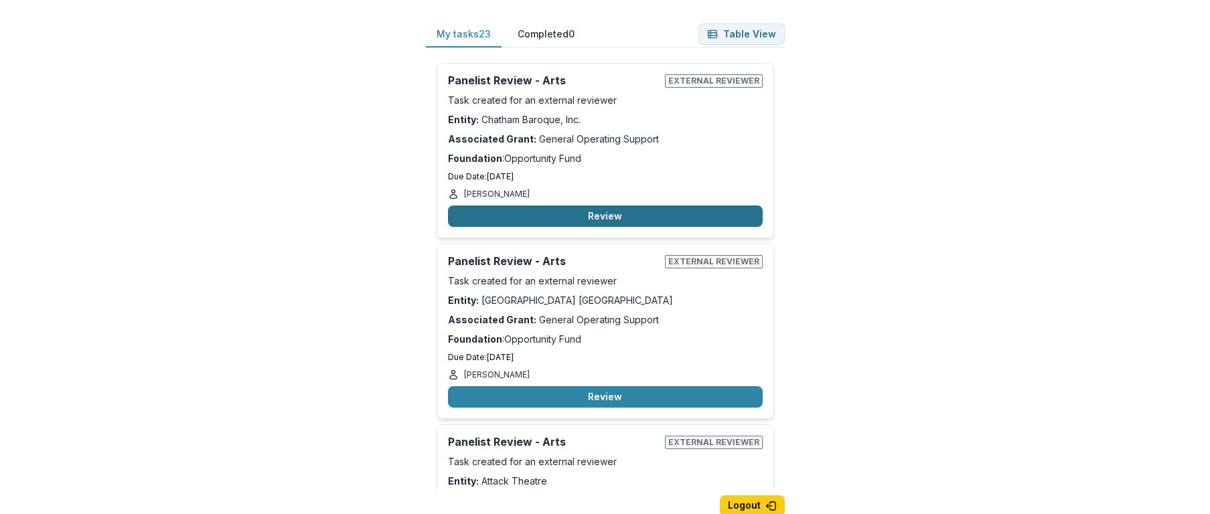
click at [579, 215] on button "Review" at bounding box center [605, 216] width 315 height 21
type input "*******"
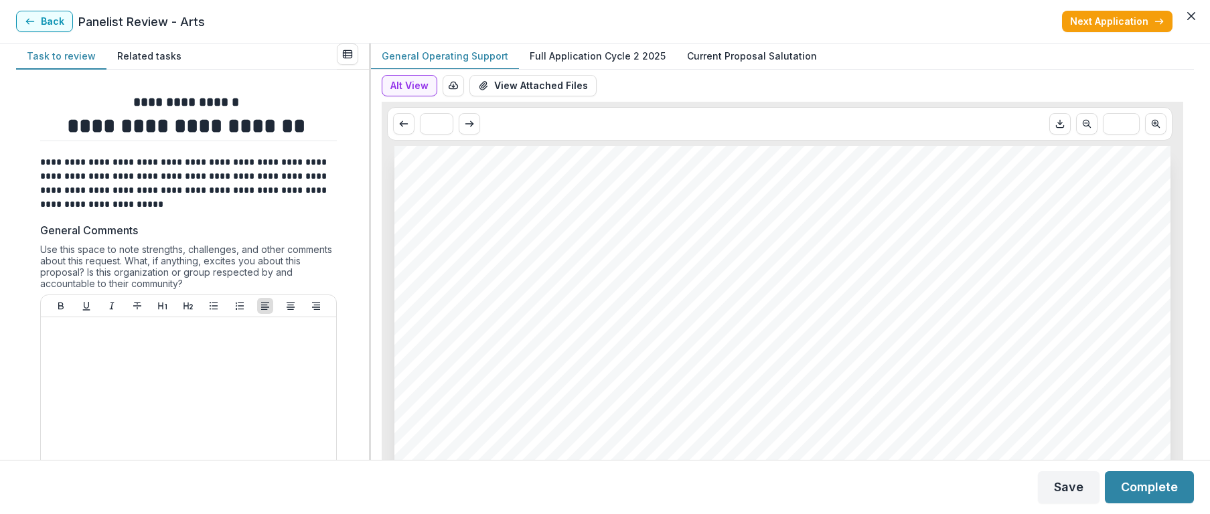
scroll to position [7, 0]
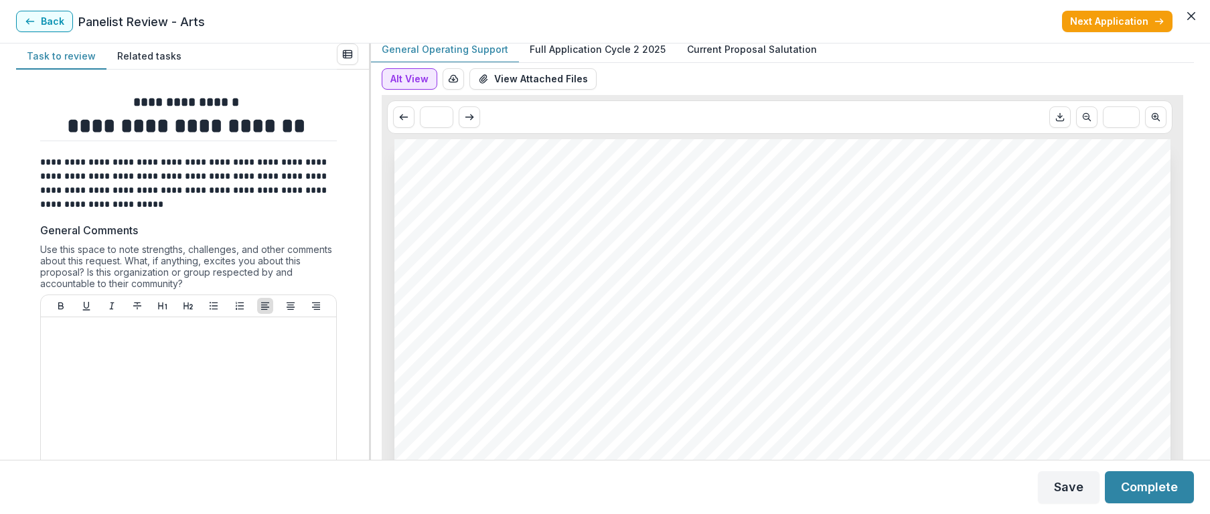
click at [415, 78] on button "Alt View" at bounding box center [410, 78] width 56 height 21
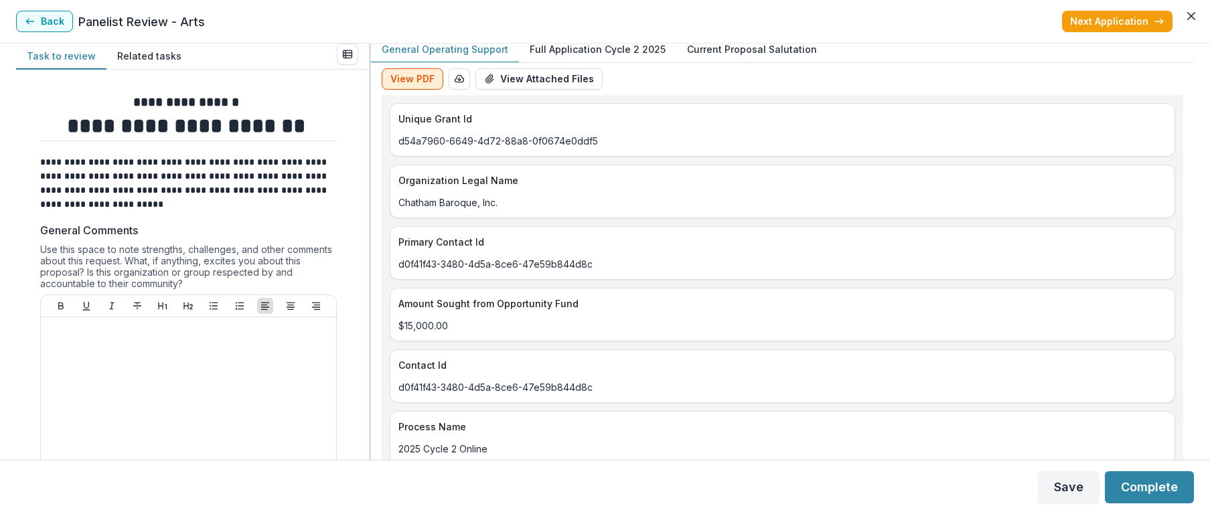
click at [415, 78] on button "View PDF" at bounding box center [413, 78] width 62 height 21
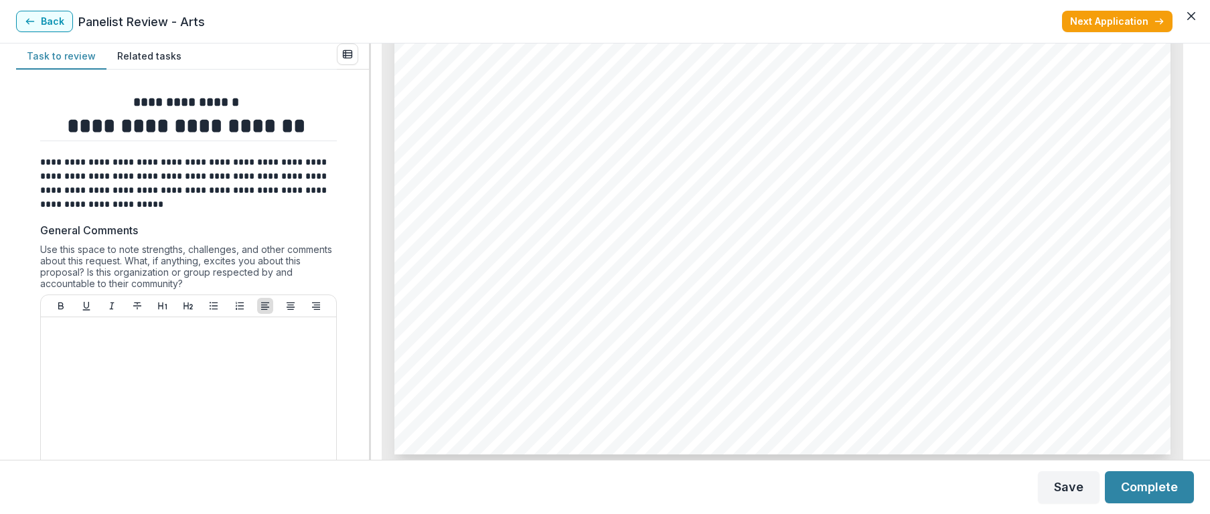
scroll to position [10747, 0]
click at [1136, 19] on button "Next Application" at bounding box center [1117, 21] width 111 height 21
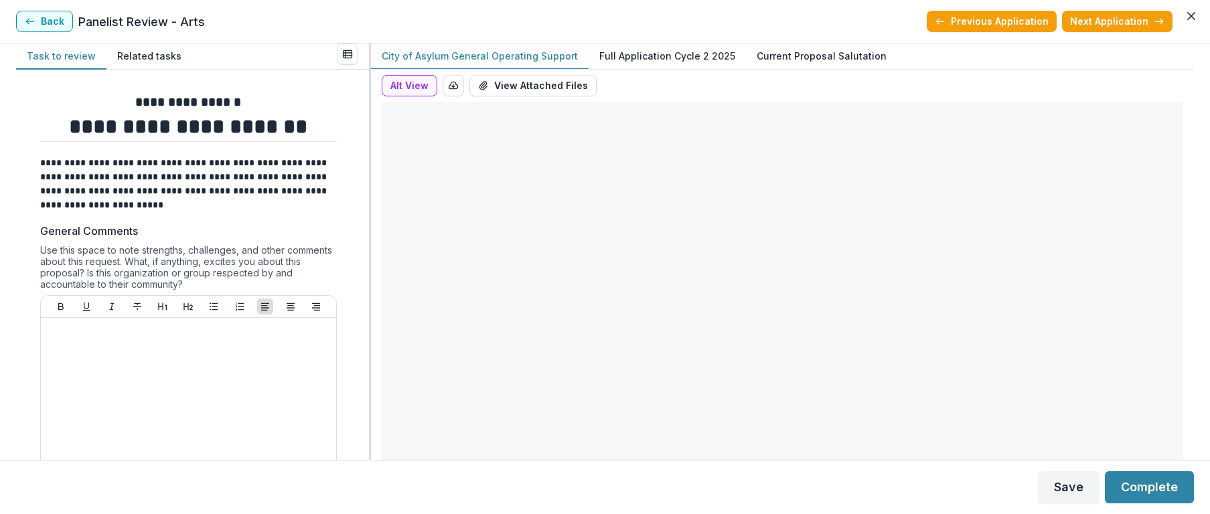
type input "*******"
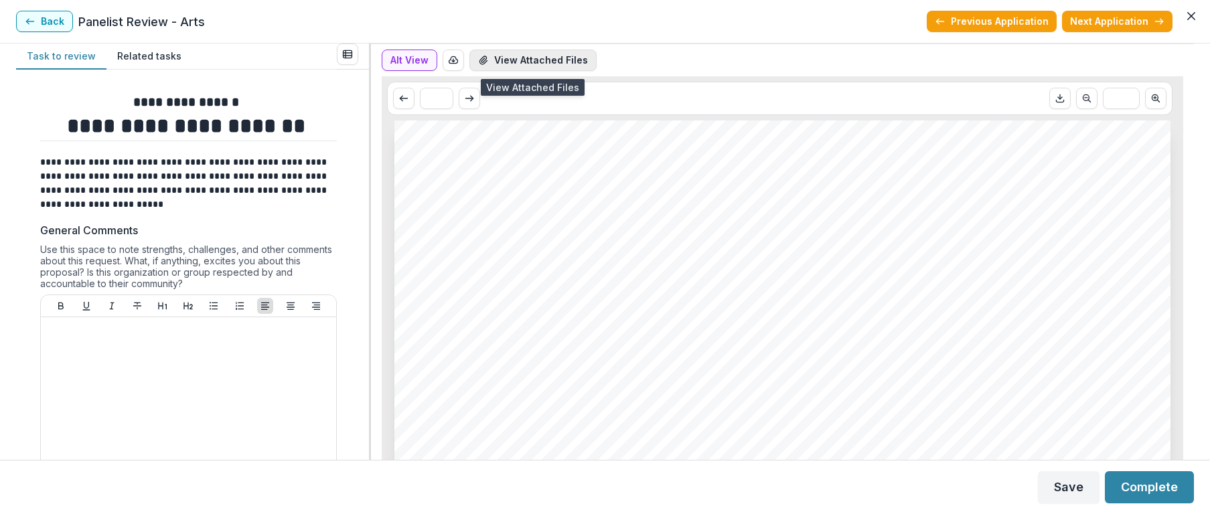
click at [545, 65] on button "View Attached Files" at bounding box center [532, 60] width 127 height 21
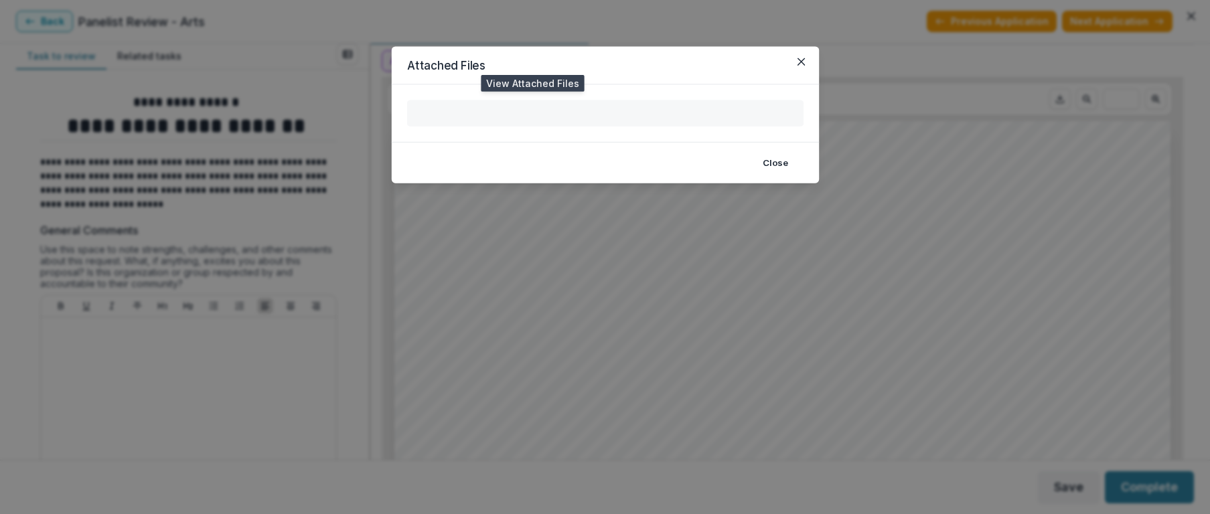
scroll to position [25, 0]
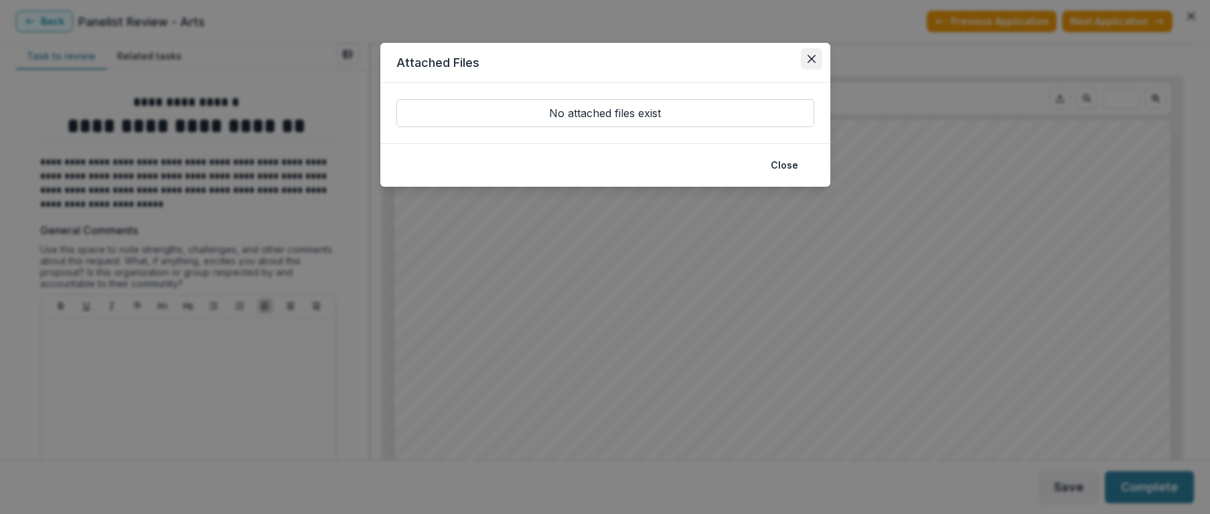
click at [811, 54] on button "Close" at bounding box center [811, 58] width 21 height 21
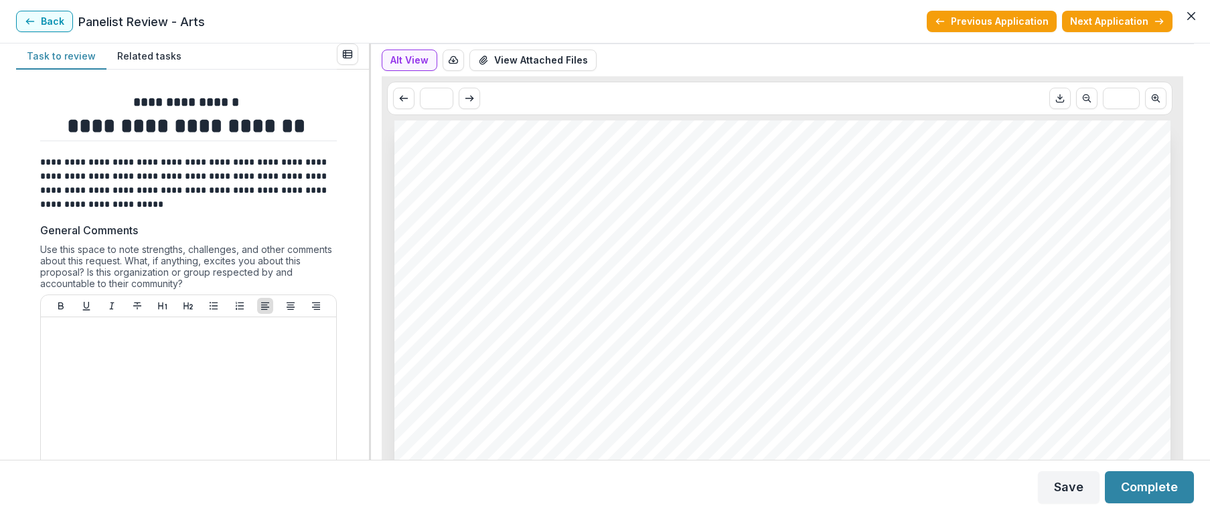
scroll to position [0, 0]
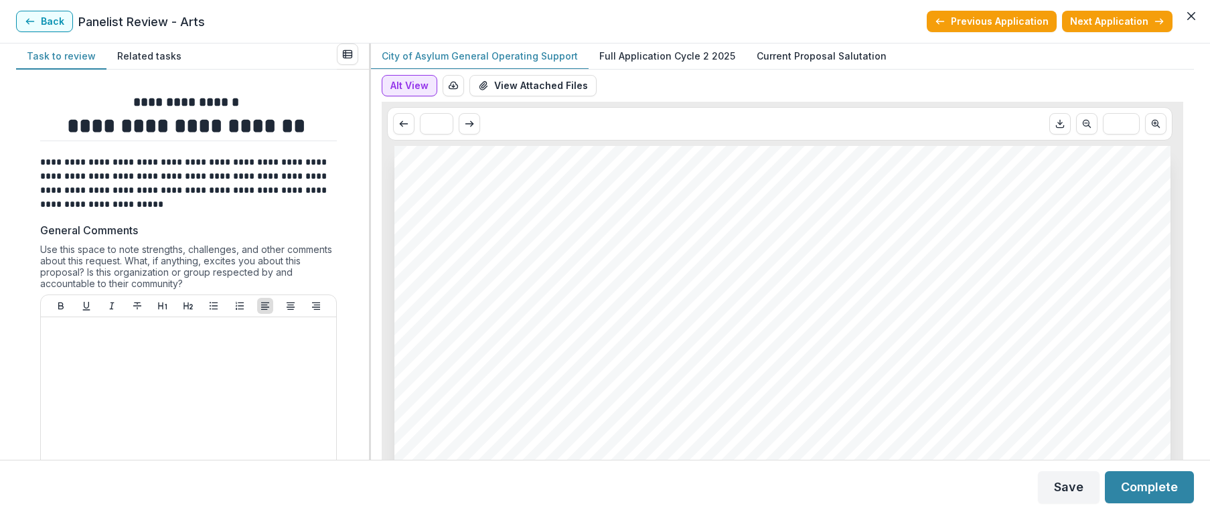
click at [415, 86] on button "Alt View" at bounding box center [410, 85] width 56 height 21
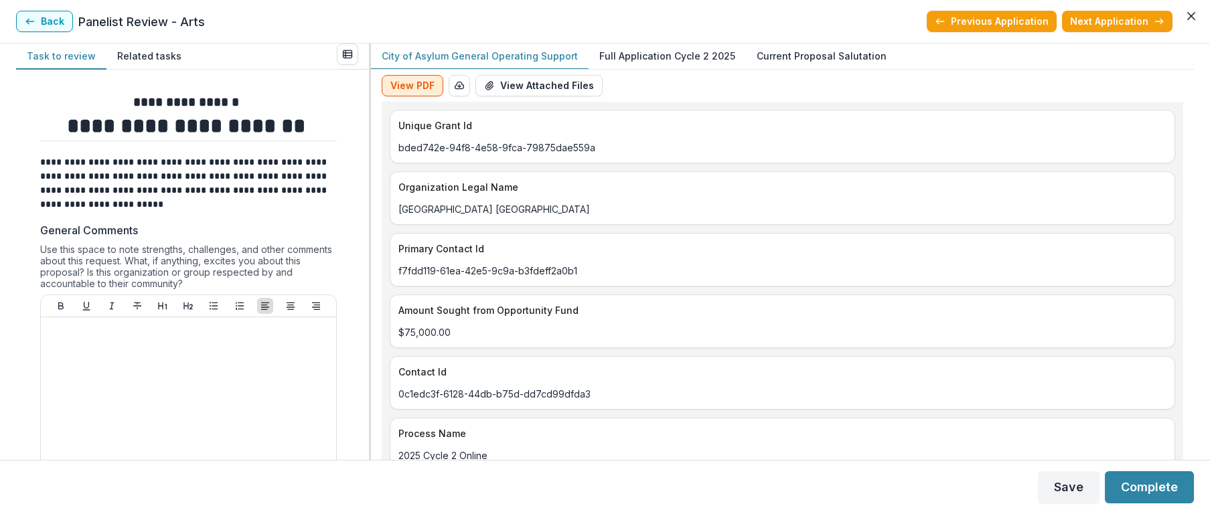
click at [417, 86] on button "View PDF" at bounding box center [413, 85] width 62 height 21
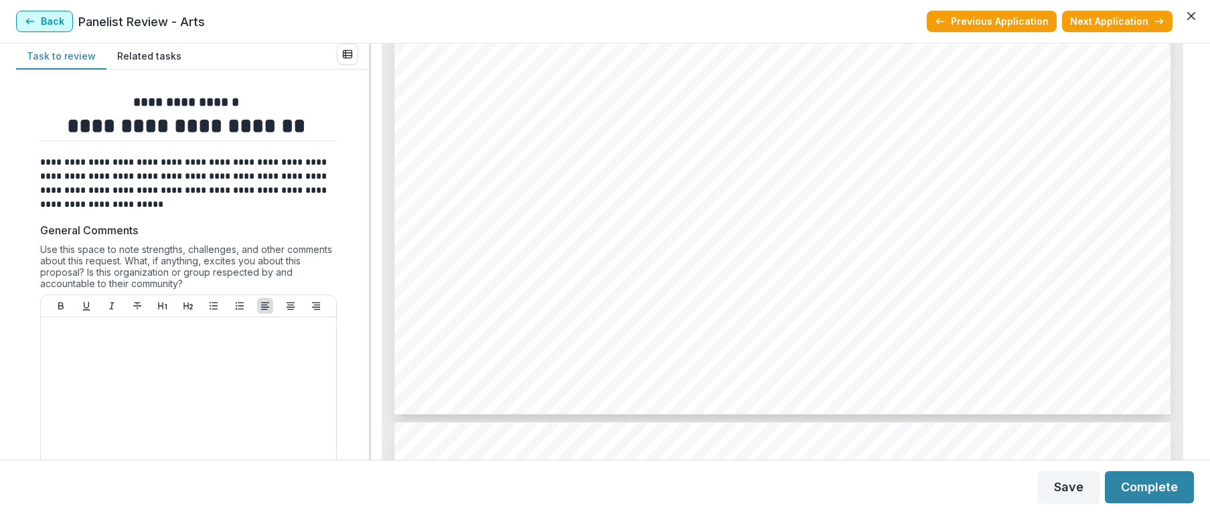
scroll to position [4141, 0]
